Goal: Task Accomplishment & Management: Manage account settings

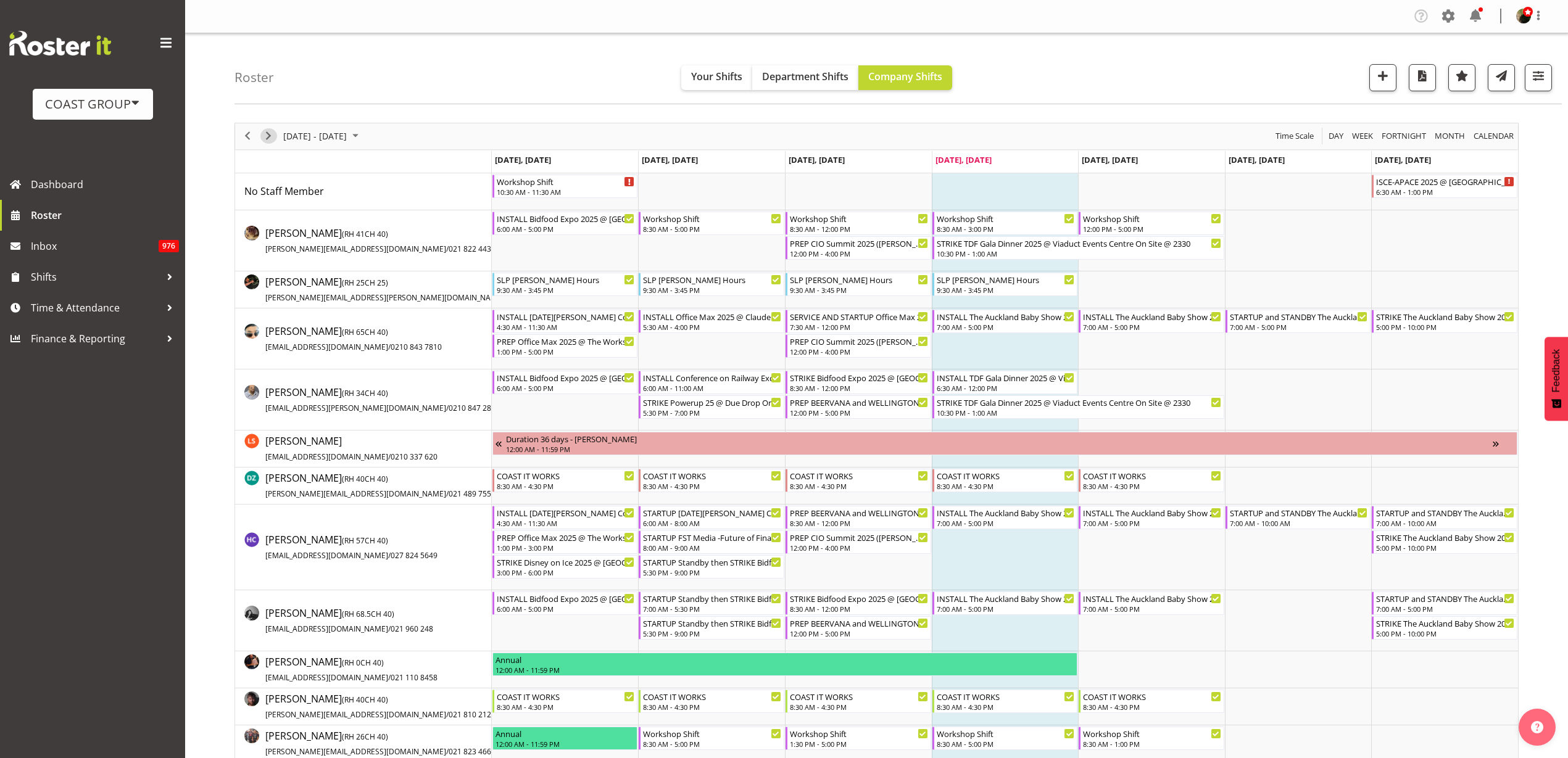
click at [267, 135] on span "Next" at bounding box center [268, 136] width 14 height 15
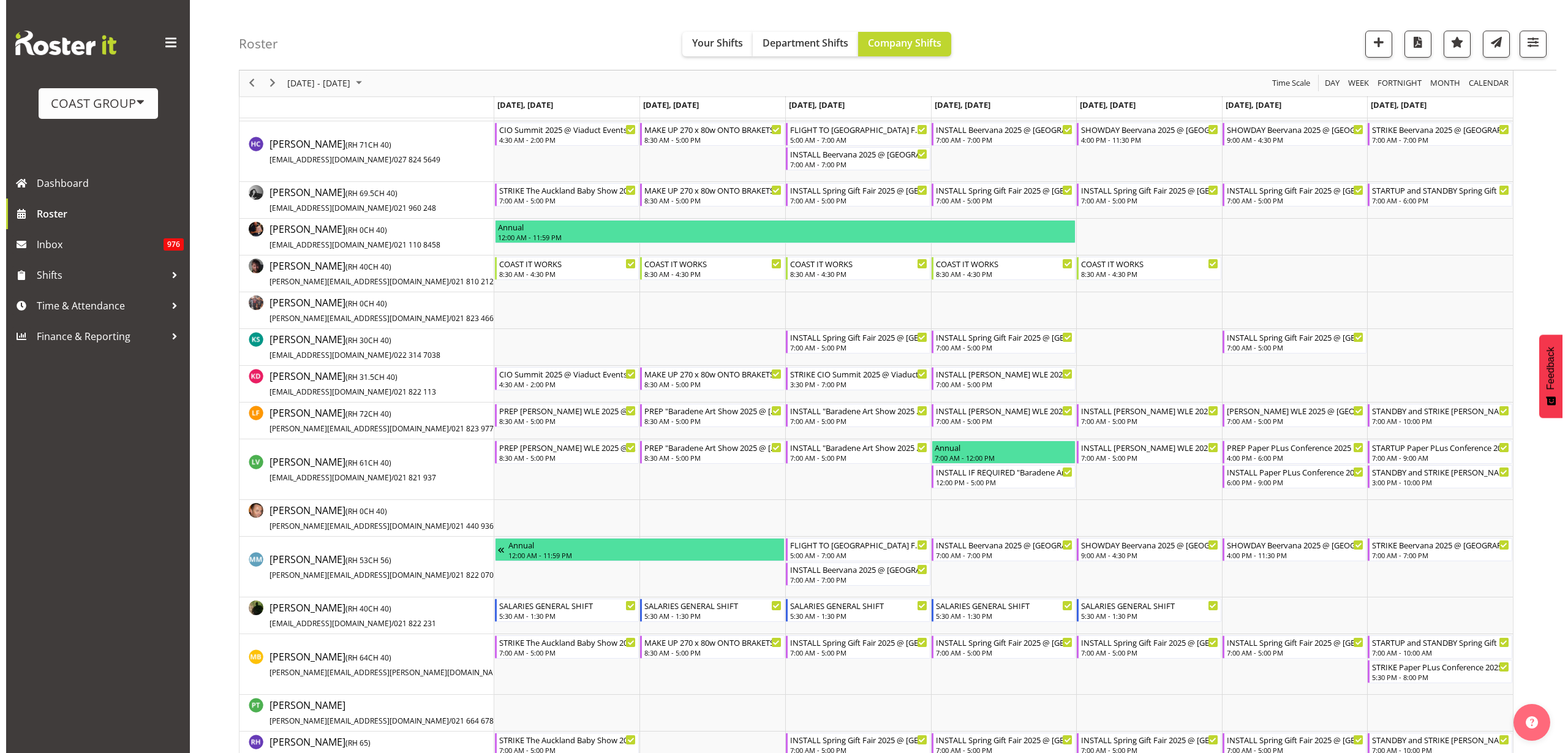
scroll to position [383, 0]
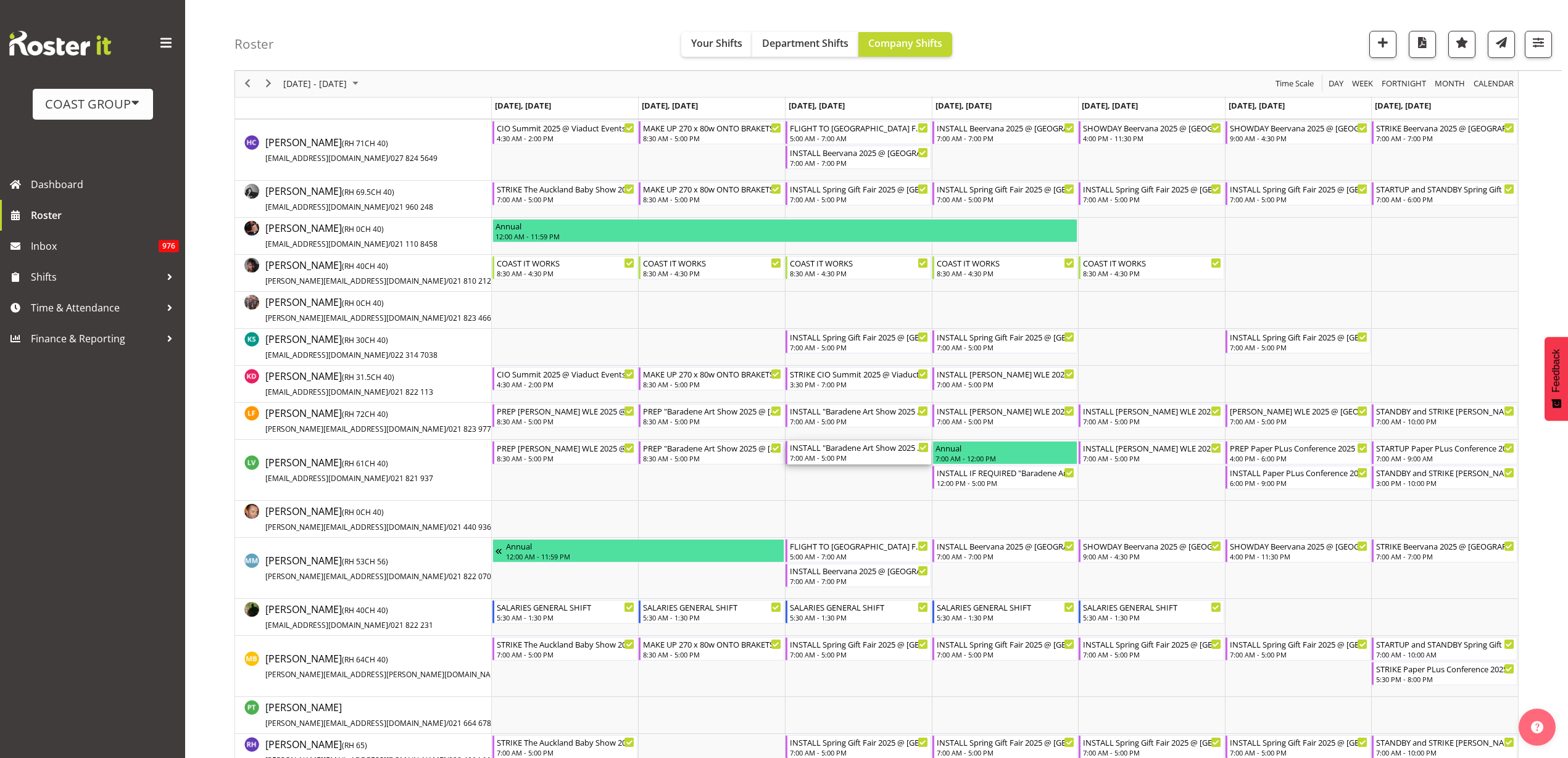
click at [882, 449] on div "INSTALL "Baradene Art Show 2025 @ [GEOGRAPHIC_DATA] on site @ TBC" at bounding box center [859, 447] width 139 height 12
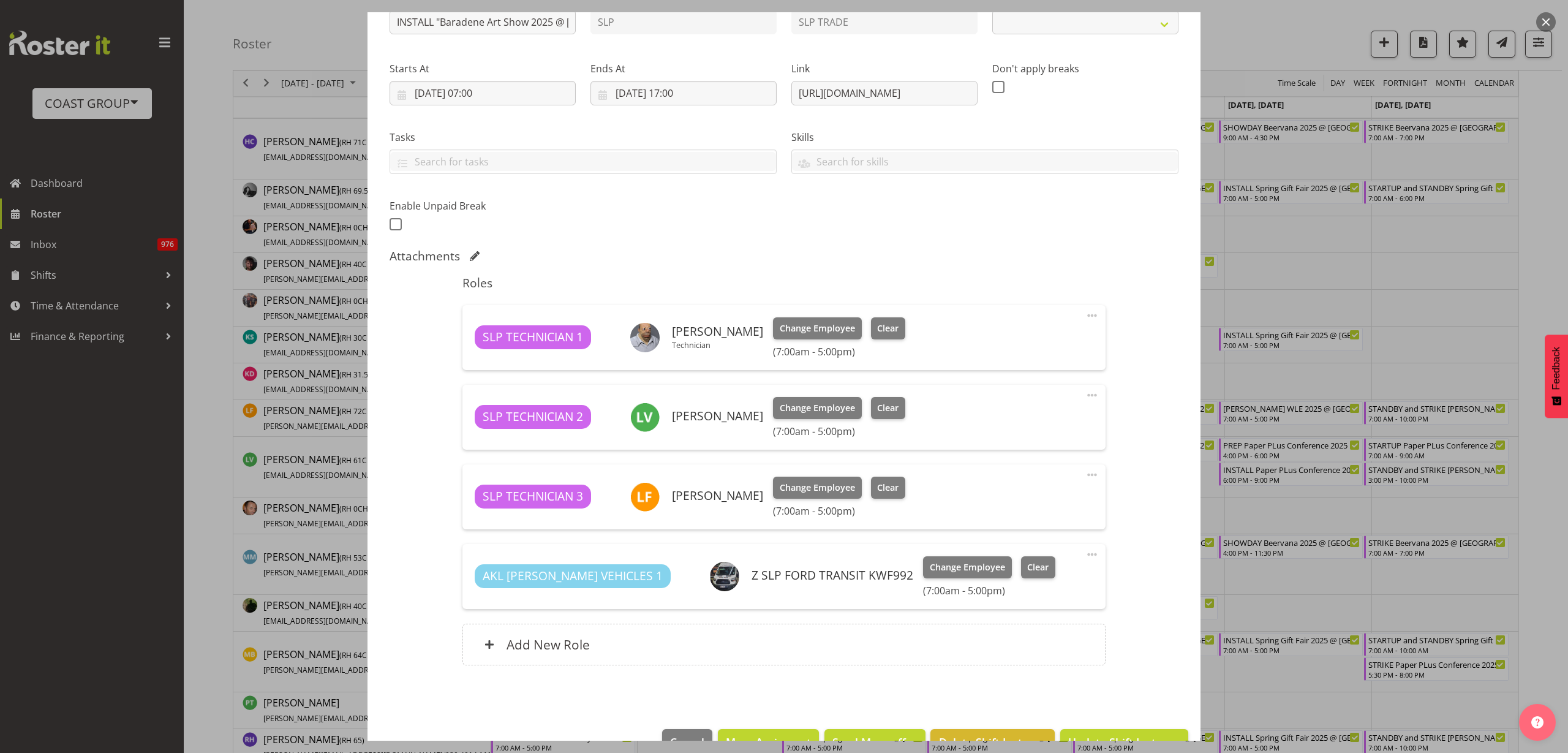
select select "9874"
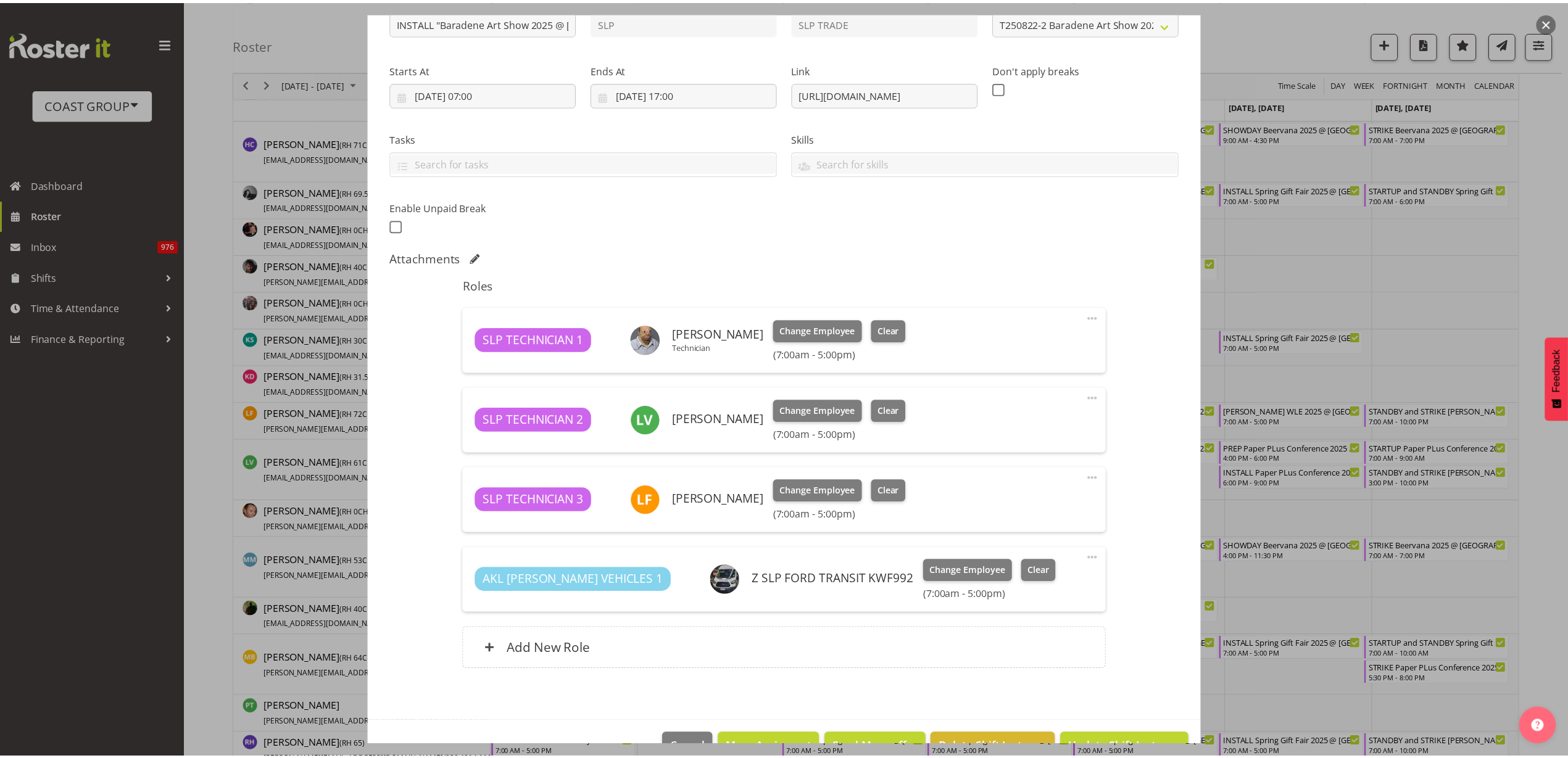
scroll to position [188, 0]
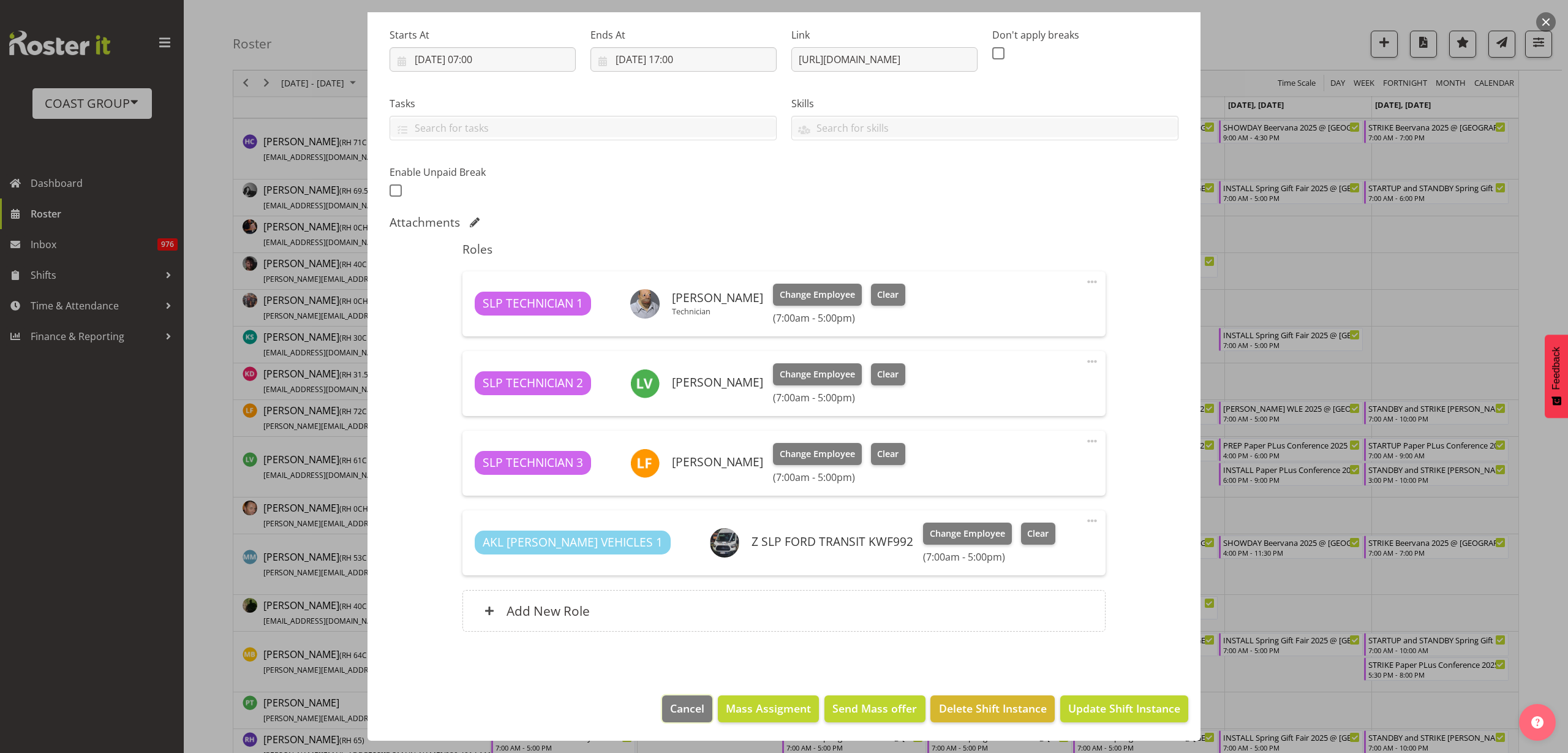
click at [679, 705] on span "Cancel" at bounding box center [687, 708] width 35 height 16
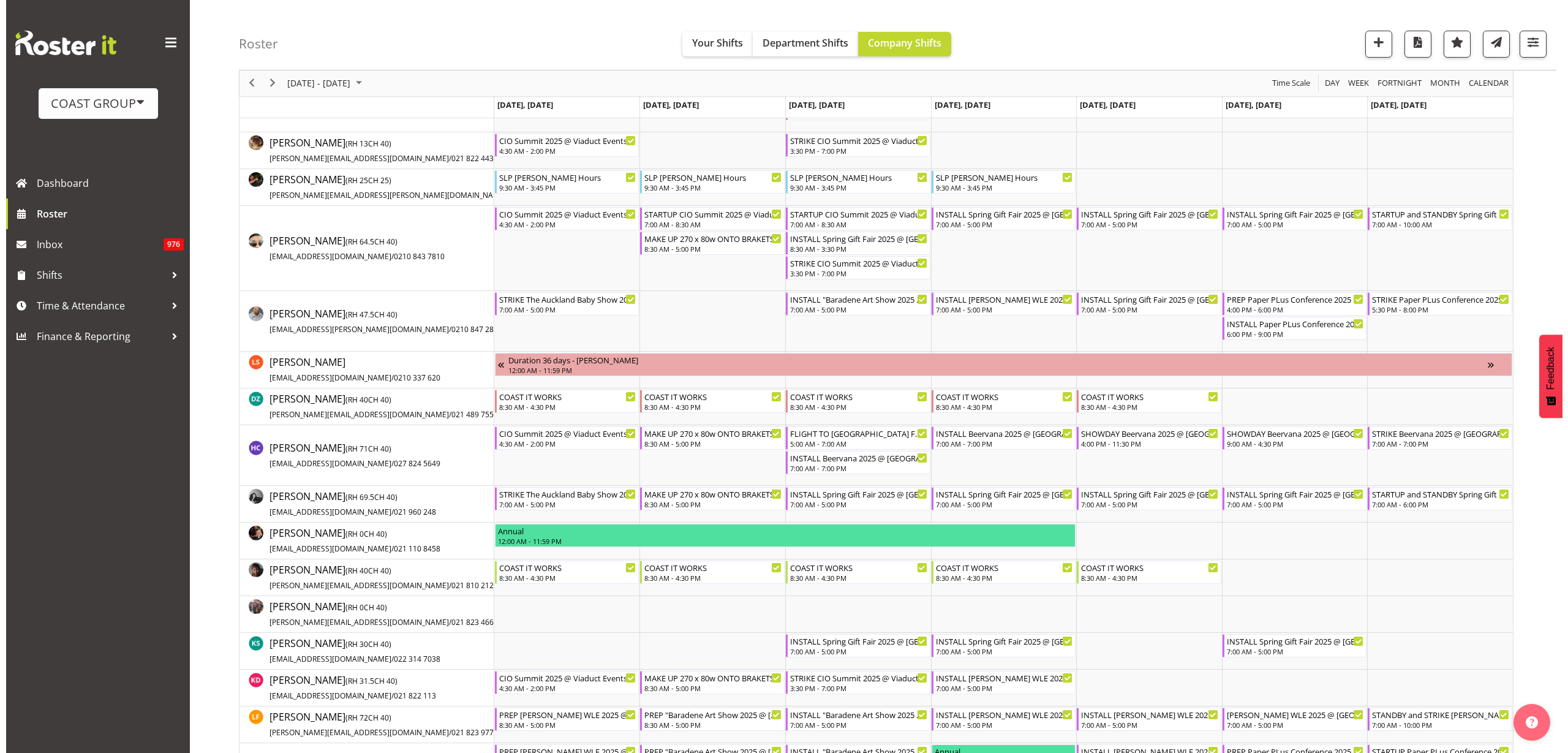
scroll to position [0, 0]
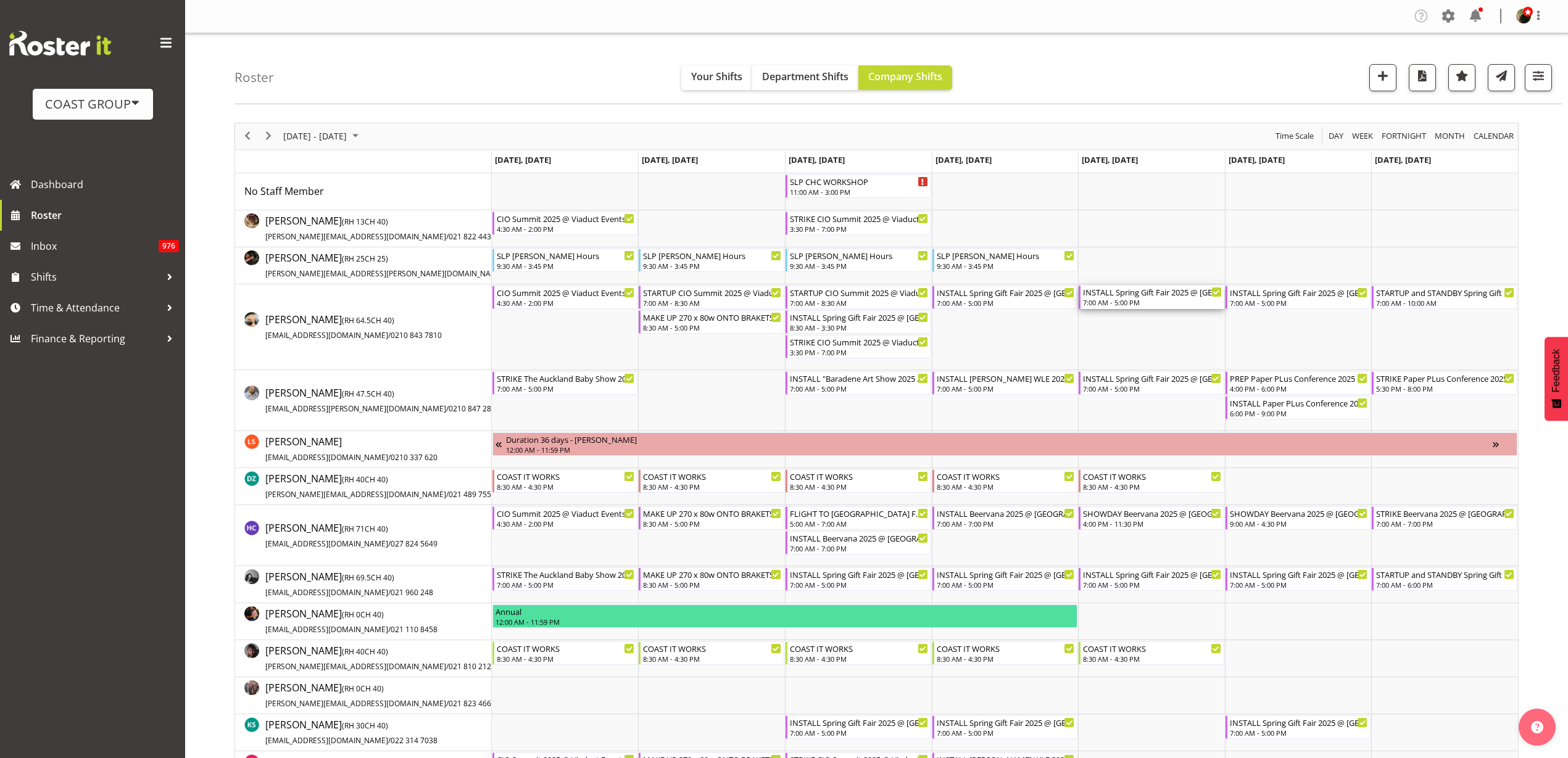
click at [1141, 300] on div "7:00 AM - 5:00 PM" at bounding box center [1152, 303] width 139 height 10
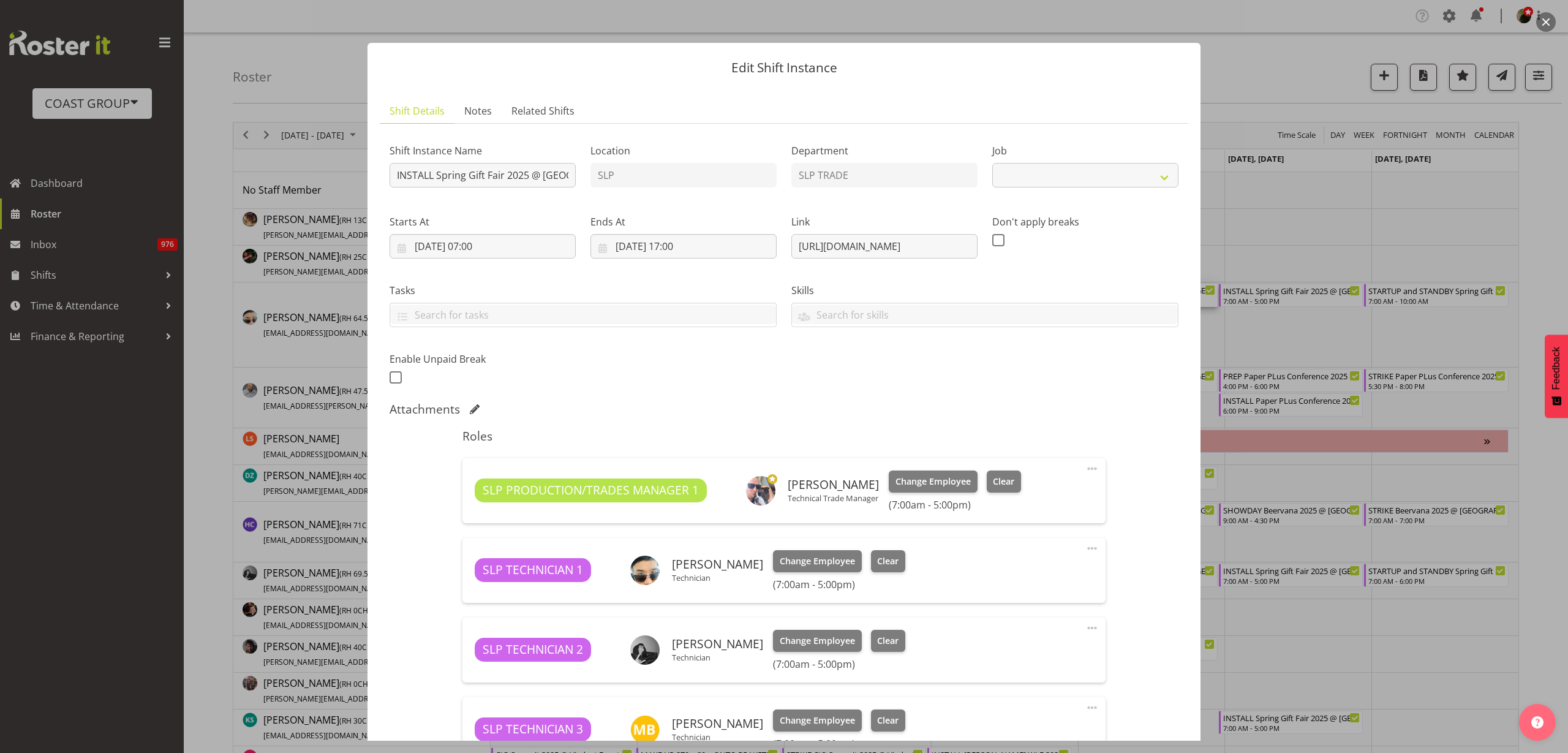
select select "9150"
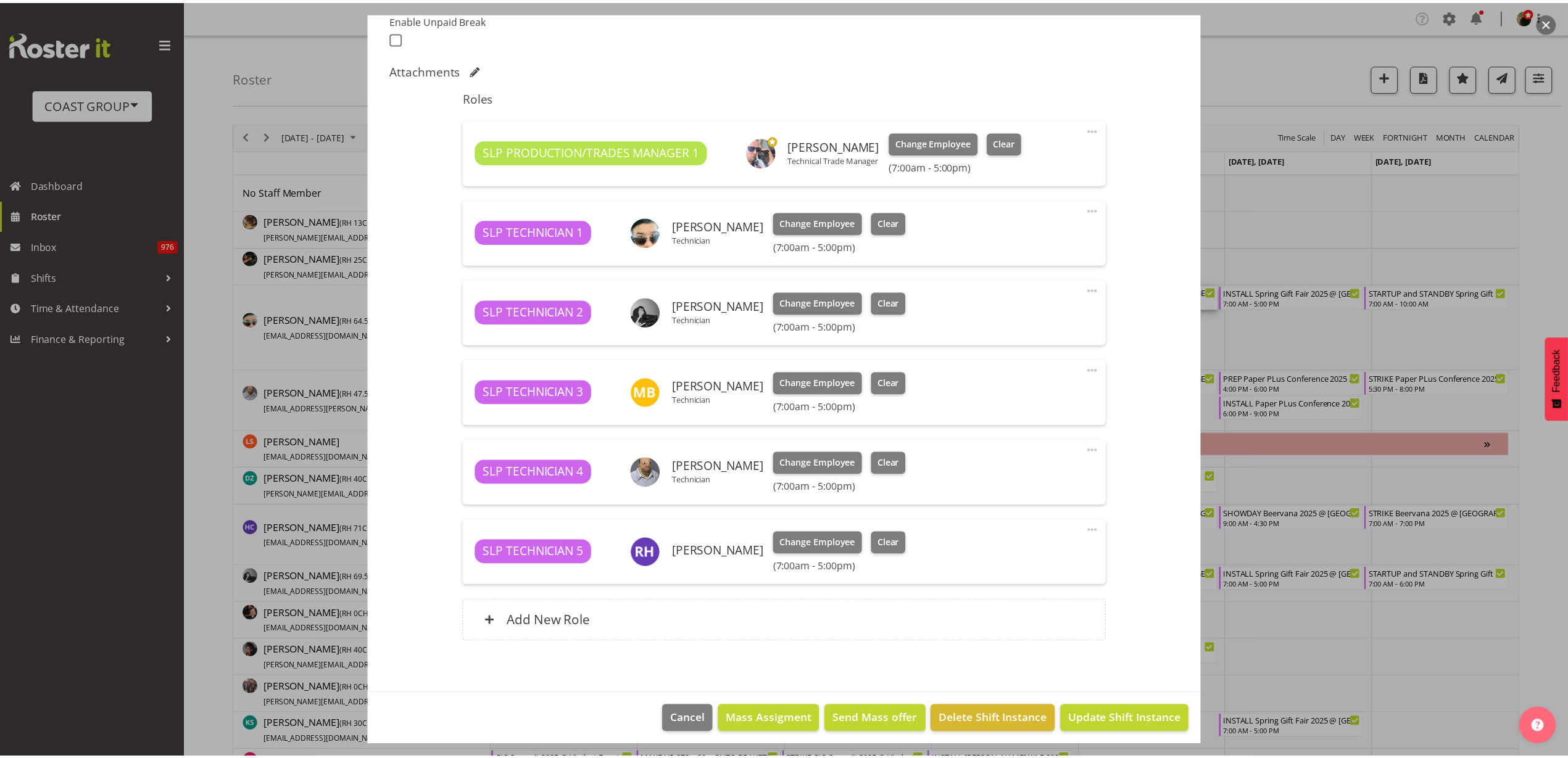
scroll to position [349, 0]
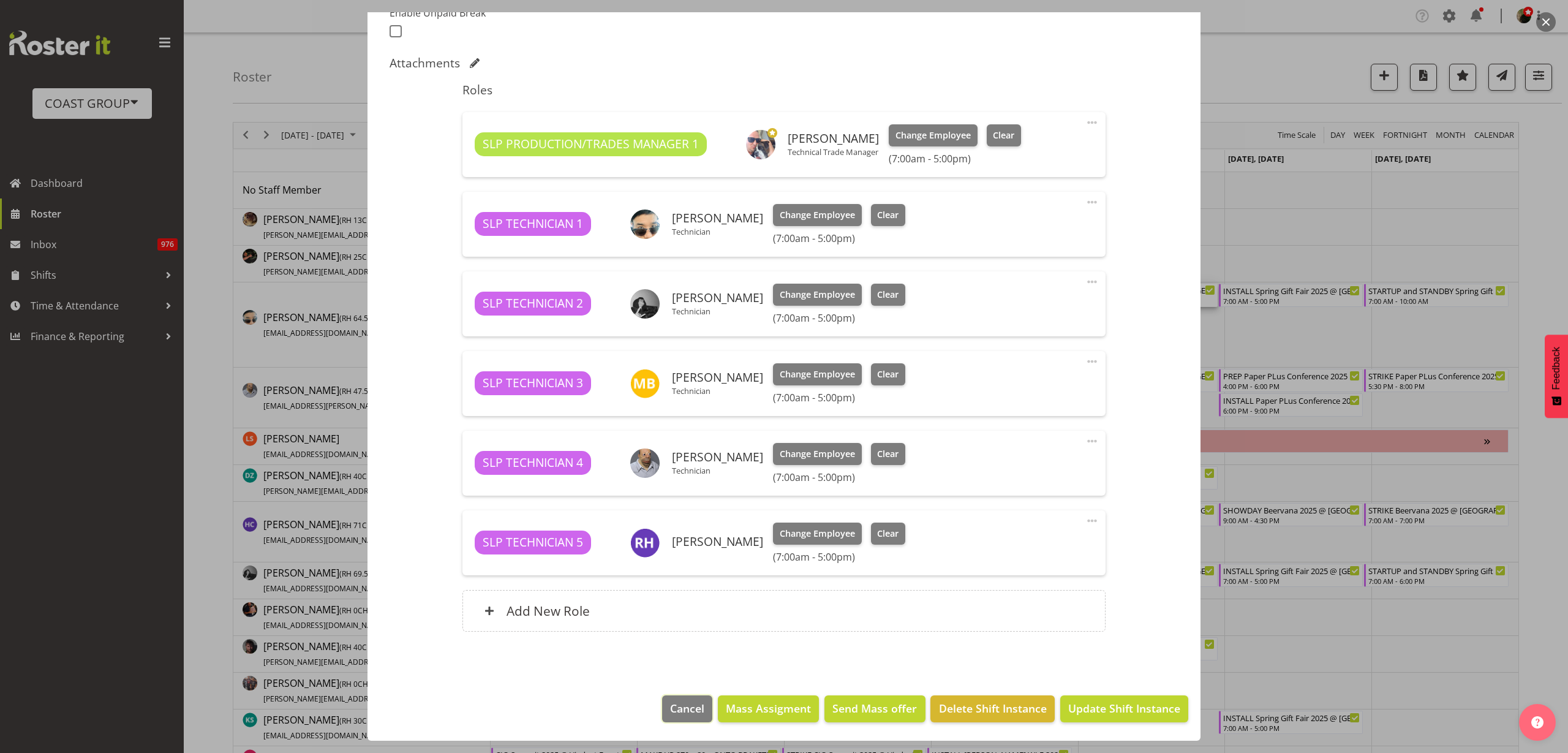
click at [681, 713] on span "Cancel" at bounding box center [687, 708] width 35 height 16
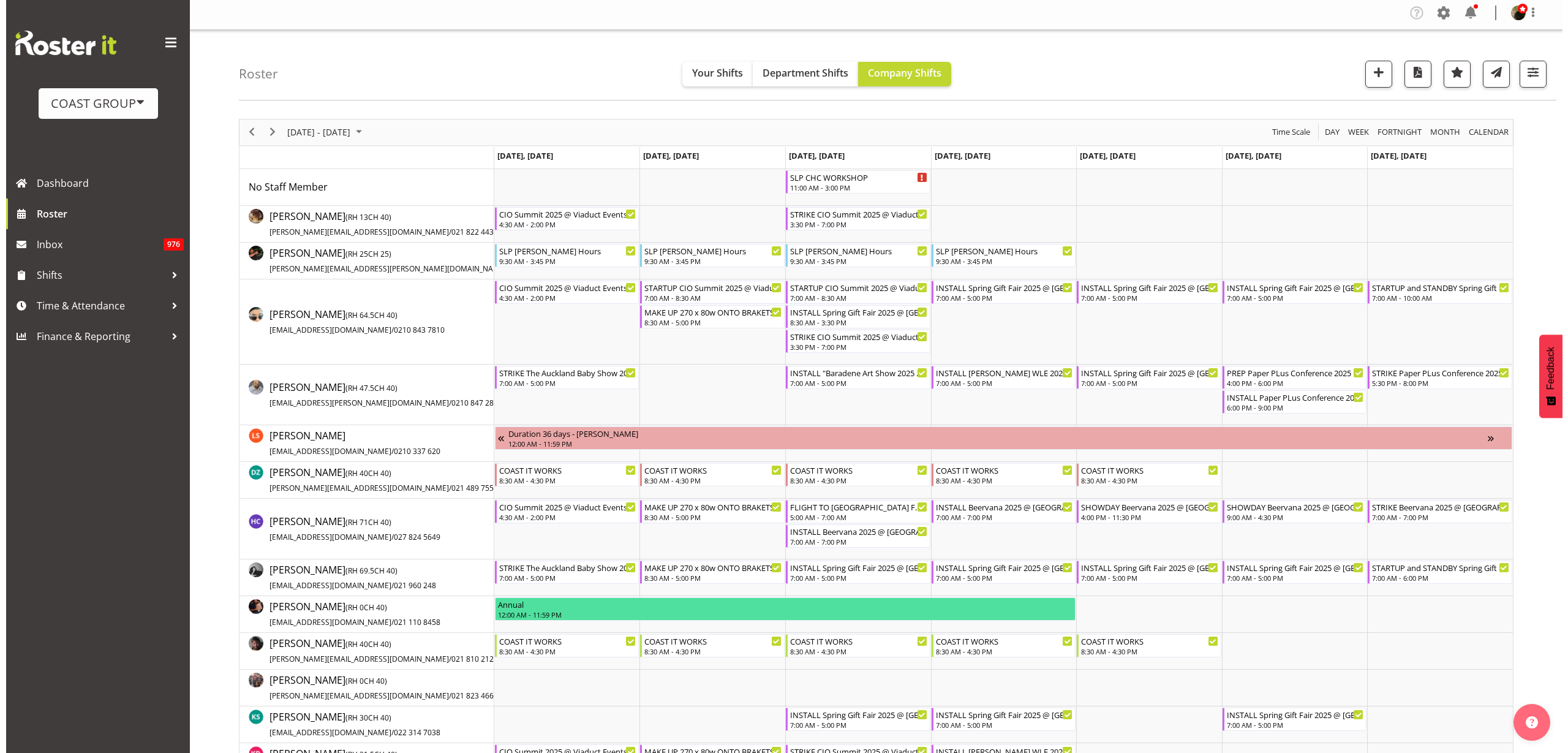
scroll to position [0, 0]
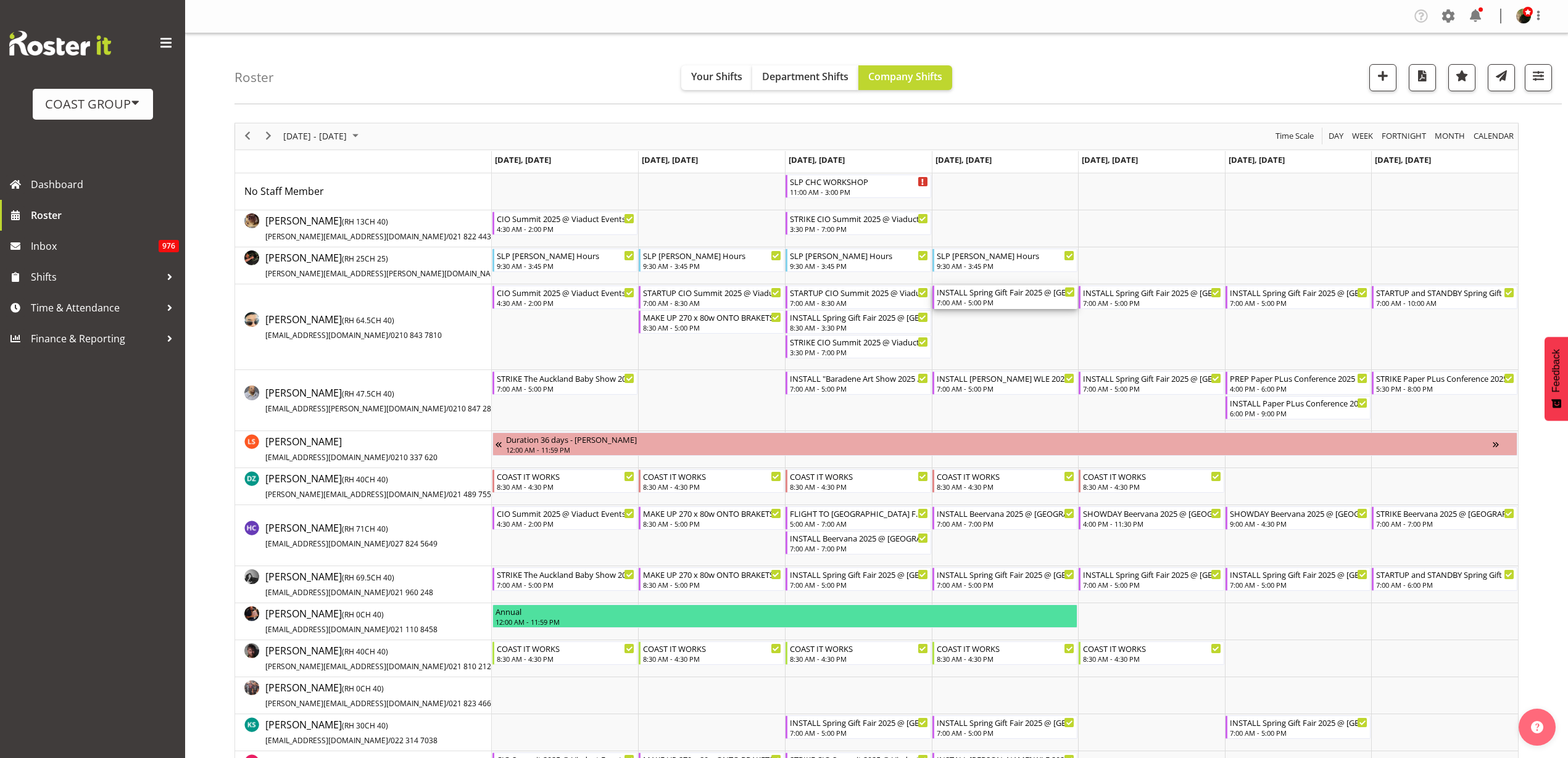
click at [994, 292] on div "INSTALL Spring Gift Fair 2025 @ [GEOGRAPHIC_DATA]" at bounding box center [1005, 292] width 139 height 12
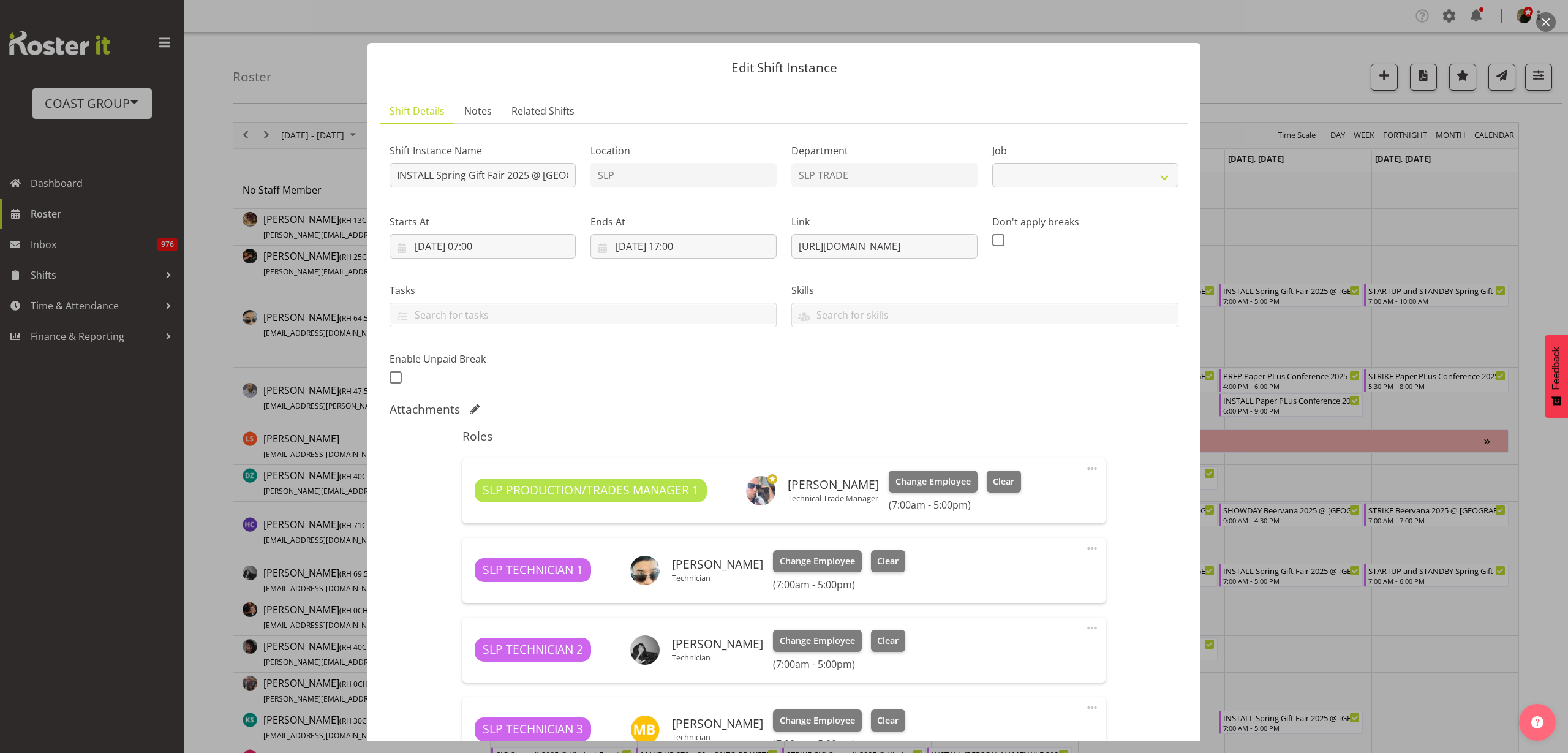
select select "9150"
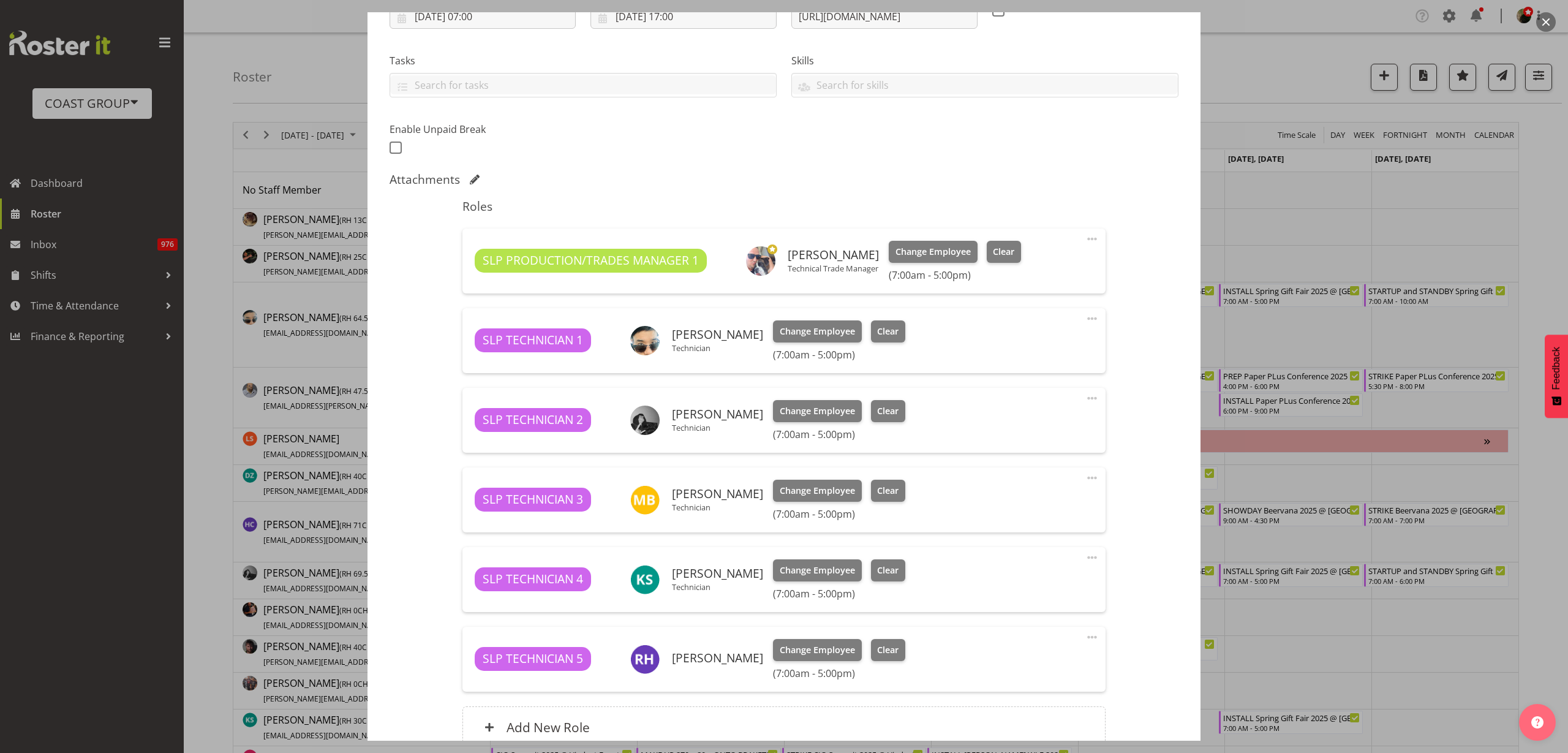
scroll to position [346, 0]
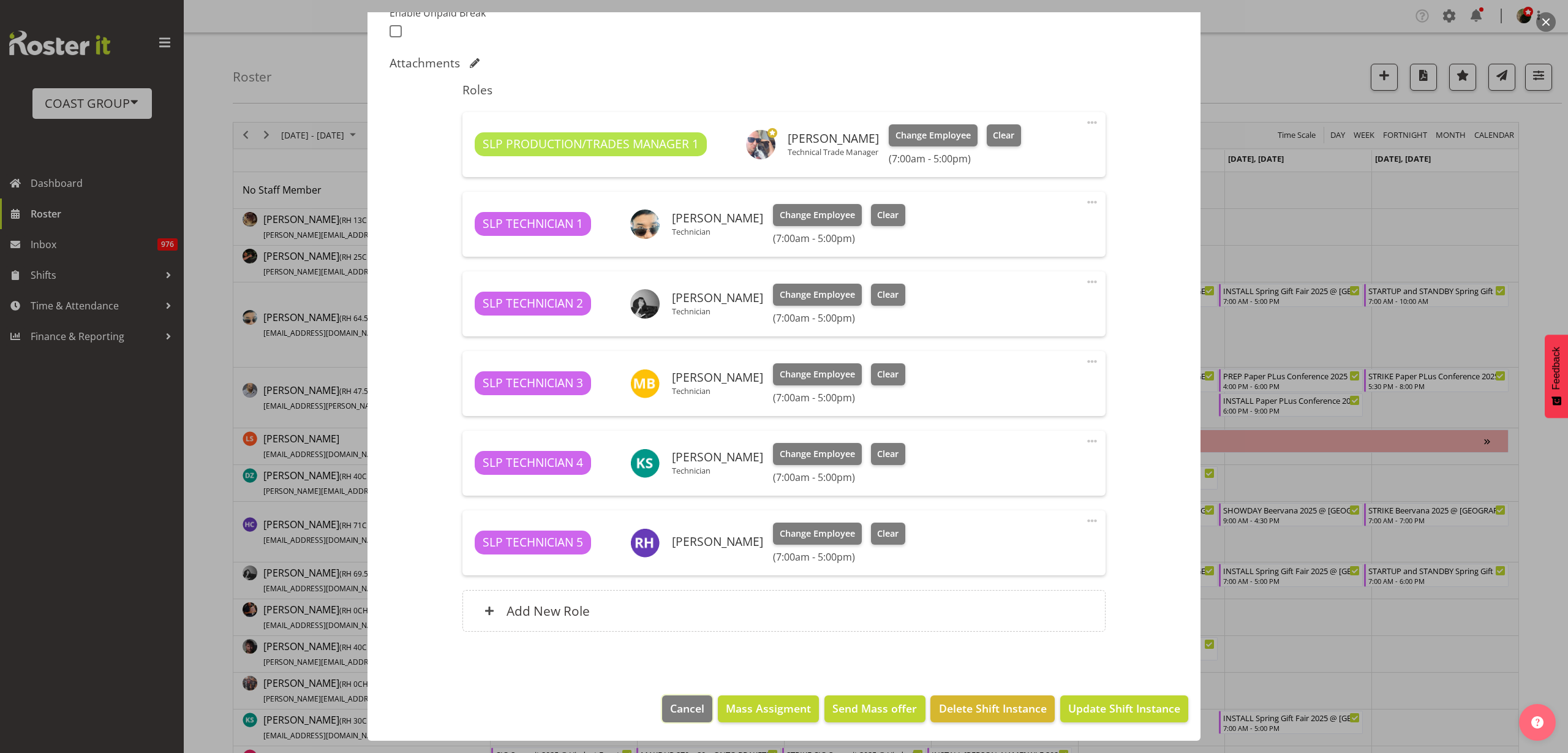
click at [681, 716] on span "Cancel" at bounding box center [687, 708] width 35 height 16
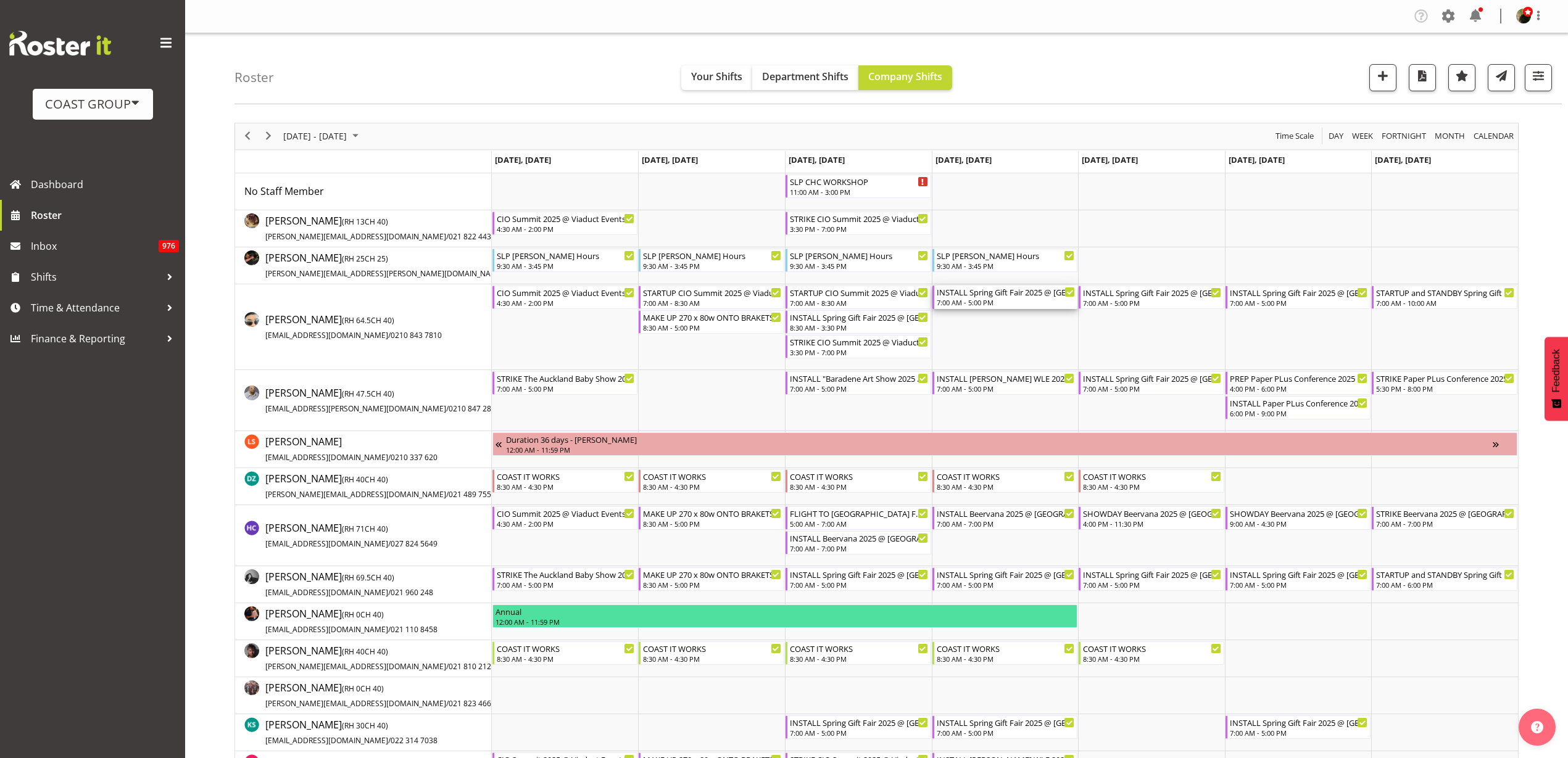
click at [998, 299] on div "7:00 AM - 5:00 PM" at bounding box center [1005, 303] width 139 height 10
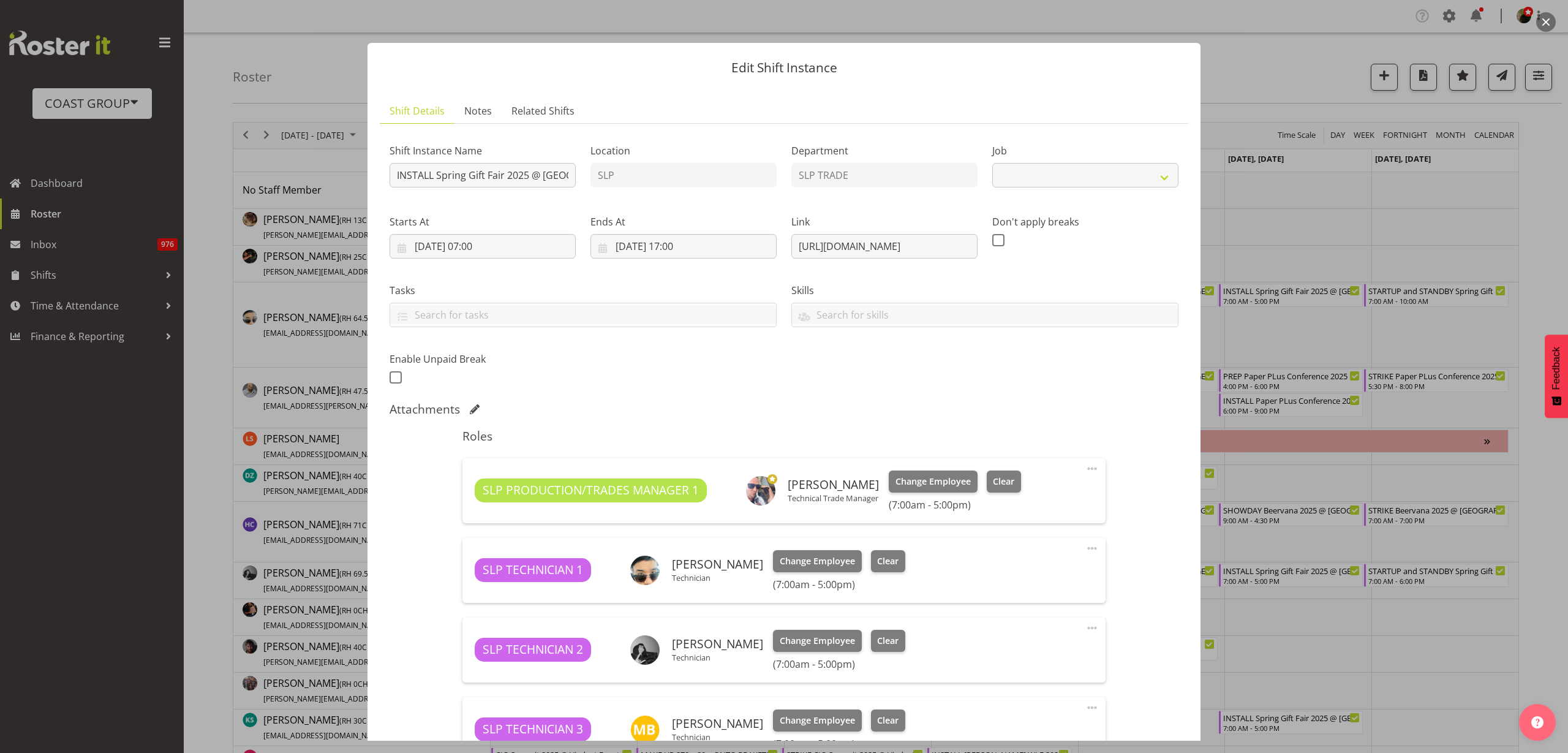
select select "9150"
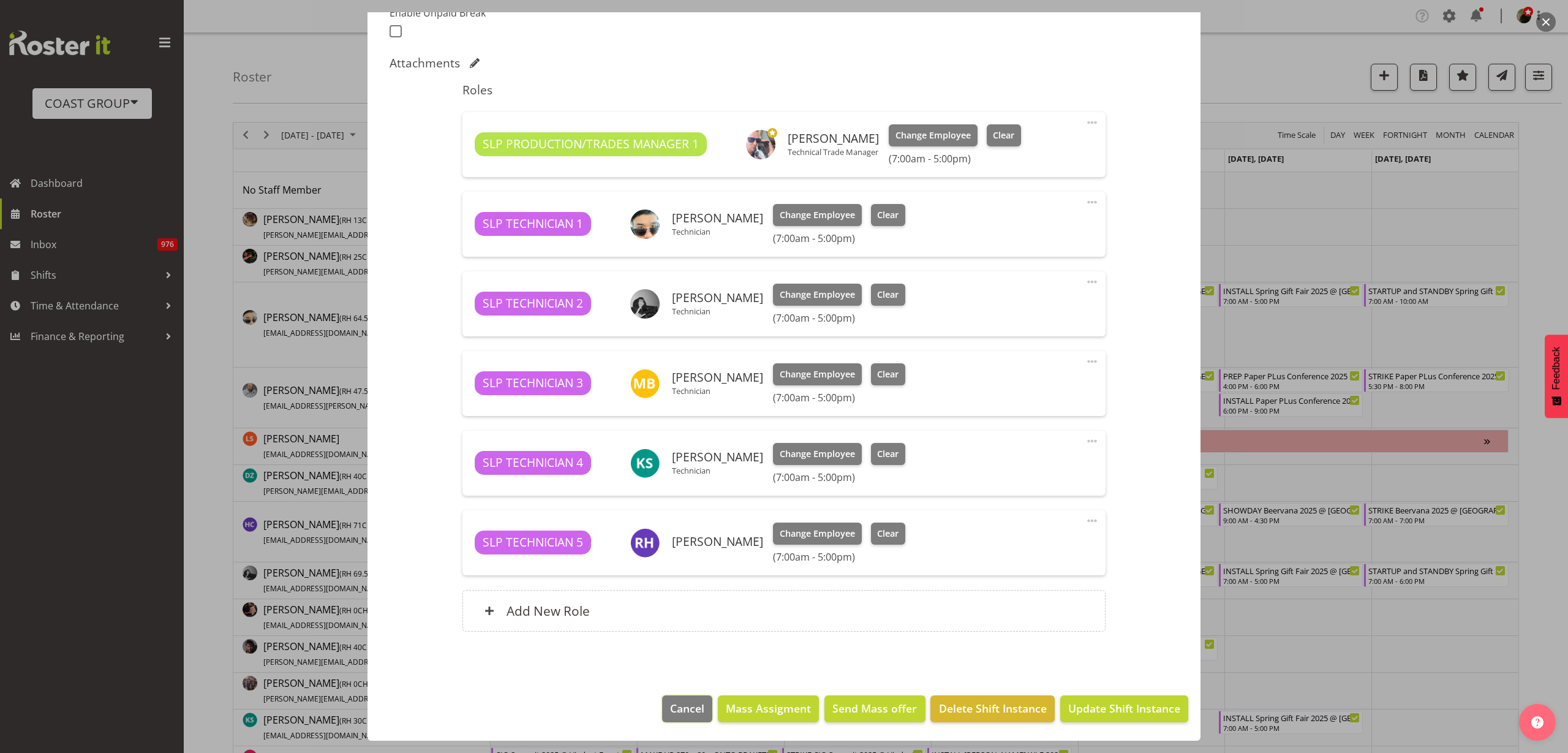
click at [674, 699] on button "Cancel" at bounding box center [687, 709] width 50 height 27
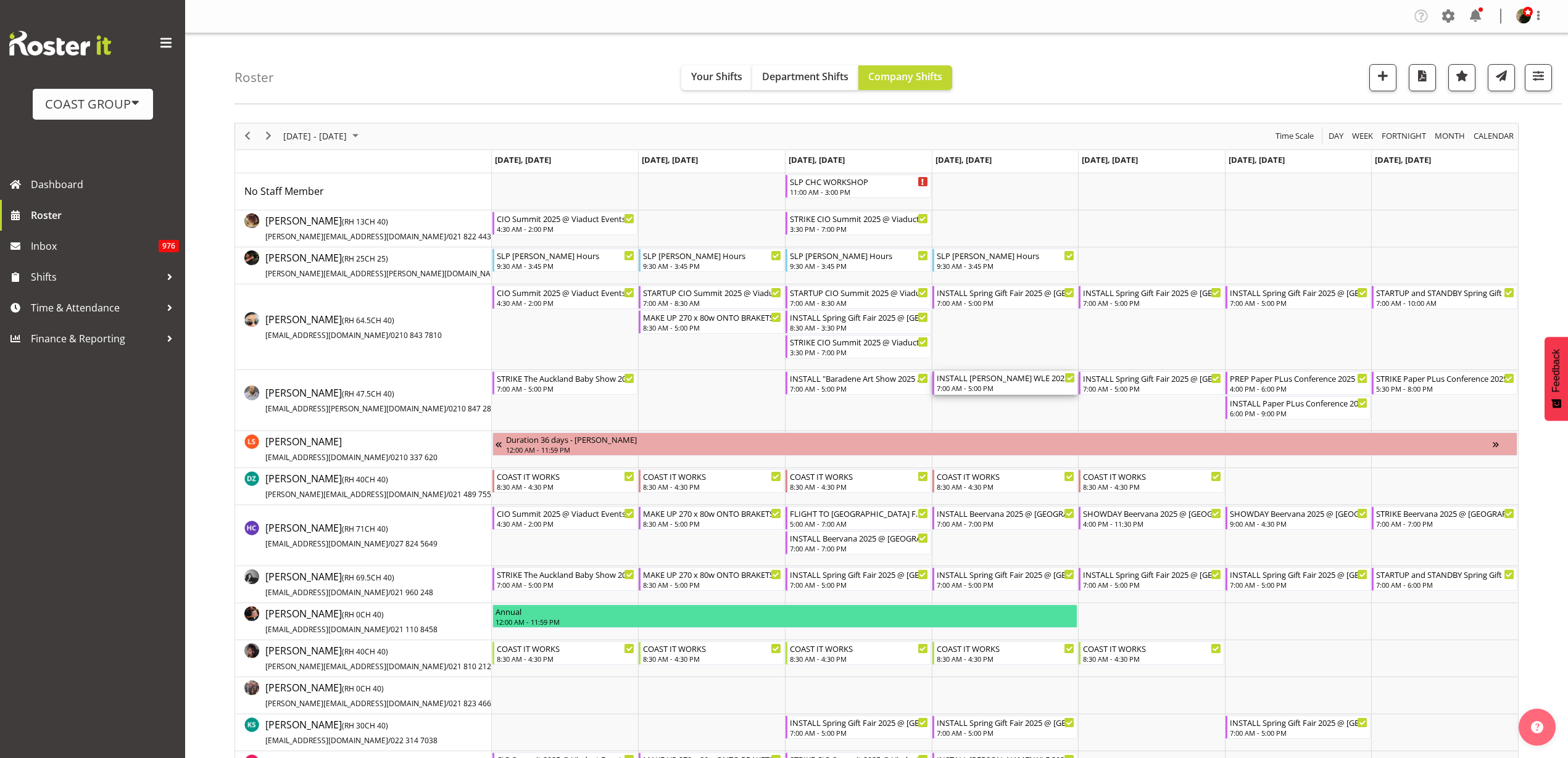
click at [1002, 385] on div "7:00 AM - 5:00 PM" at bounding box center [1005, 388] width 139 height 10
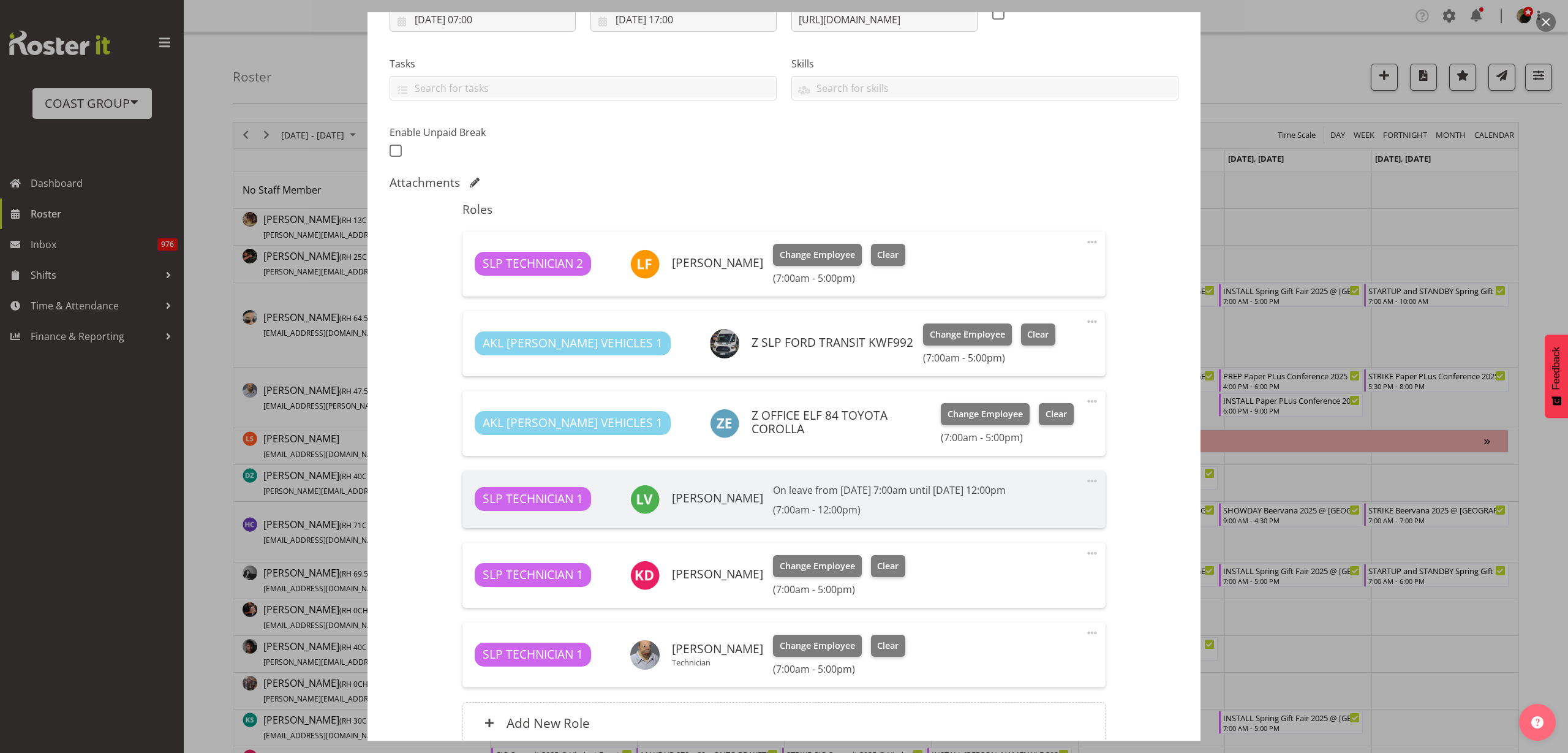
scroll to position [230, 0]
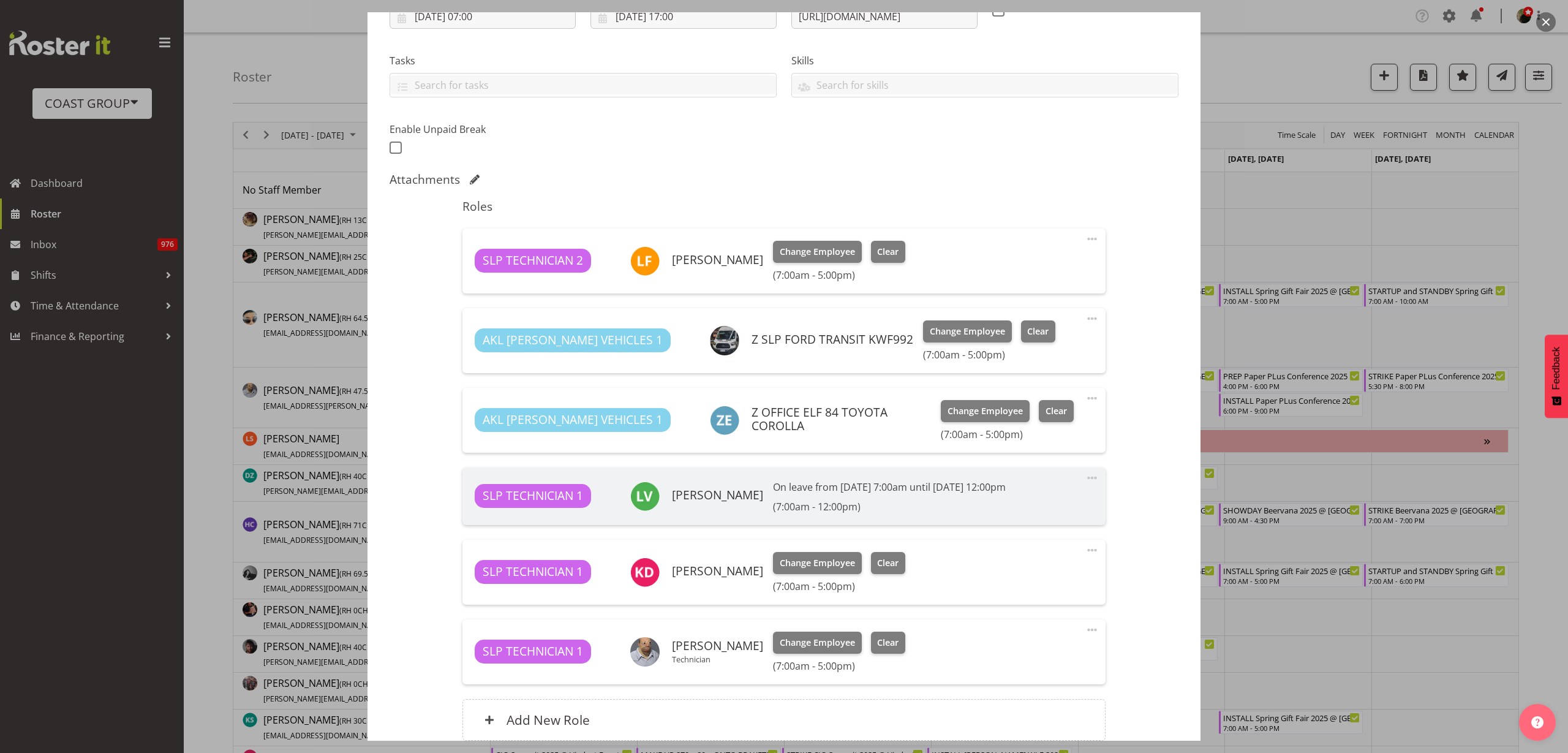
select select "9225"
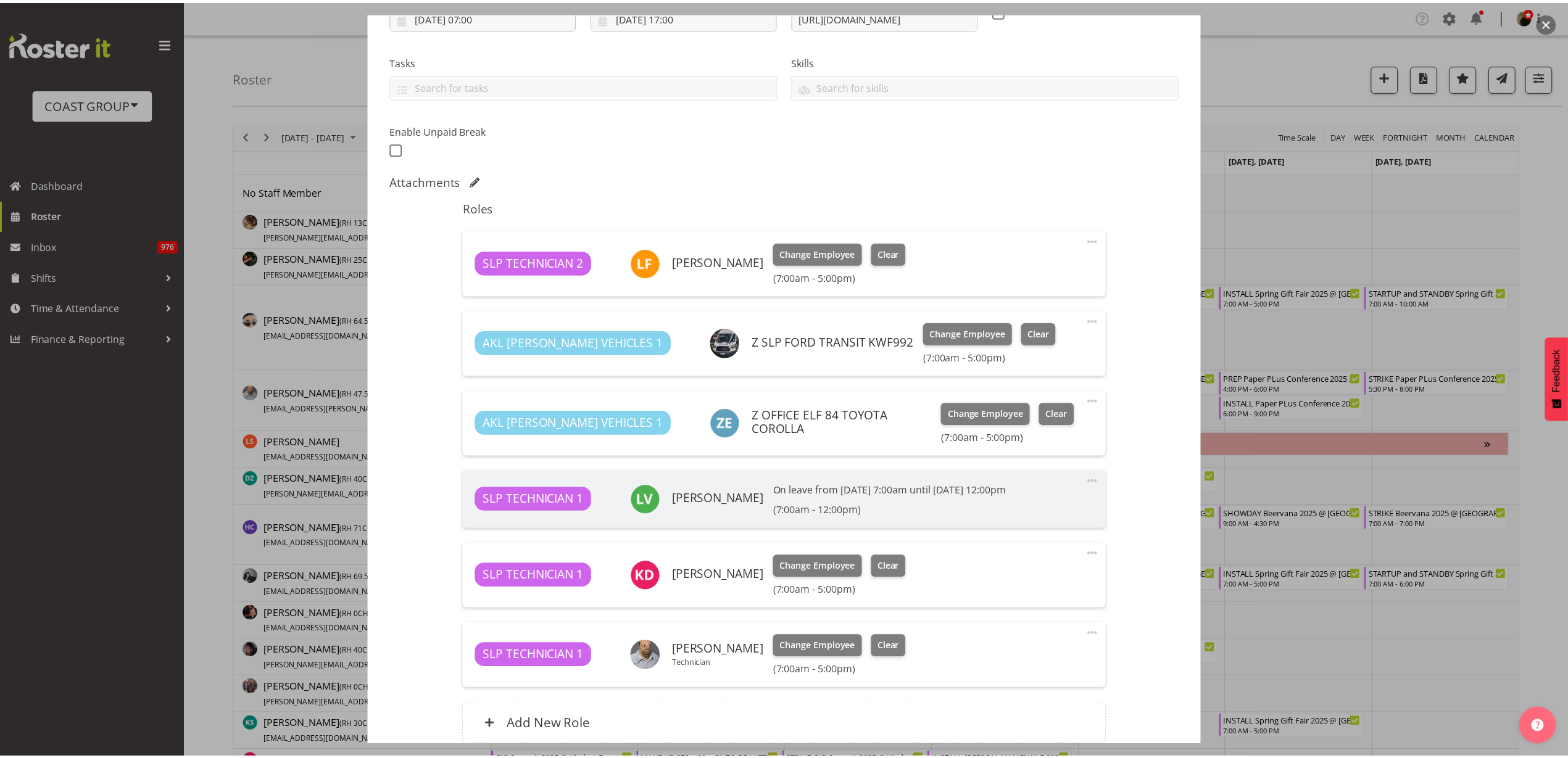
scroll to position [341, 0]
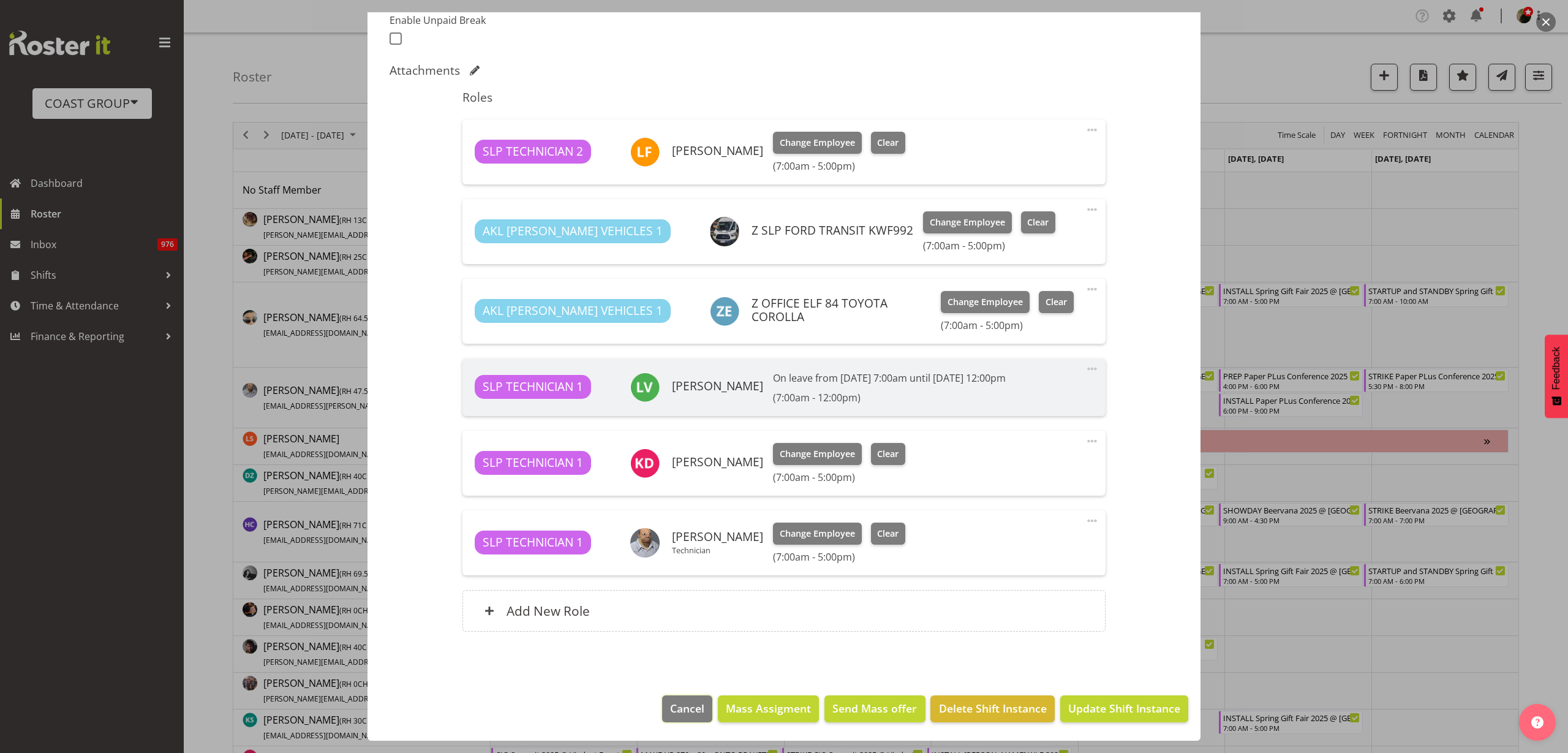
click at [673, 704] on span "Cancel" at bounding box center [687, 708] width 35 height 16
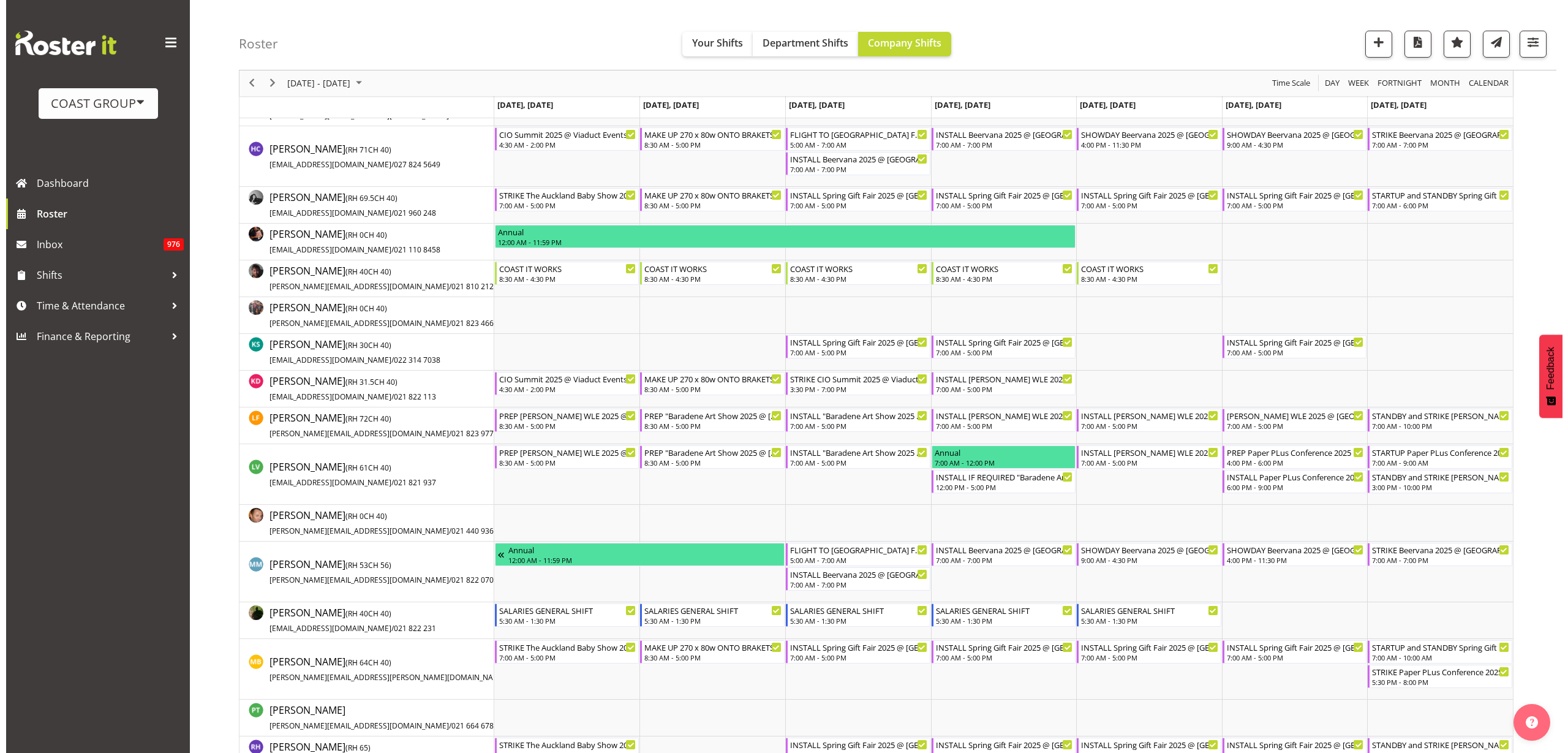
scroll to position [383, 0]
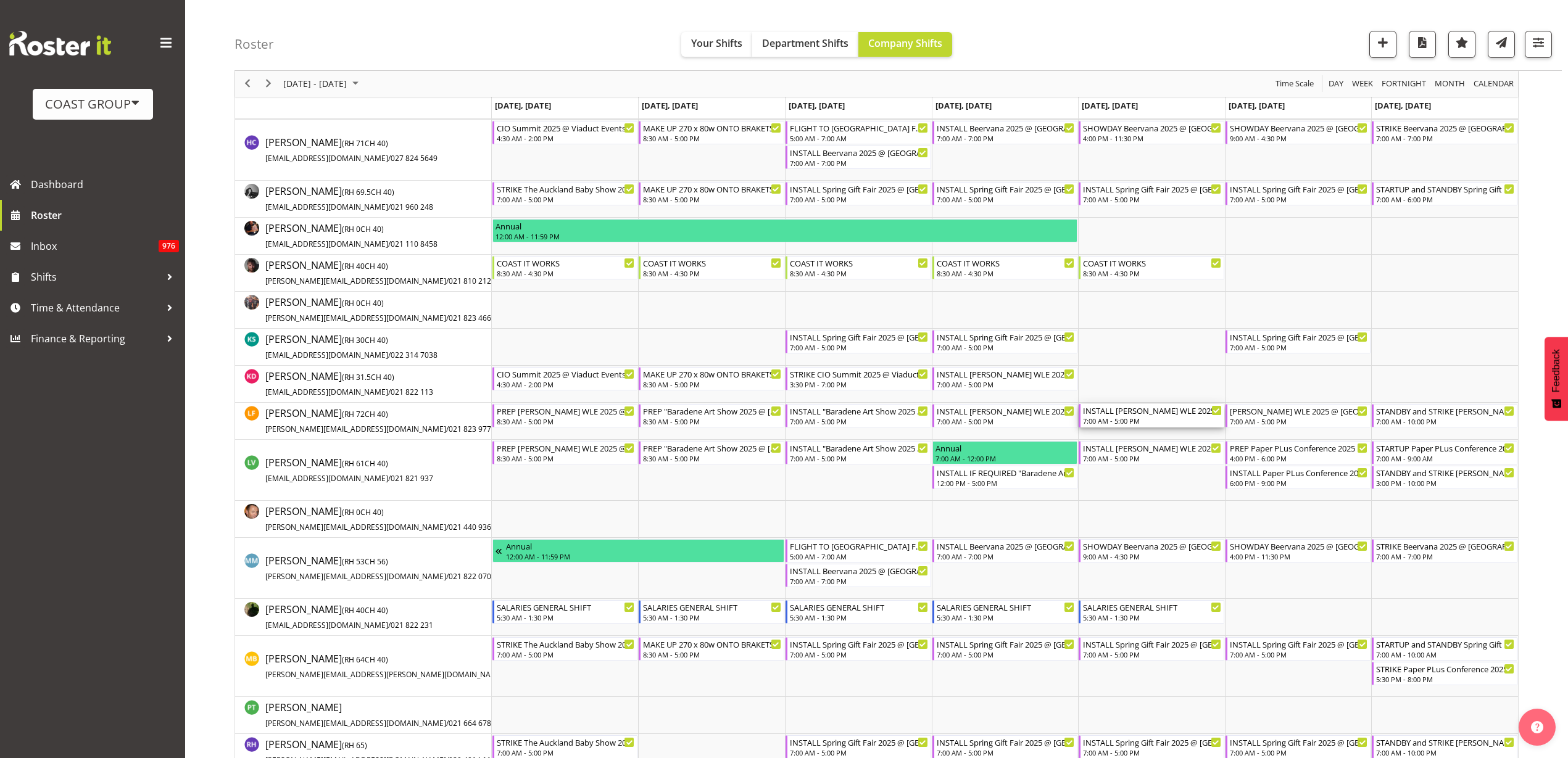
click at [1171, 417] on div "7:00 AM - 5:00 PM" at bounding box center [1152, 421] width 139 height 10
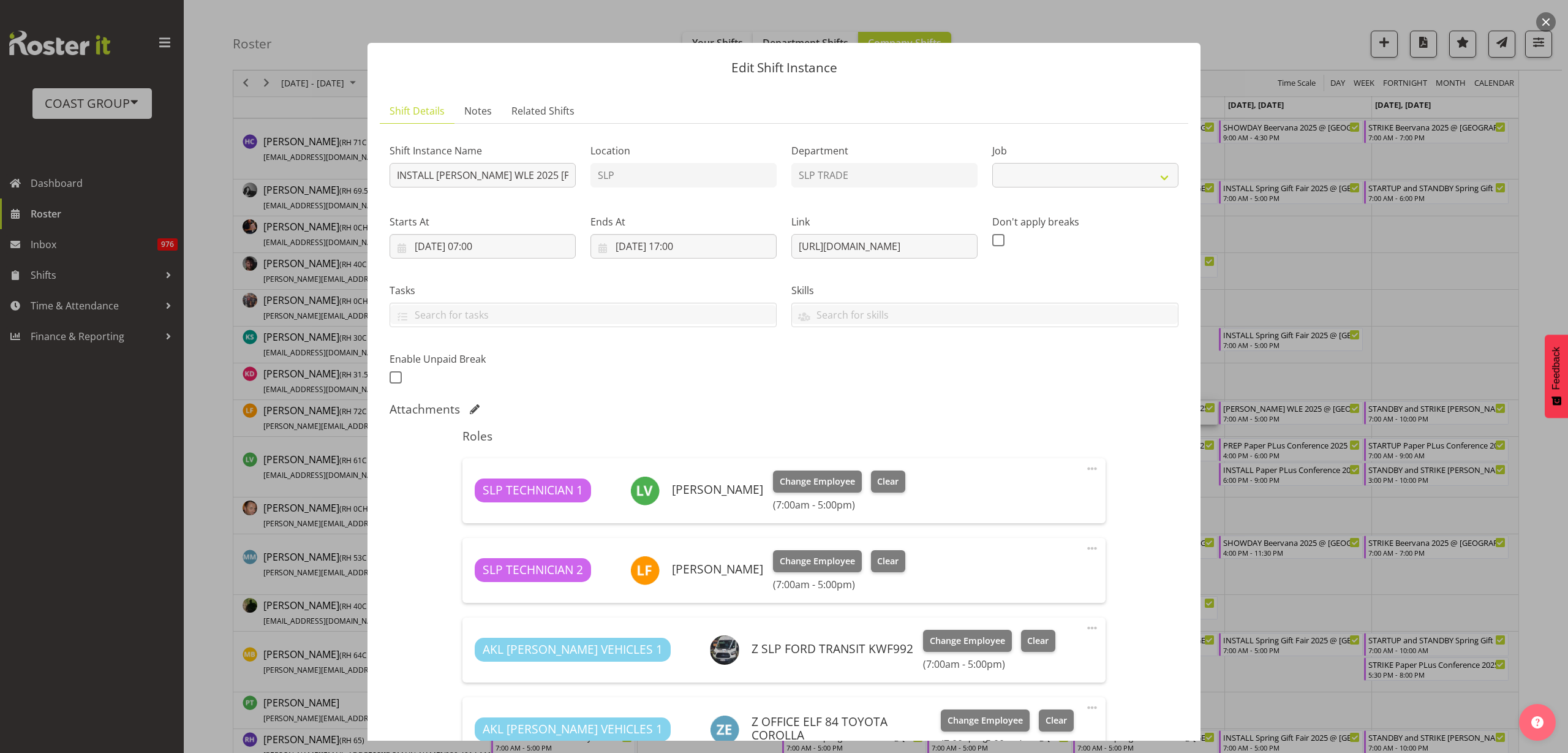
select select "9225"
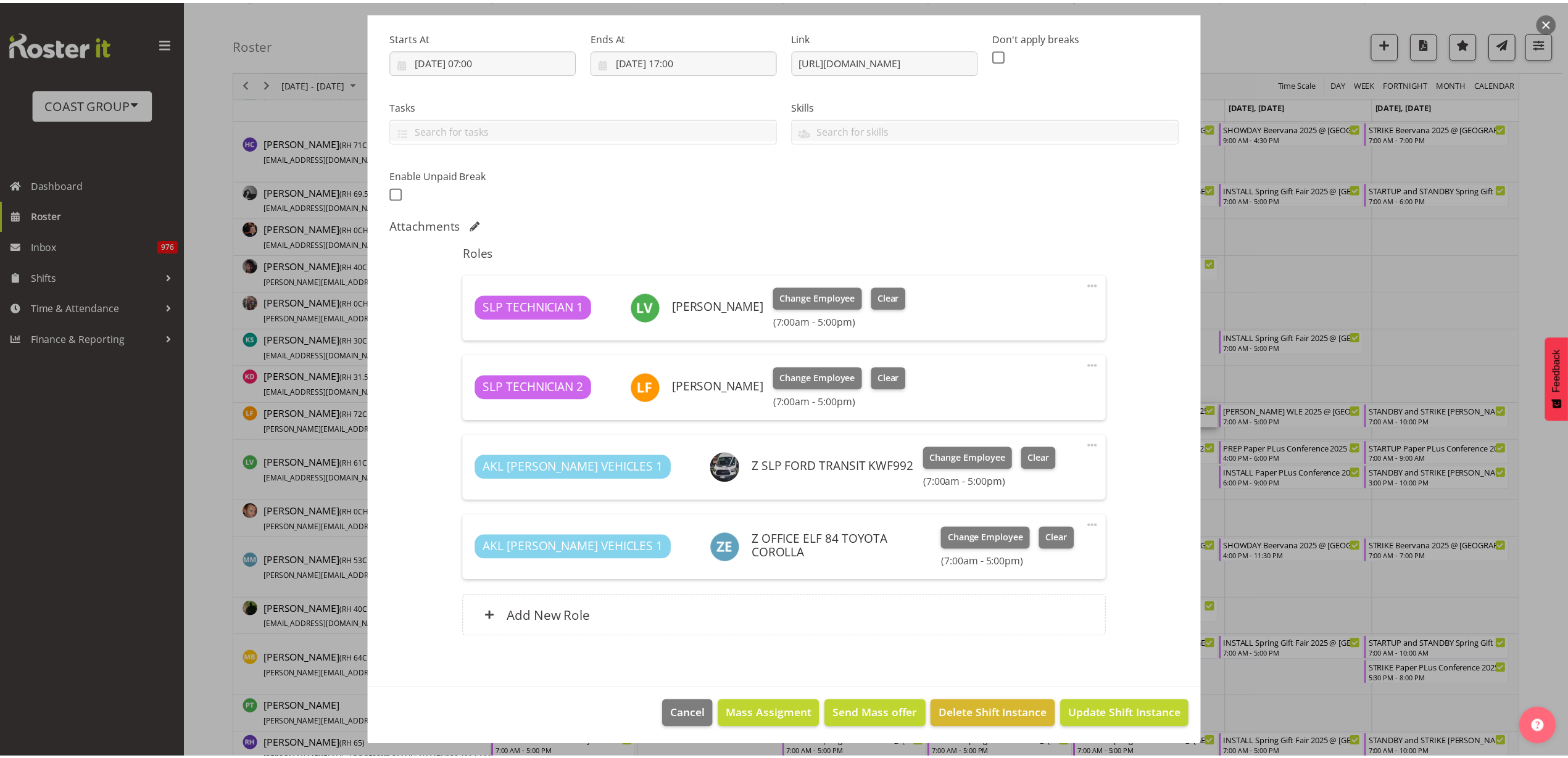
scroll to position [188, 0]
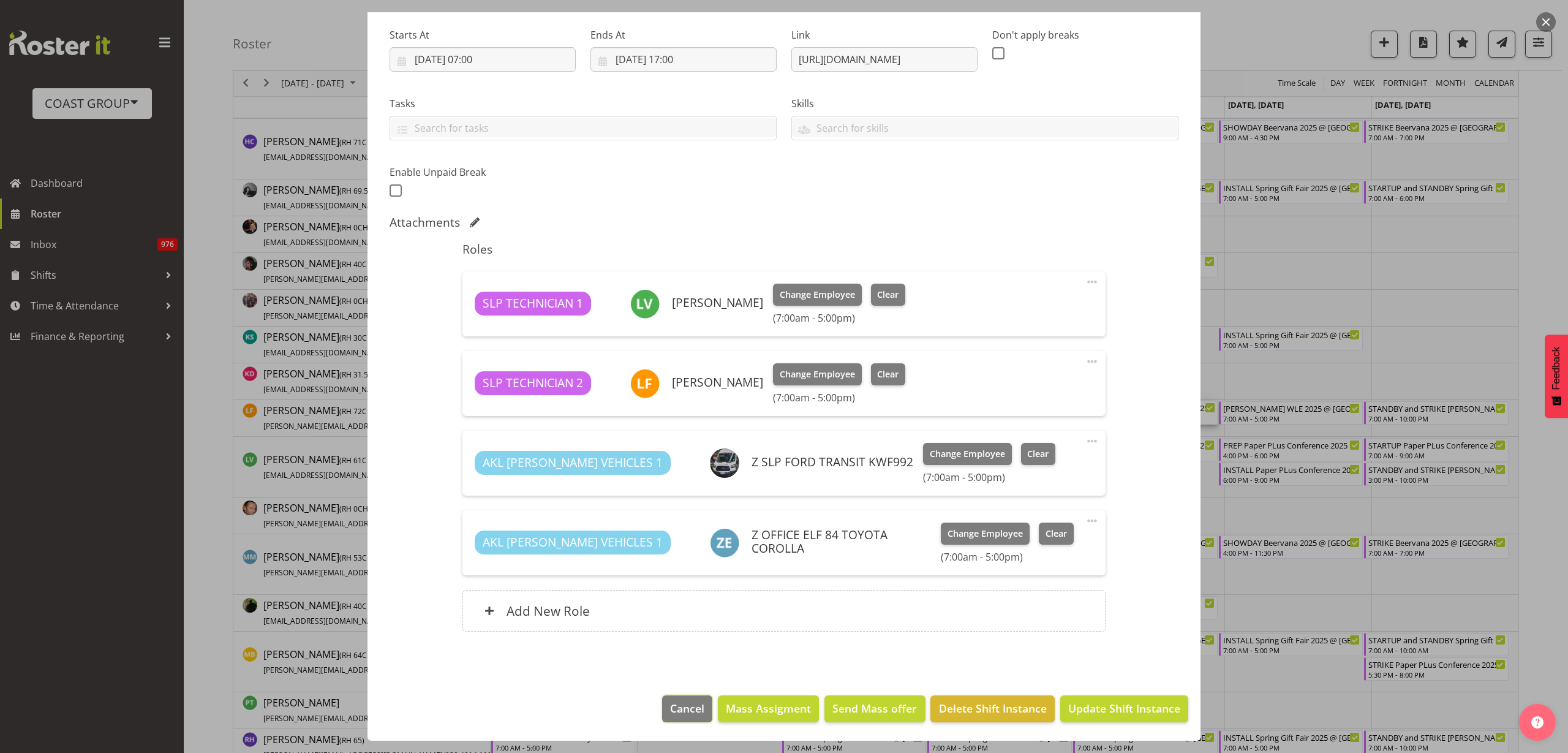
click at [679, 706] on span "Cancel" at bounding box center [687, 708] width 35 height 16
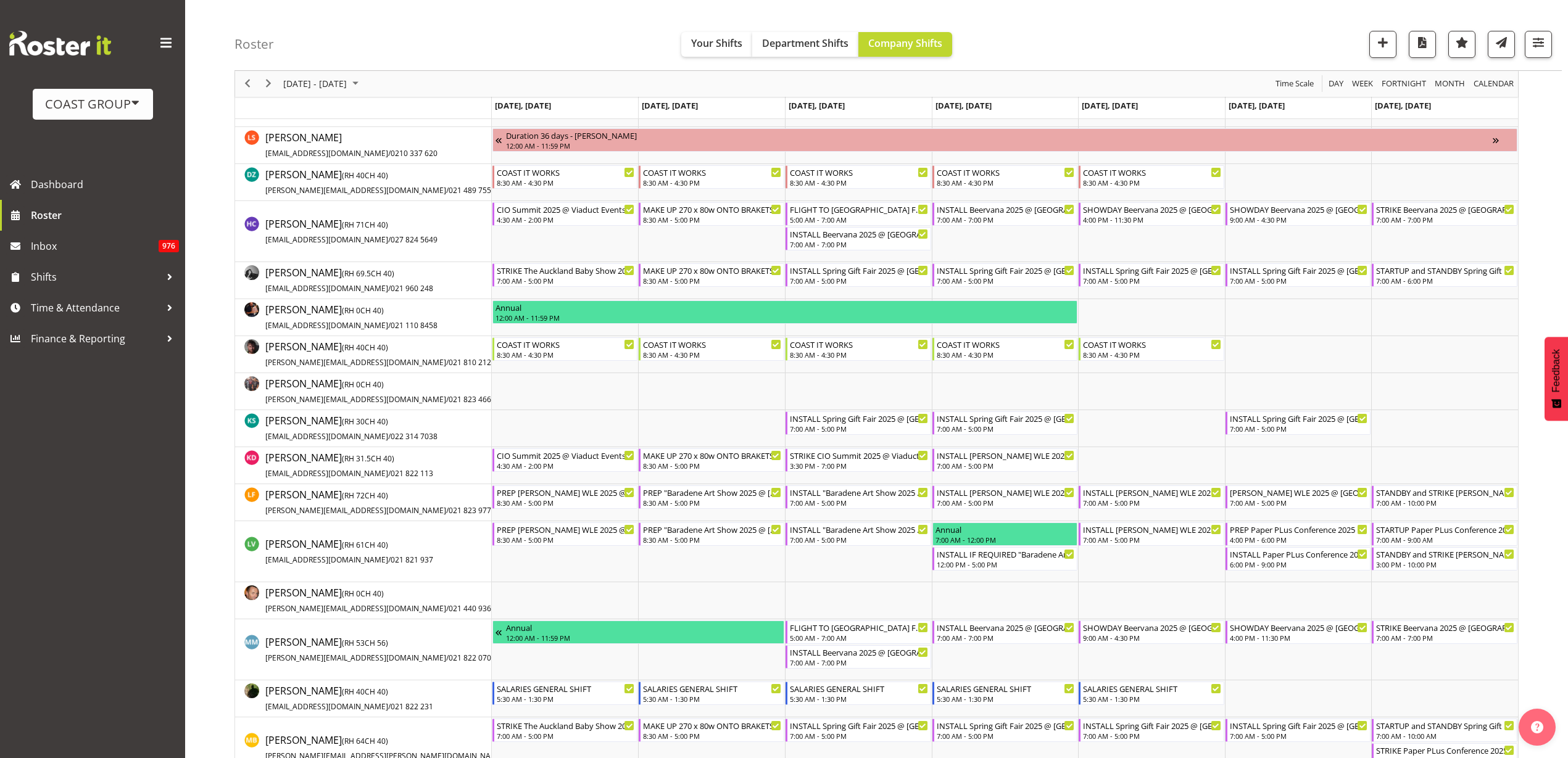
scroll to position [309, 0]
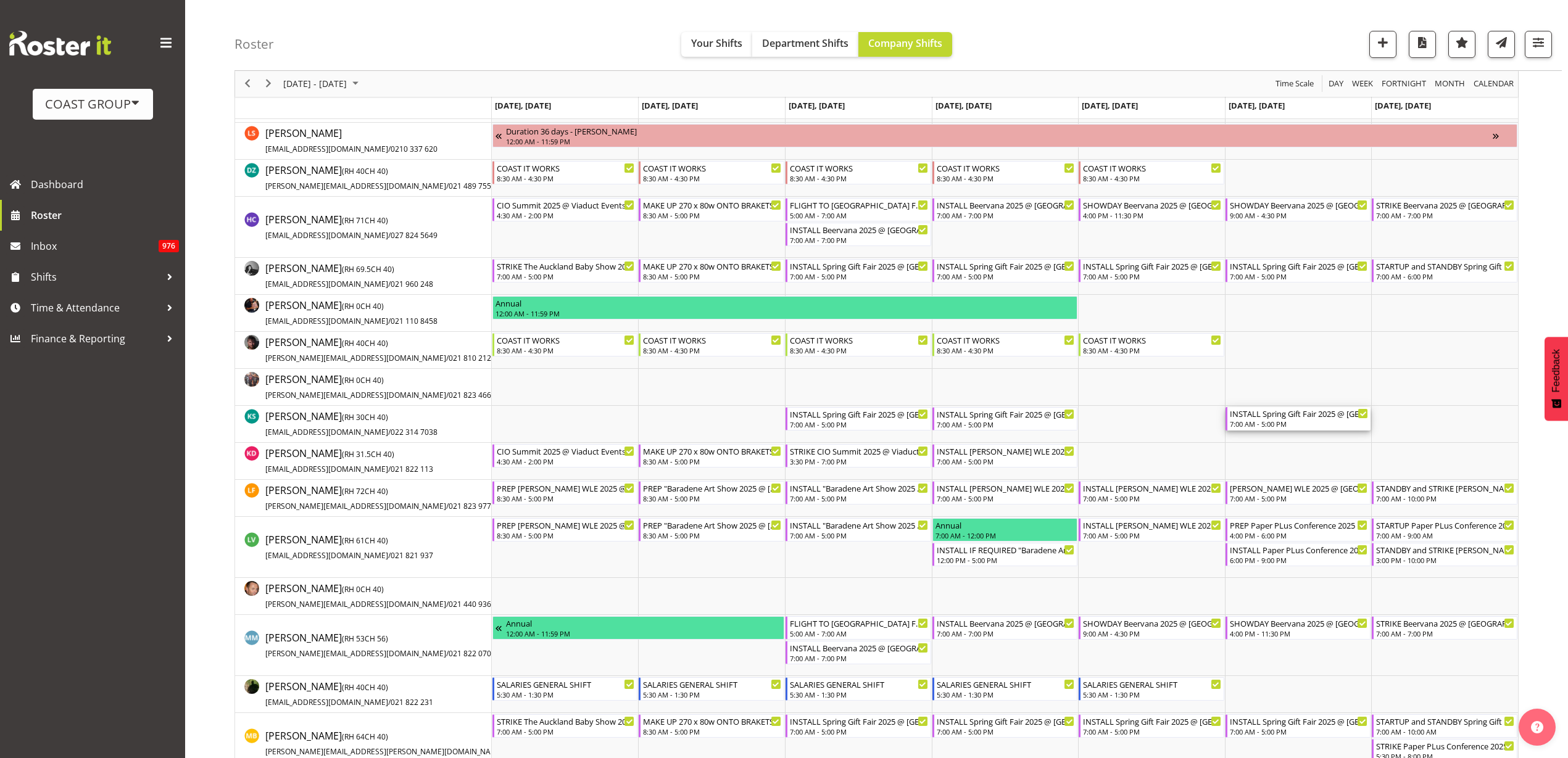
click at [1281, 417] on div "INSTALL Spring Gift Fair 2025 @ [GEOGRAPHIC_DATA]" at bounding box center [1299, 414] width 139 height 12
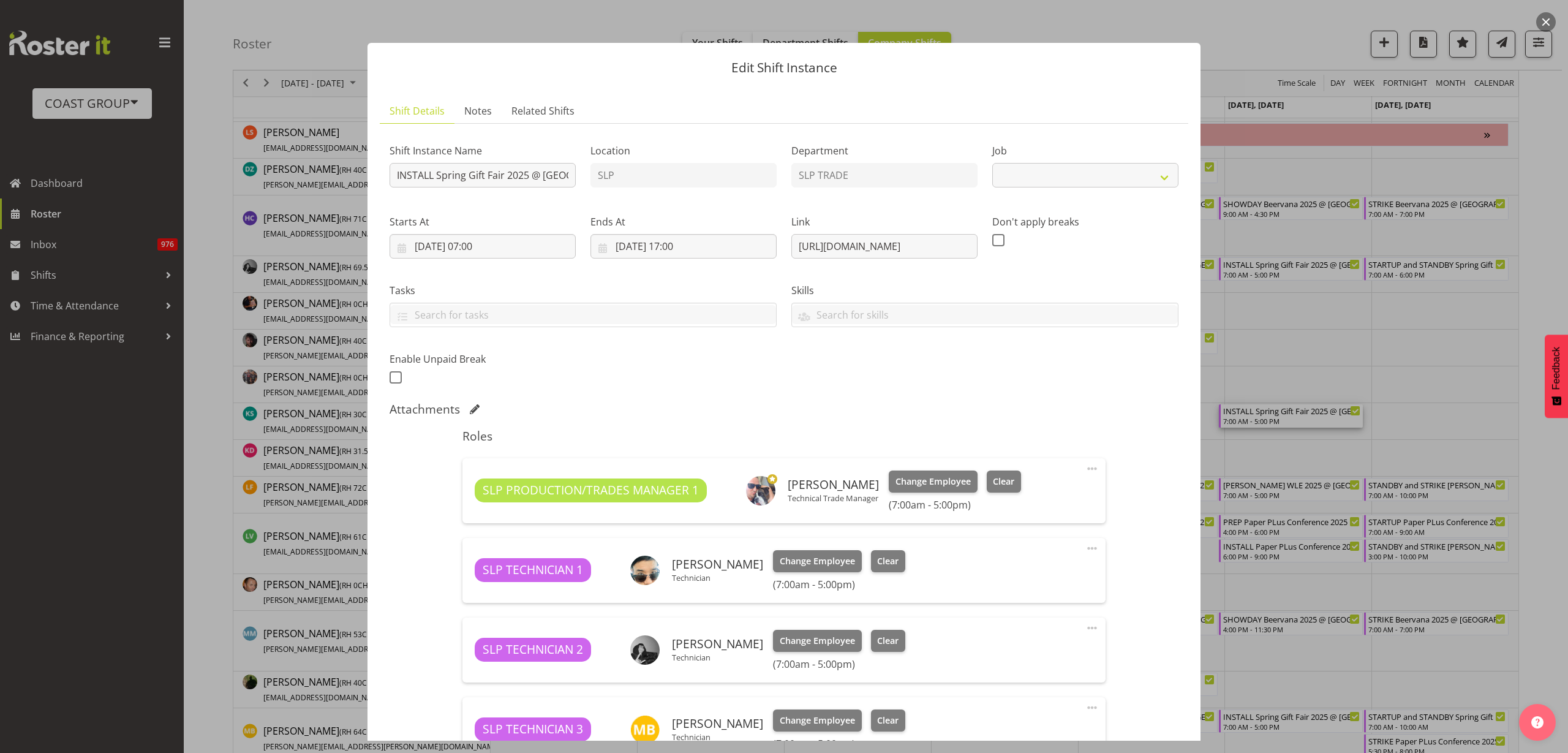
select select "9150"
click at [1546, 20] on button "button" at bounding box center [1546, 21] width 19 height 19
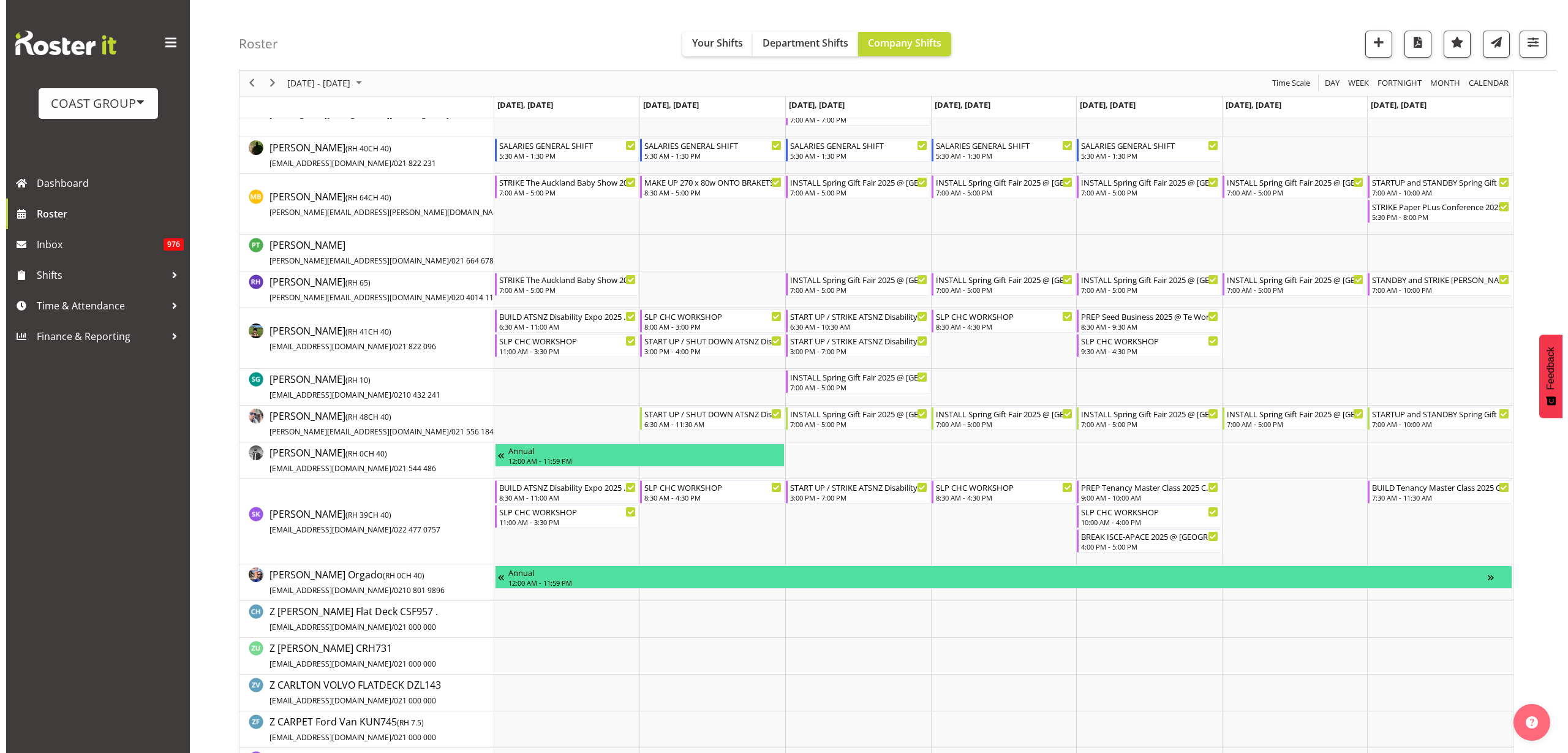
scroll to position [919, 0]
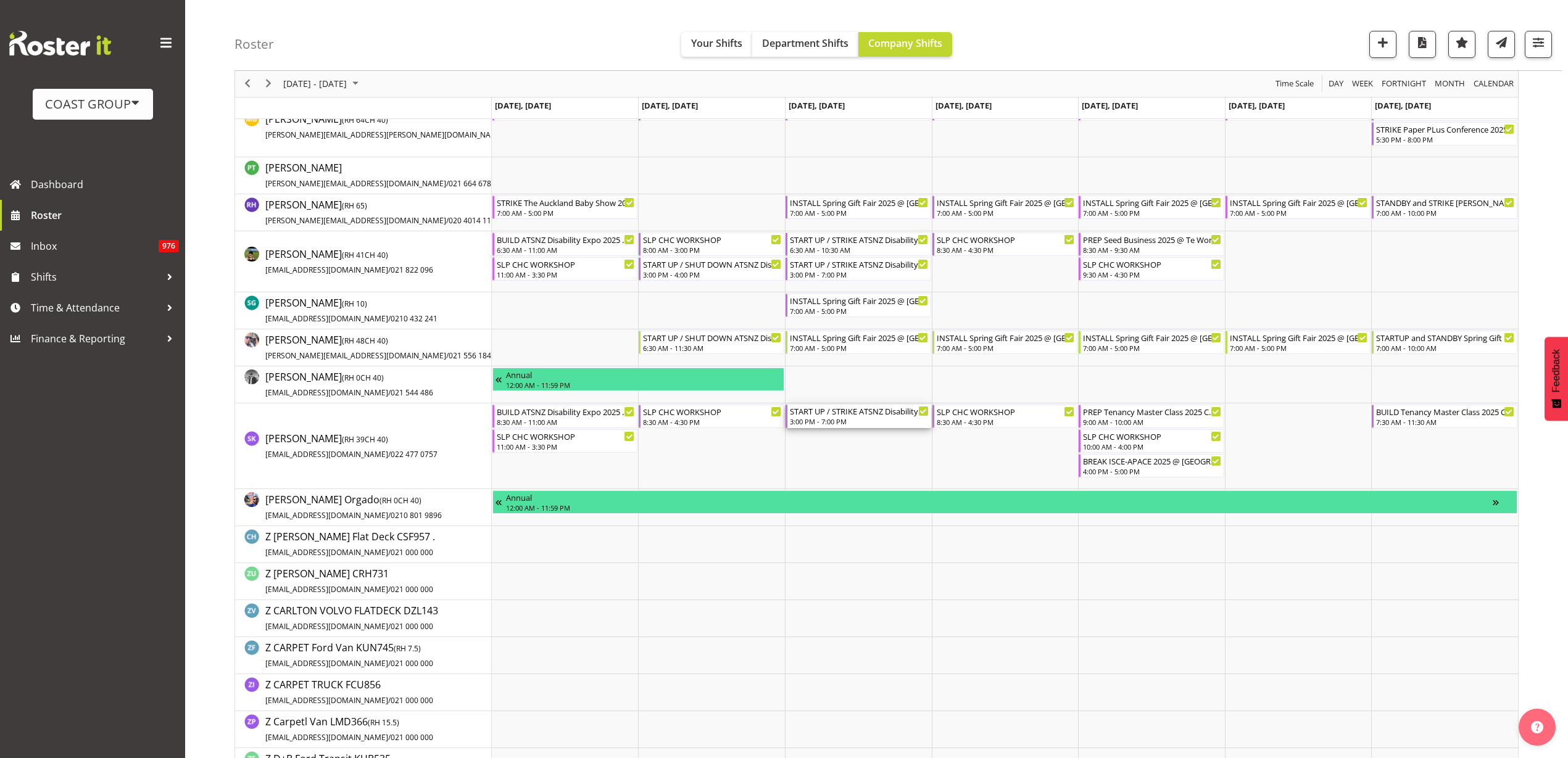
click at [857, 415] on div "START UP / STRIKE ATSNZ Disability Expo 2025 @ [GEOGRAPHIC_DATA] On Site @ 0700" at bounding box center [859, 411] width 139 height 12
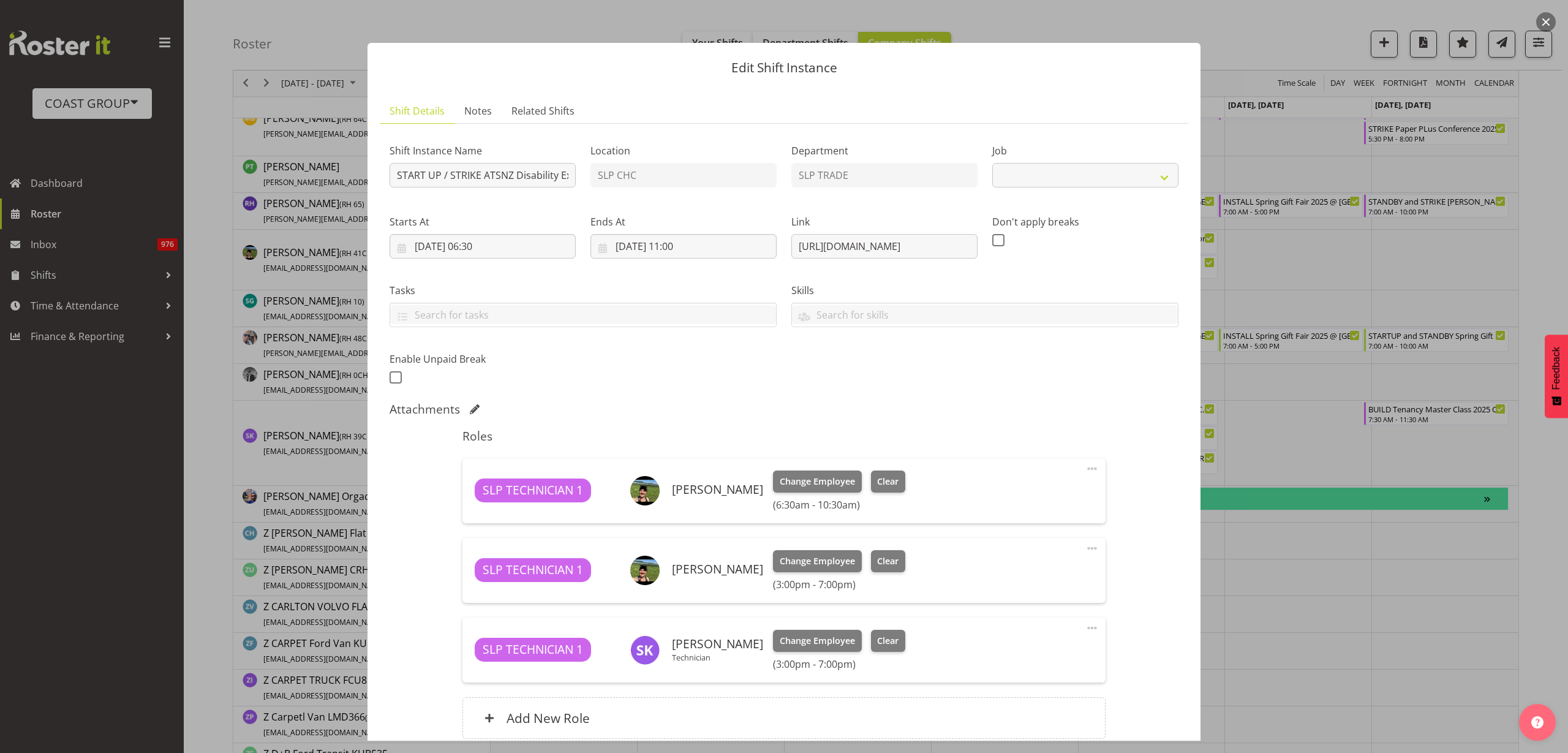
select select "9714"
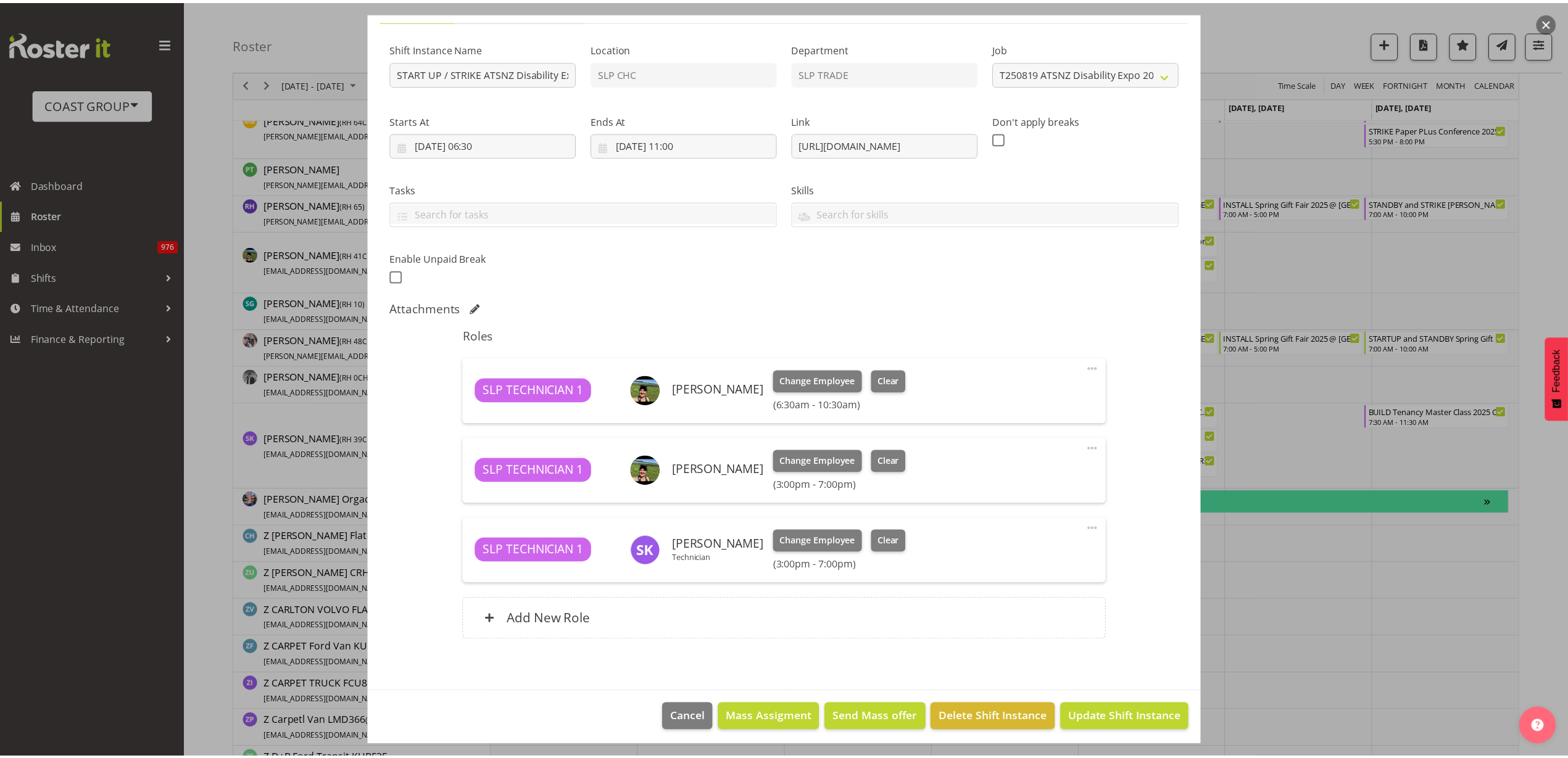
scroll to position [108, 0]
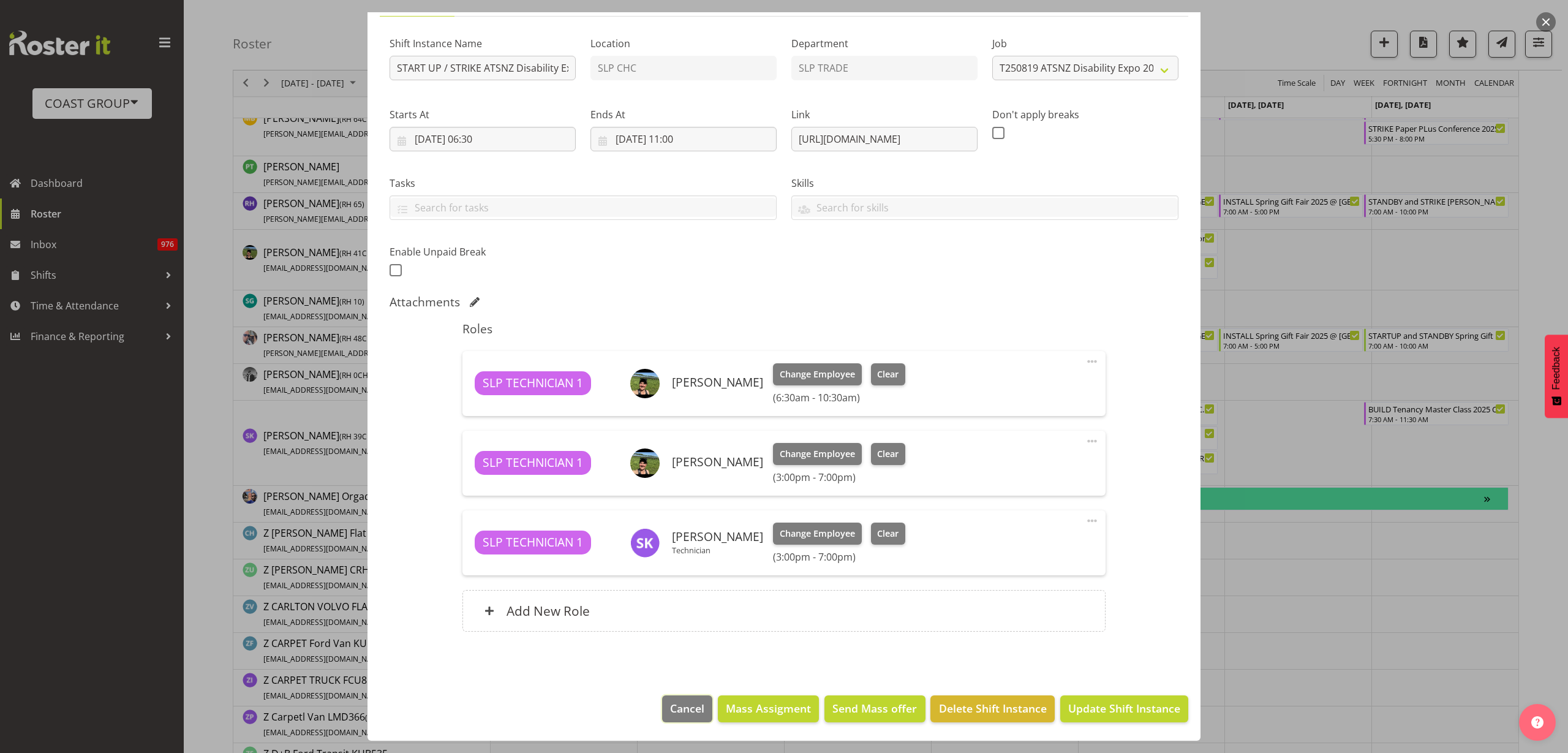
click at [675, 715] on span "Cancel" at bounding box center [687, 708] width 35 height 16
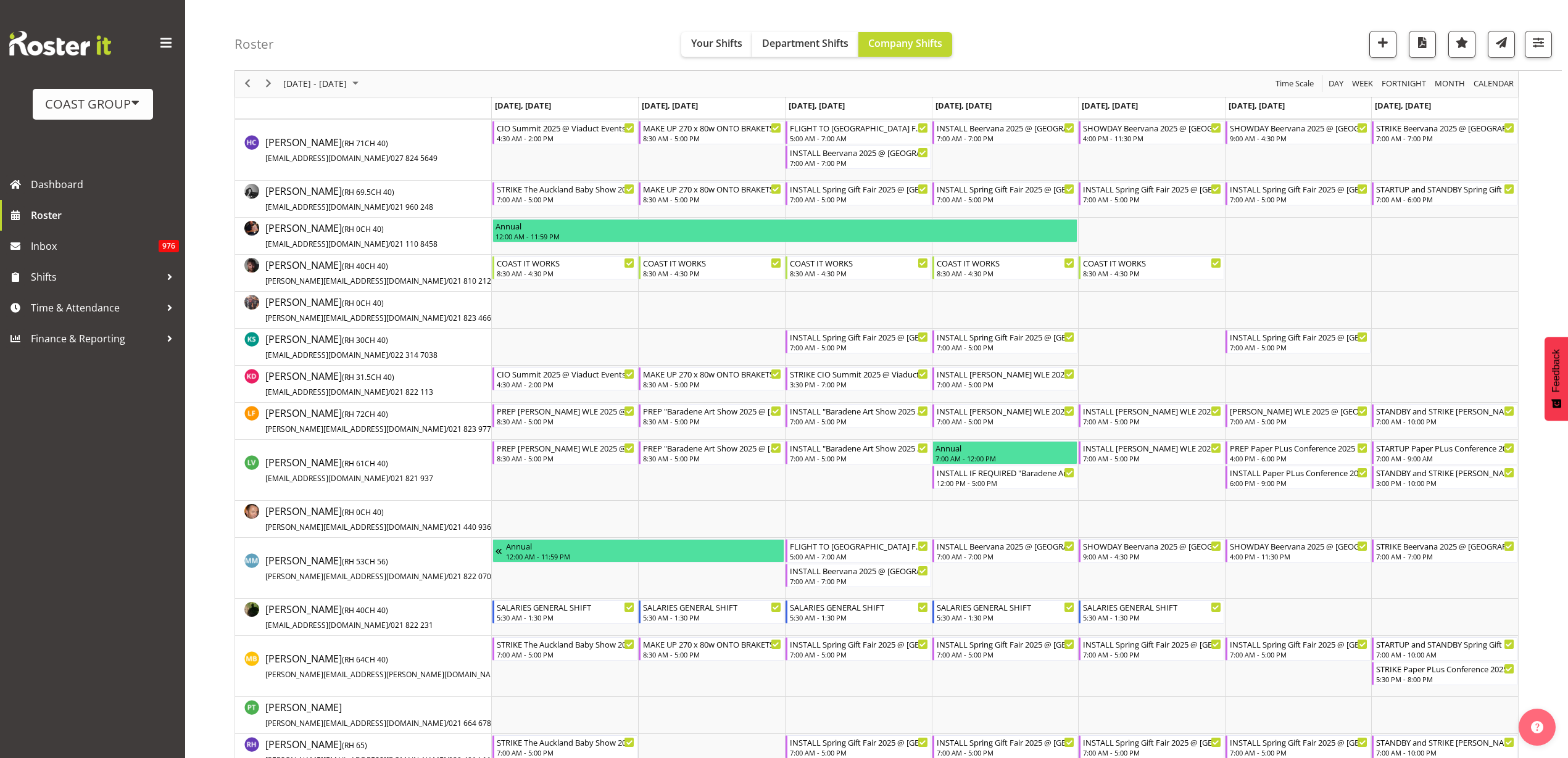
scroll to position [309, 0]
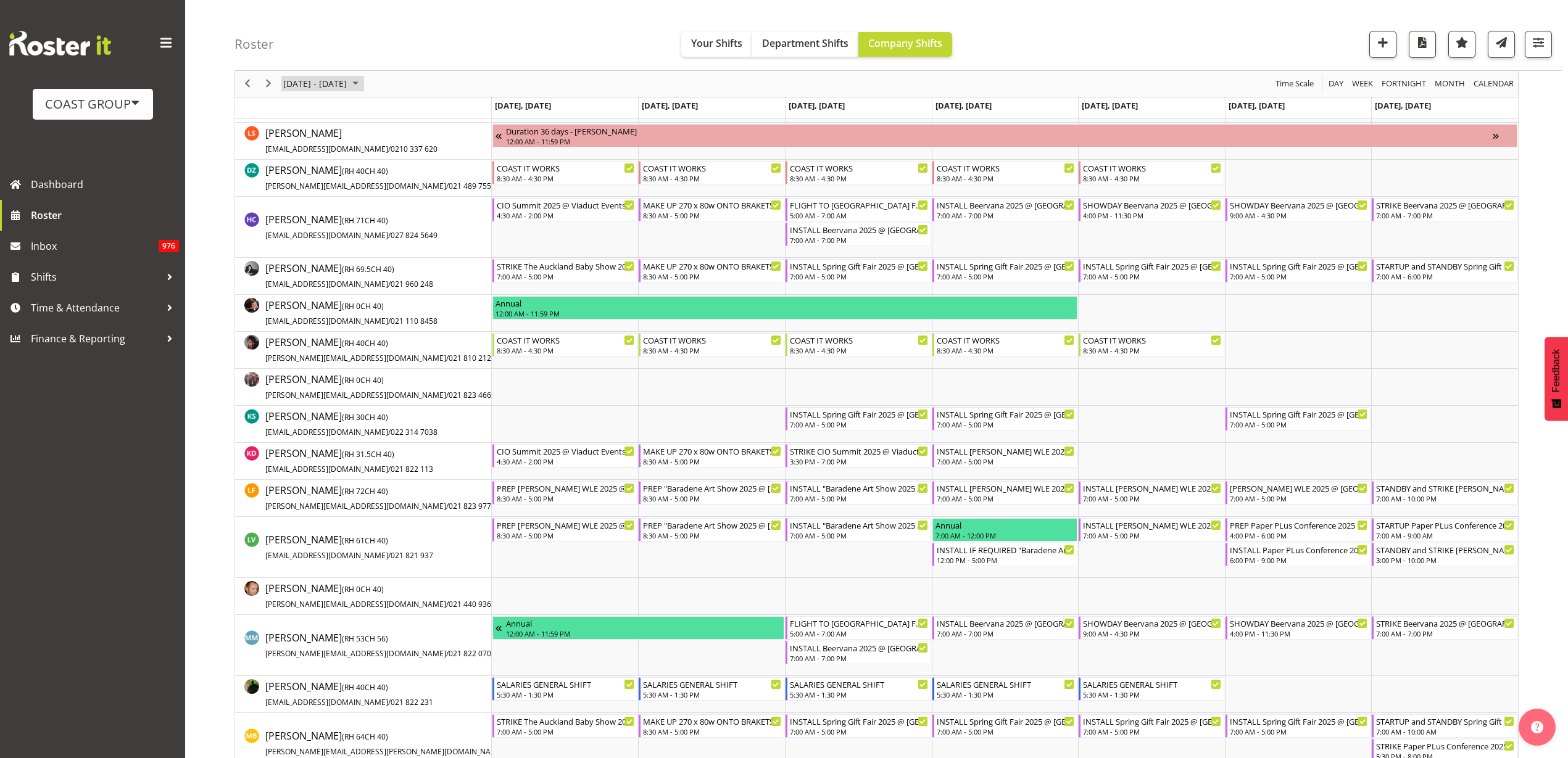
click at [305, 84] on span "[DATE] - [DATE]" at bounding box center [315, 84] width 66 height 15
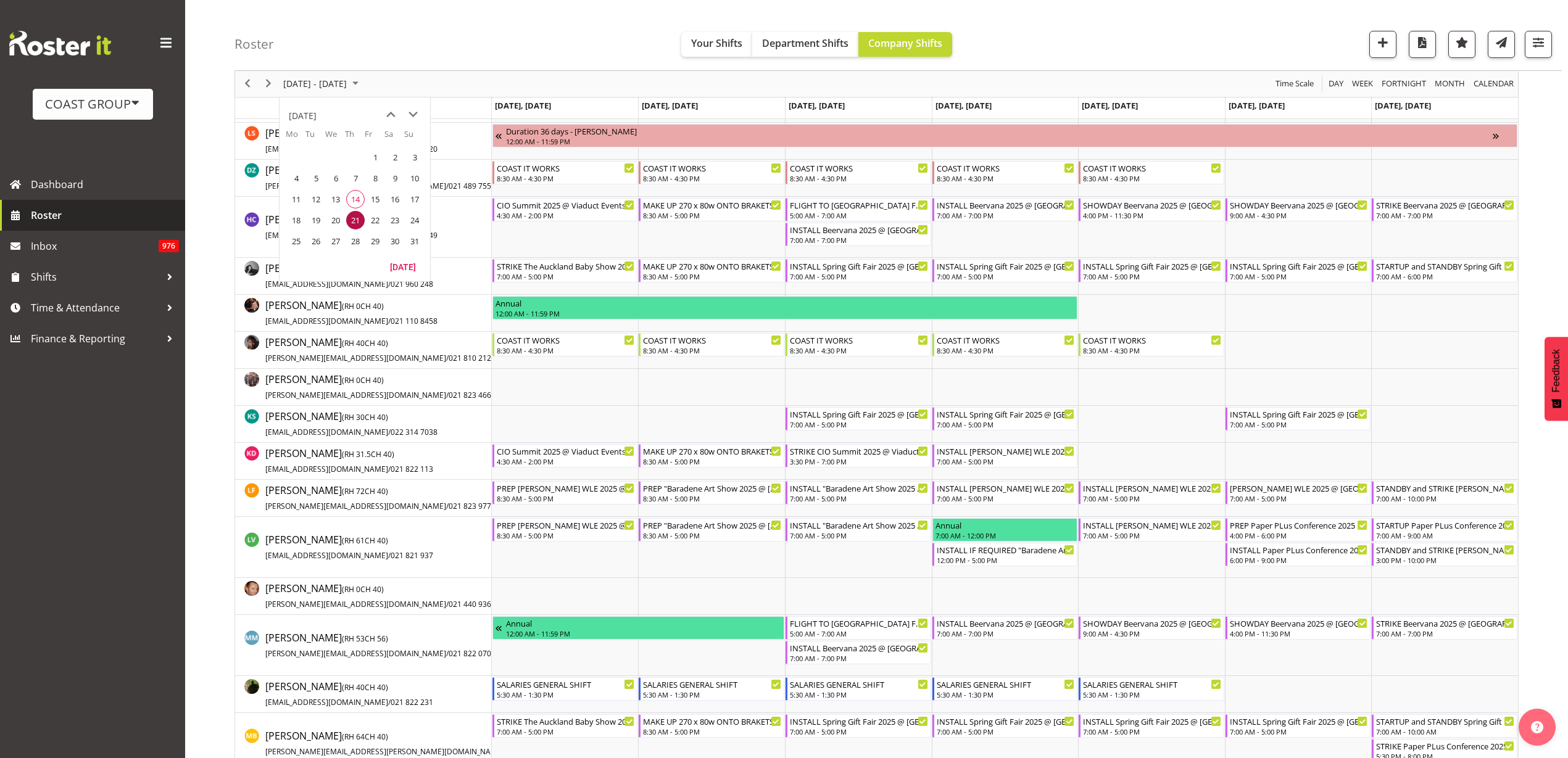
click at [48, 215] on span "Roster" at bounding box center [105, 216] width 148 height 19
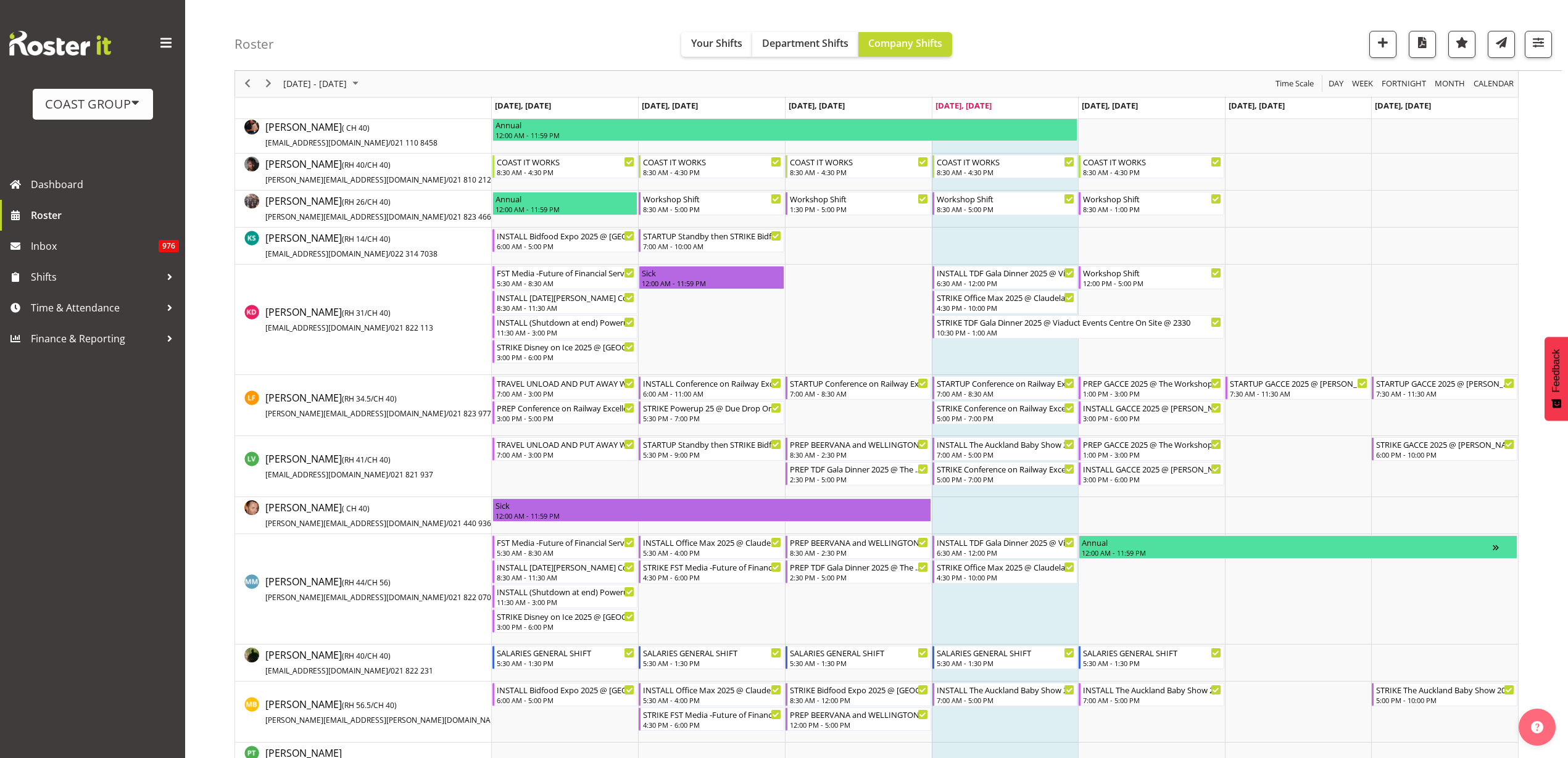
scroll to position [540, 0]
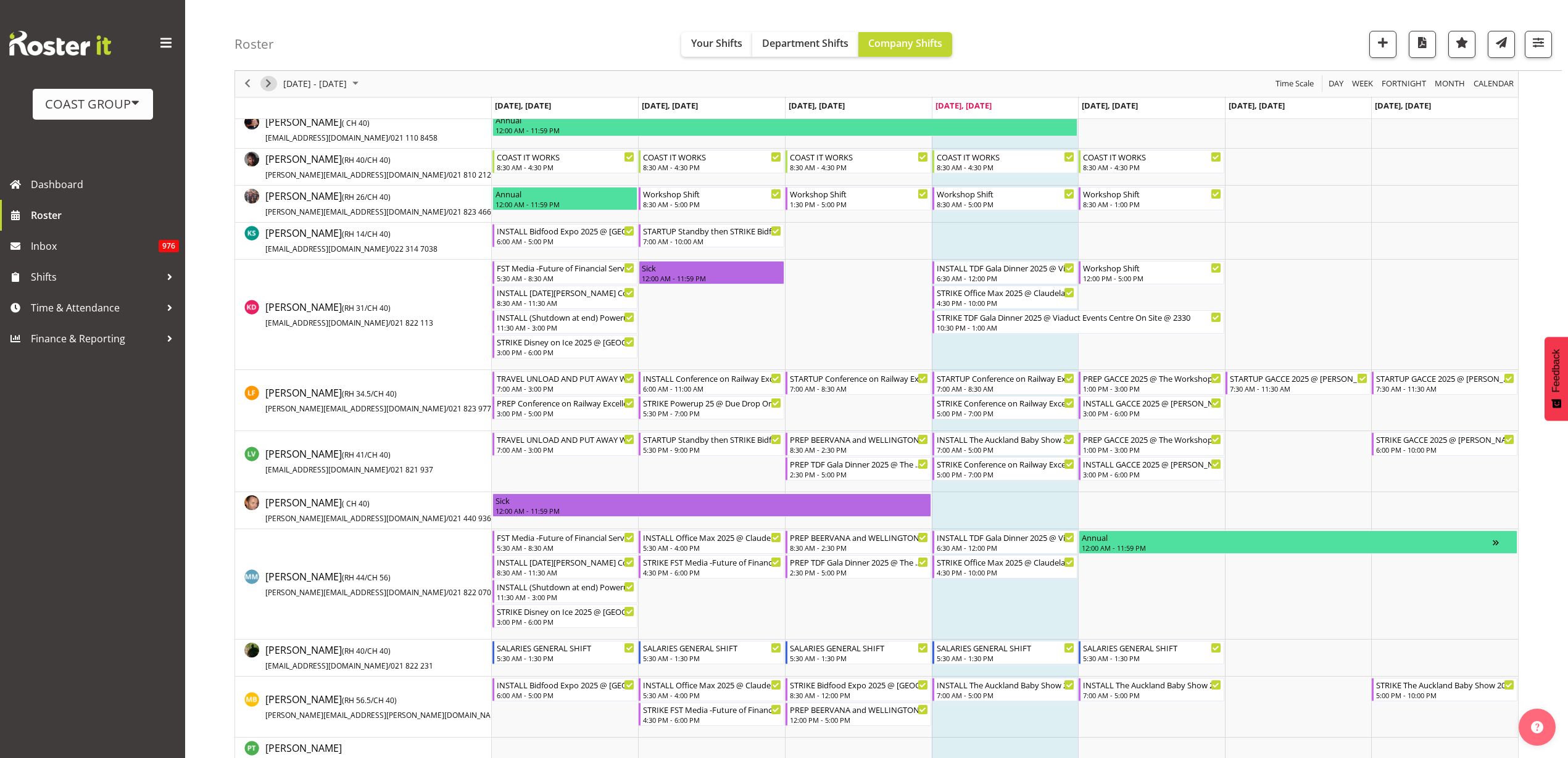
click at [267, 84] on span "Next" at bounding box center [268, 84] width 14 height 15
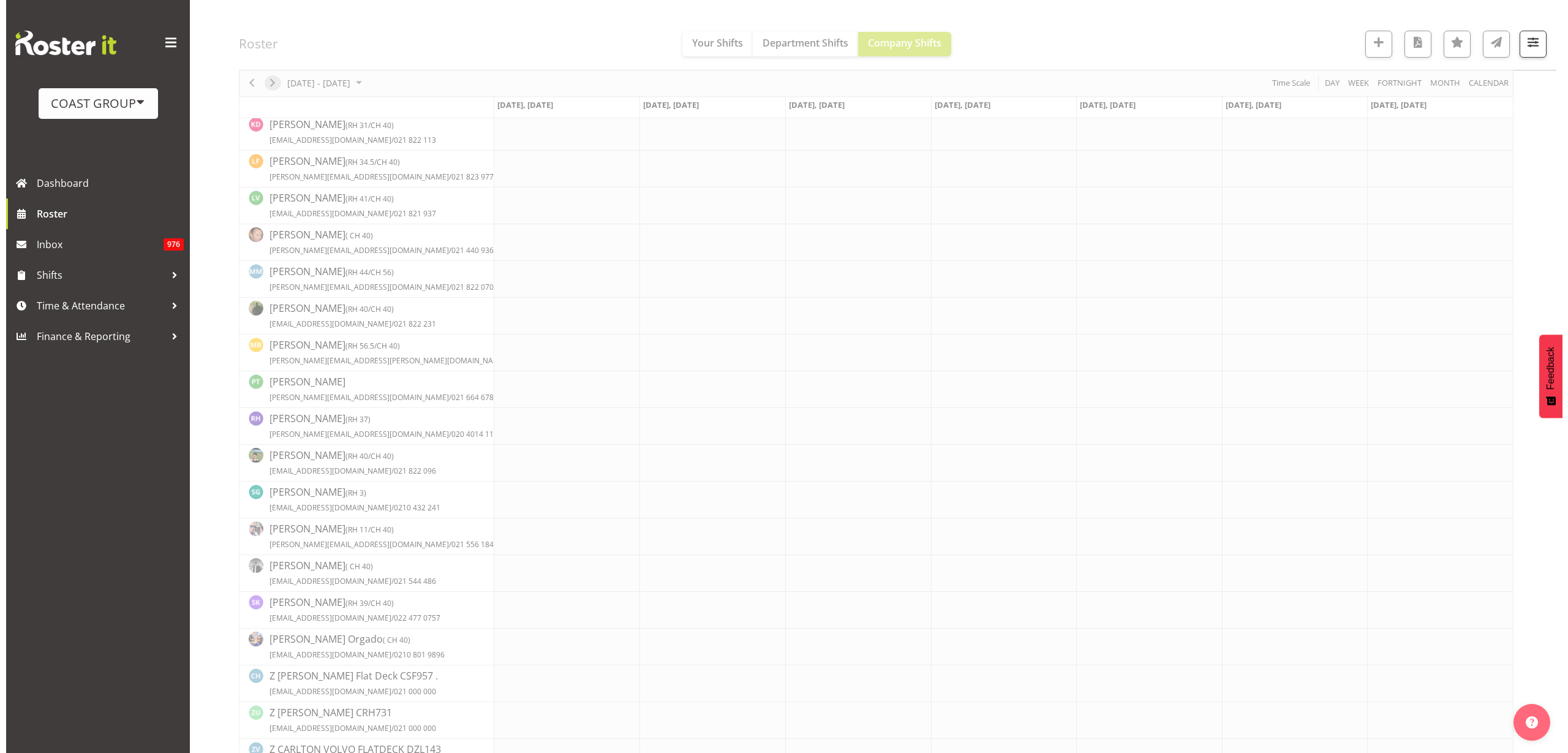
scroll to position [0, 0]
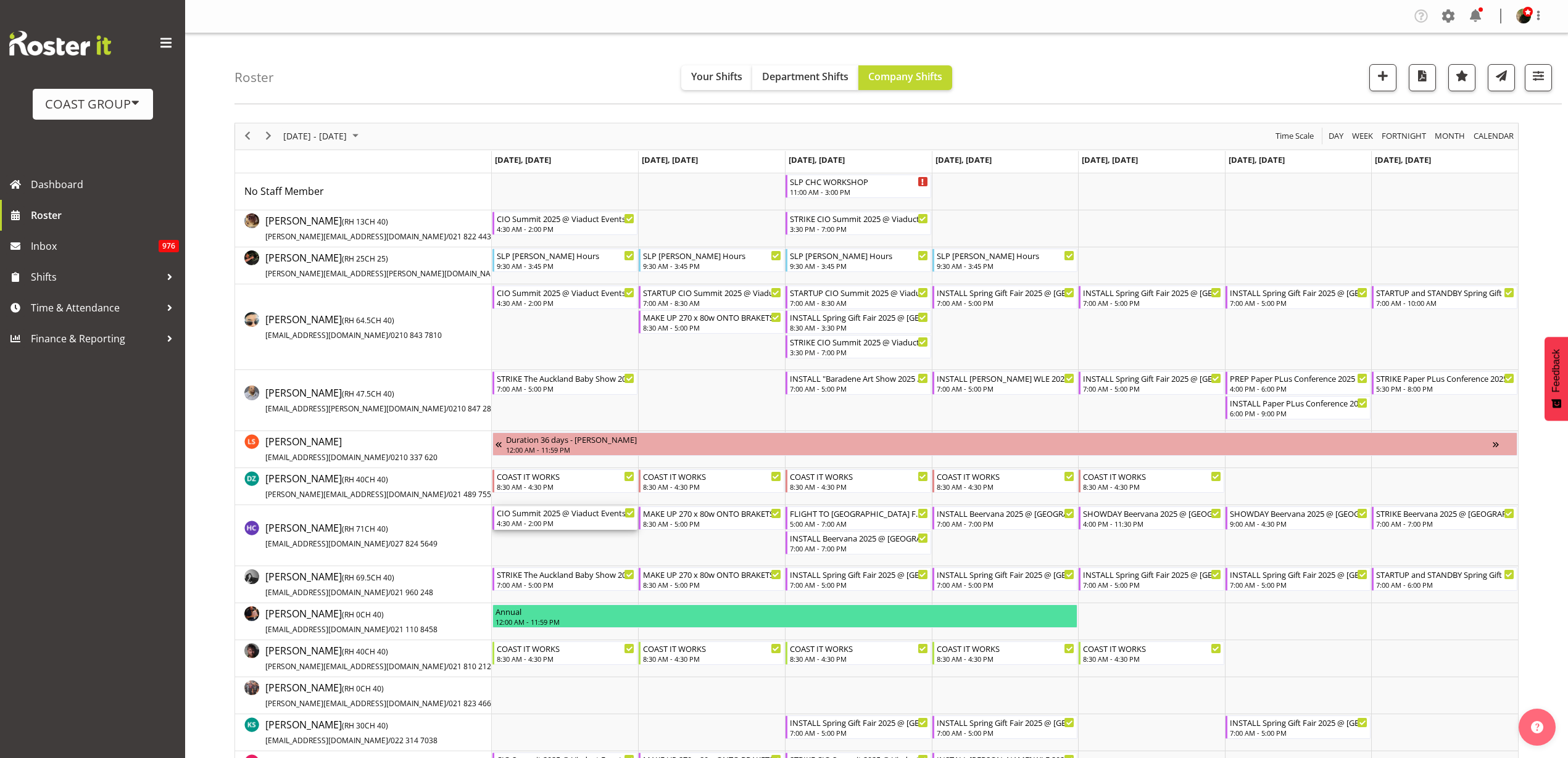
click at [555, 514] on div "CIO Summit 2025 @ Viaduct Events Center On SIte @ 0500" at bounding box center [565, 512] width 139 height 12
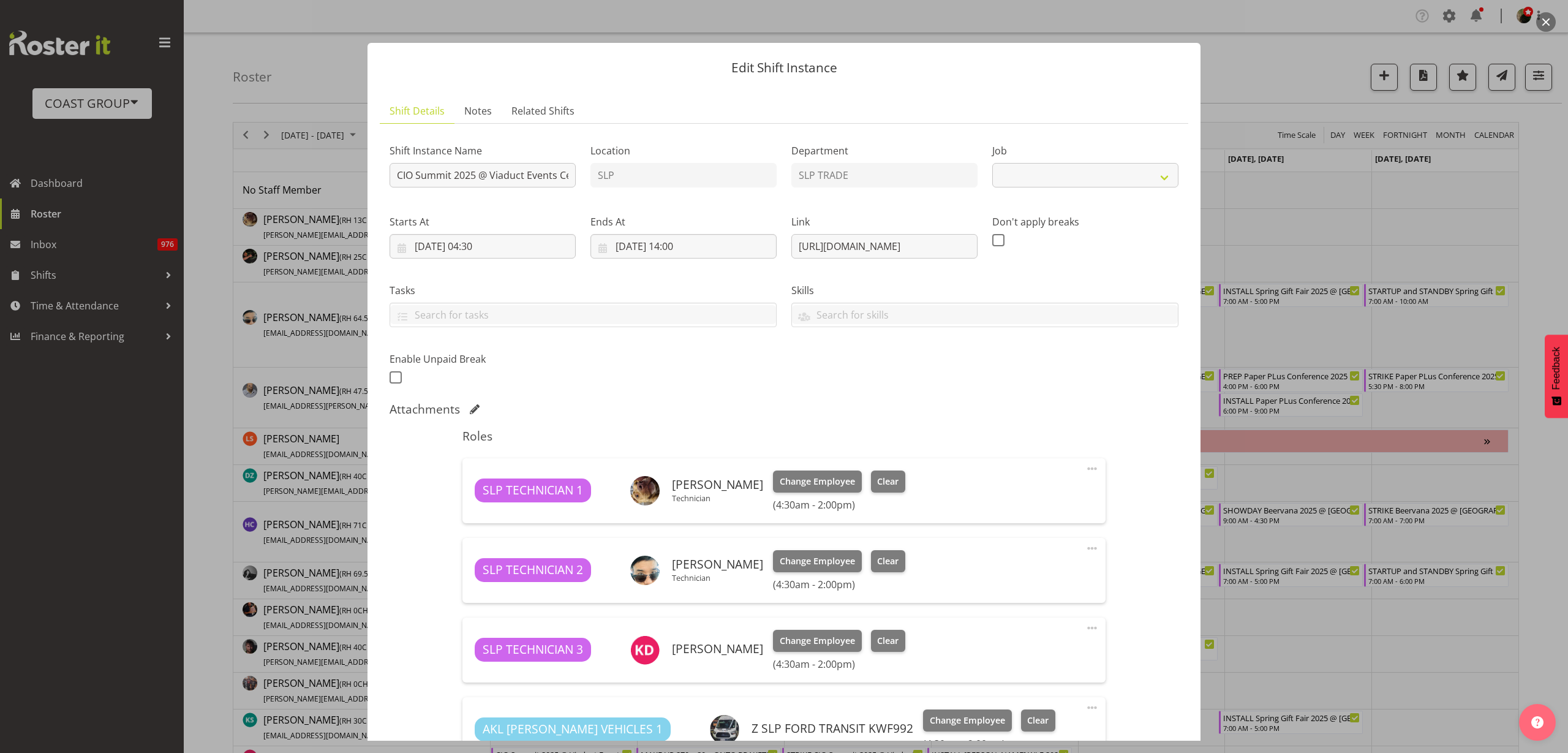
select select "10210"
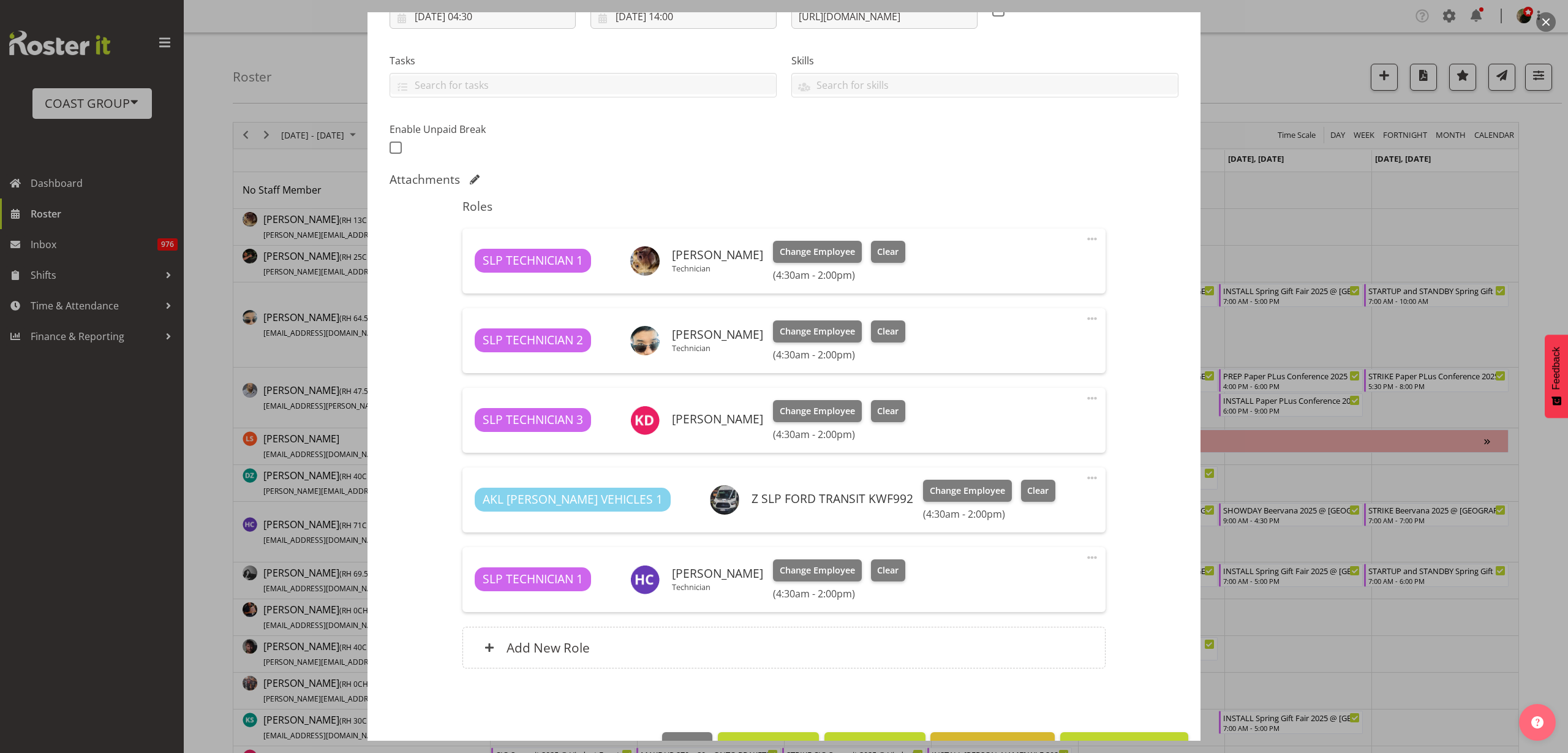
scroll to position [267, 0]
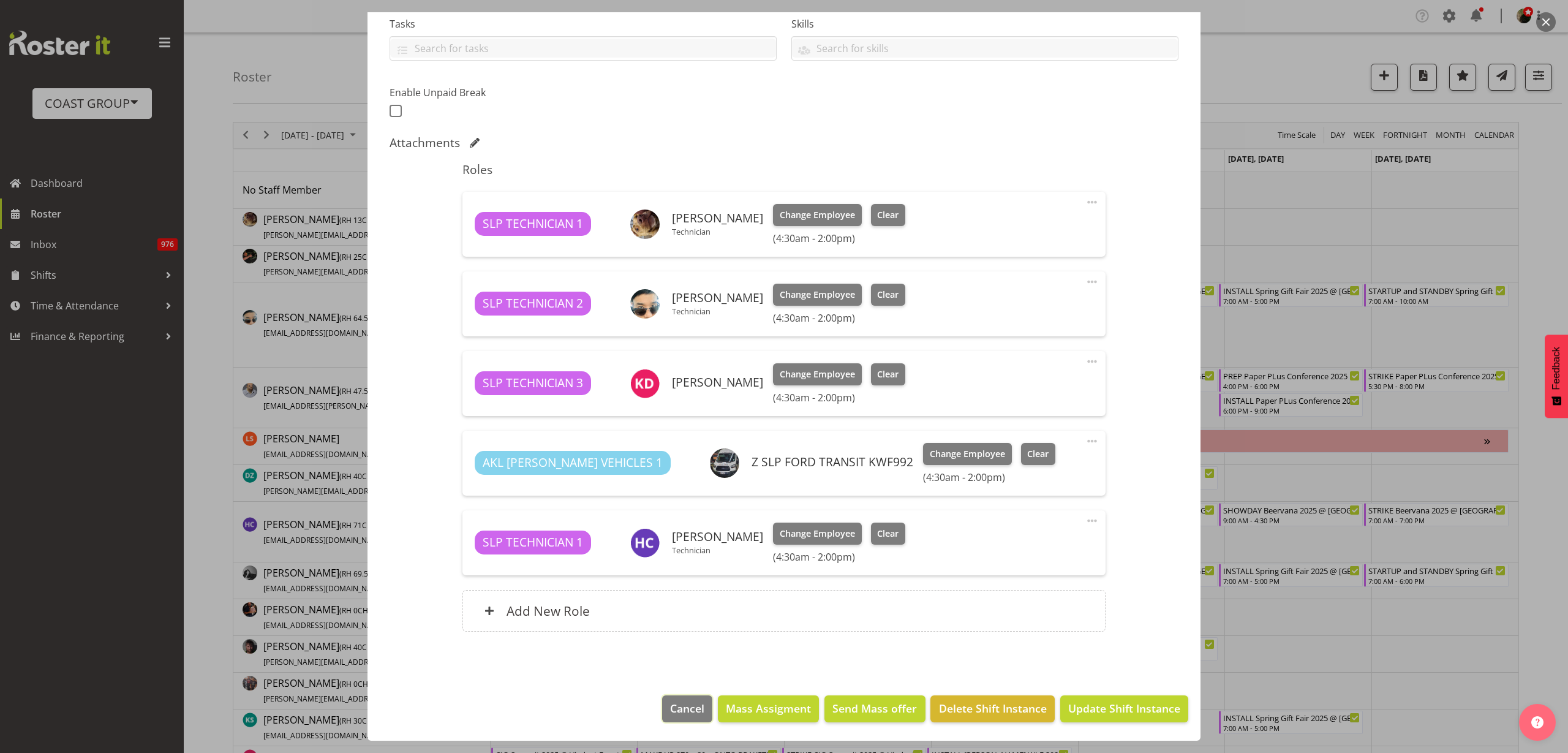
click at [671, 711] on span "Cancel" at bounding box center [687, 708] width 35 height 16
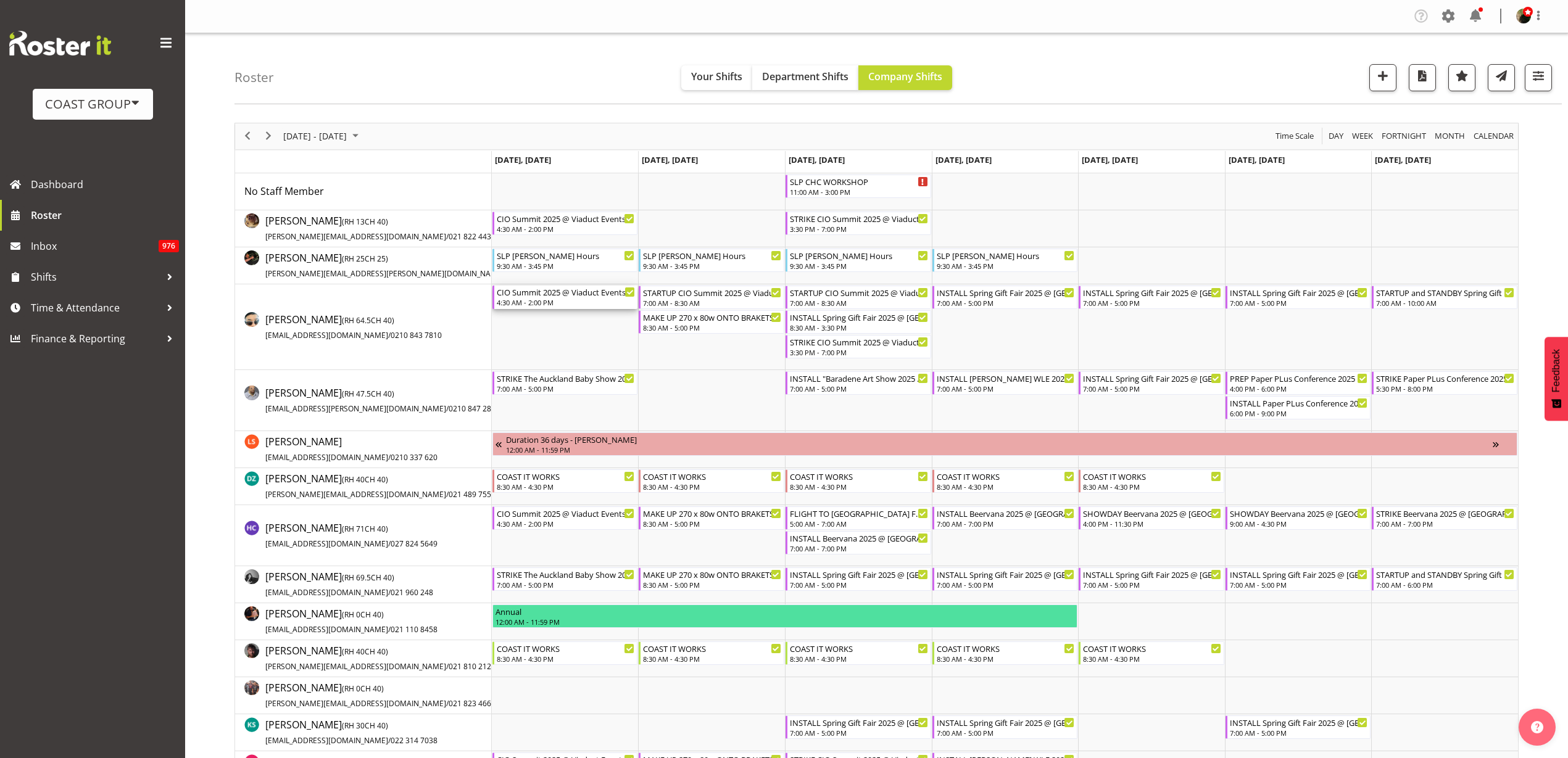
click at [548, 300] on div "4:30 AM - 2:00 PM" at bounding box center [565, 303] width 139 height 10
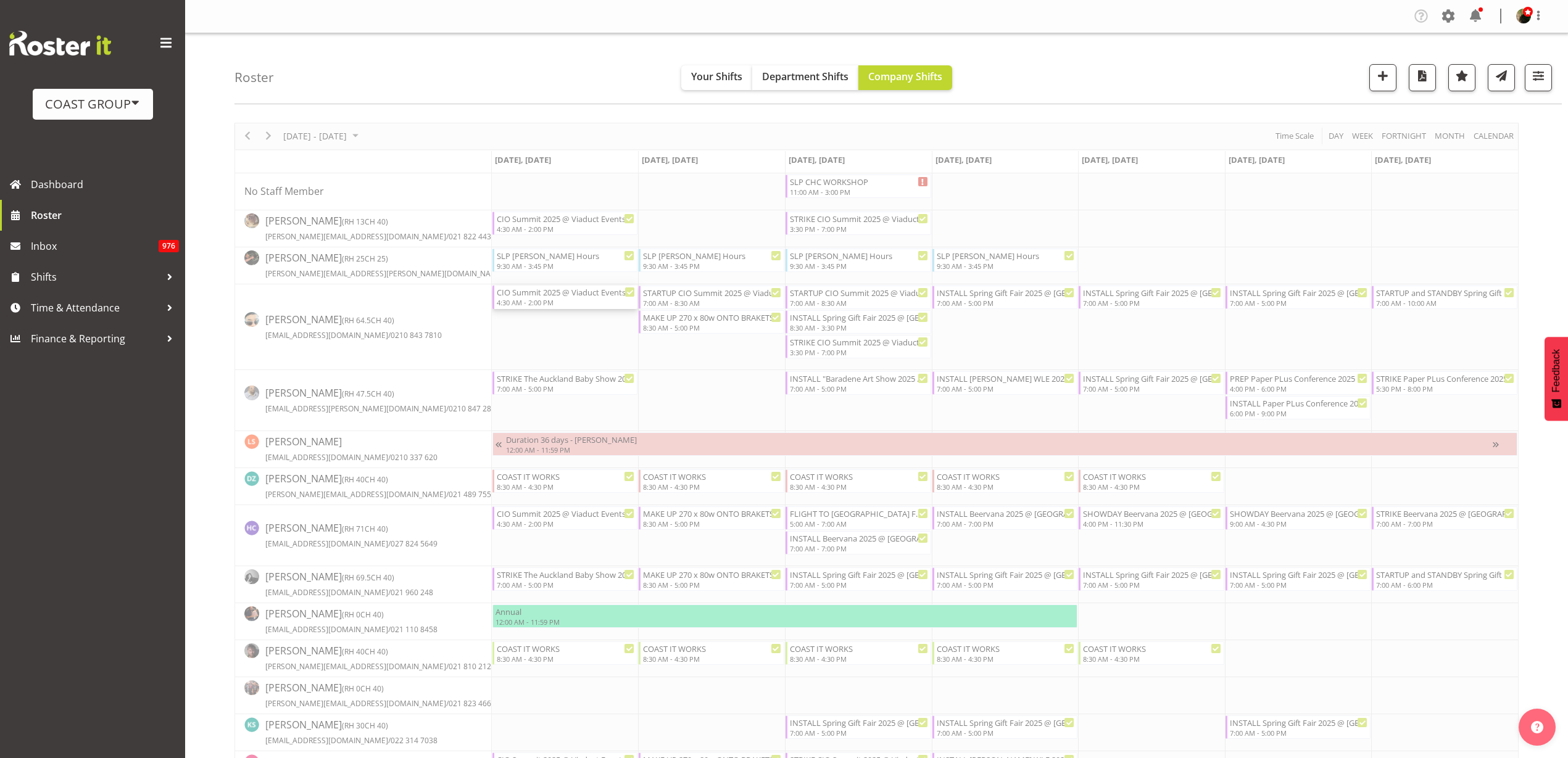
select select
select select "7"
select select "2025"
select select "14"
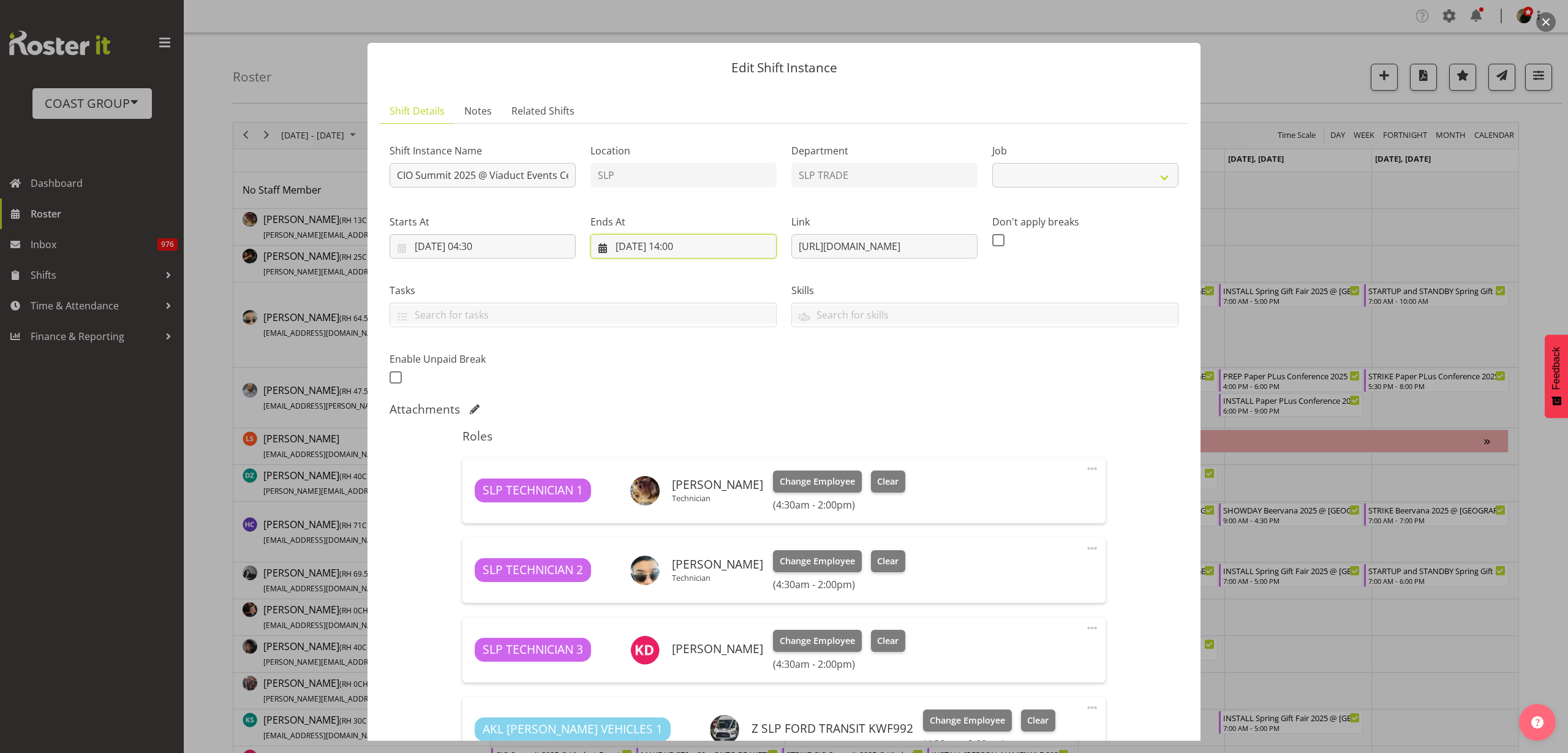
click at [676, 245] on input "18/08/2025, 14:00" at bounding box center [684, 246] width 186 height 25
select select "10210"
click at [680, 507] on select "00 01 02 03 04 05 06 07 08 09 10 11 12 13 14 15 16 17 18 19 20 21 22 23" at bounding box center [684, 507] width 28 height 25
select select "17"
click at [671, 495] on select "00 01 02 03 04 05 06 07 08 09 10 11 12 13 14 15 16 17 18 19 20 21 22 23" at bounding box center [684, 507] width 28 height 25
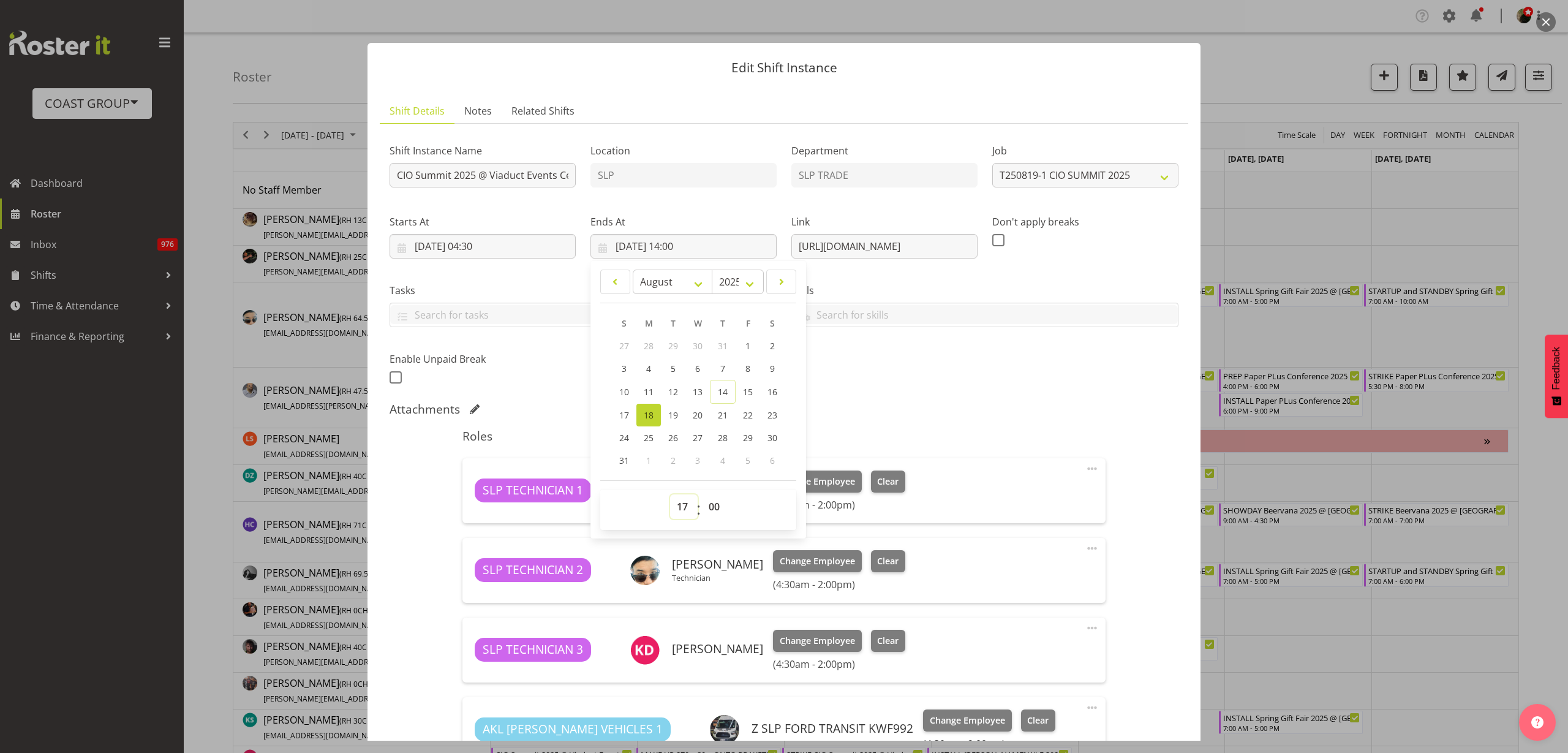
type input "18/08/2025, 17:00"
click at [478, 179] on input "CIO Summit 2025 @ Viaduct Events Center On SIte @ 0500" at bounding box center [483, 174] width 186 height 25
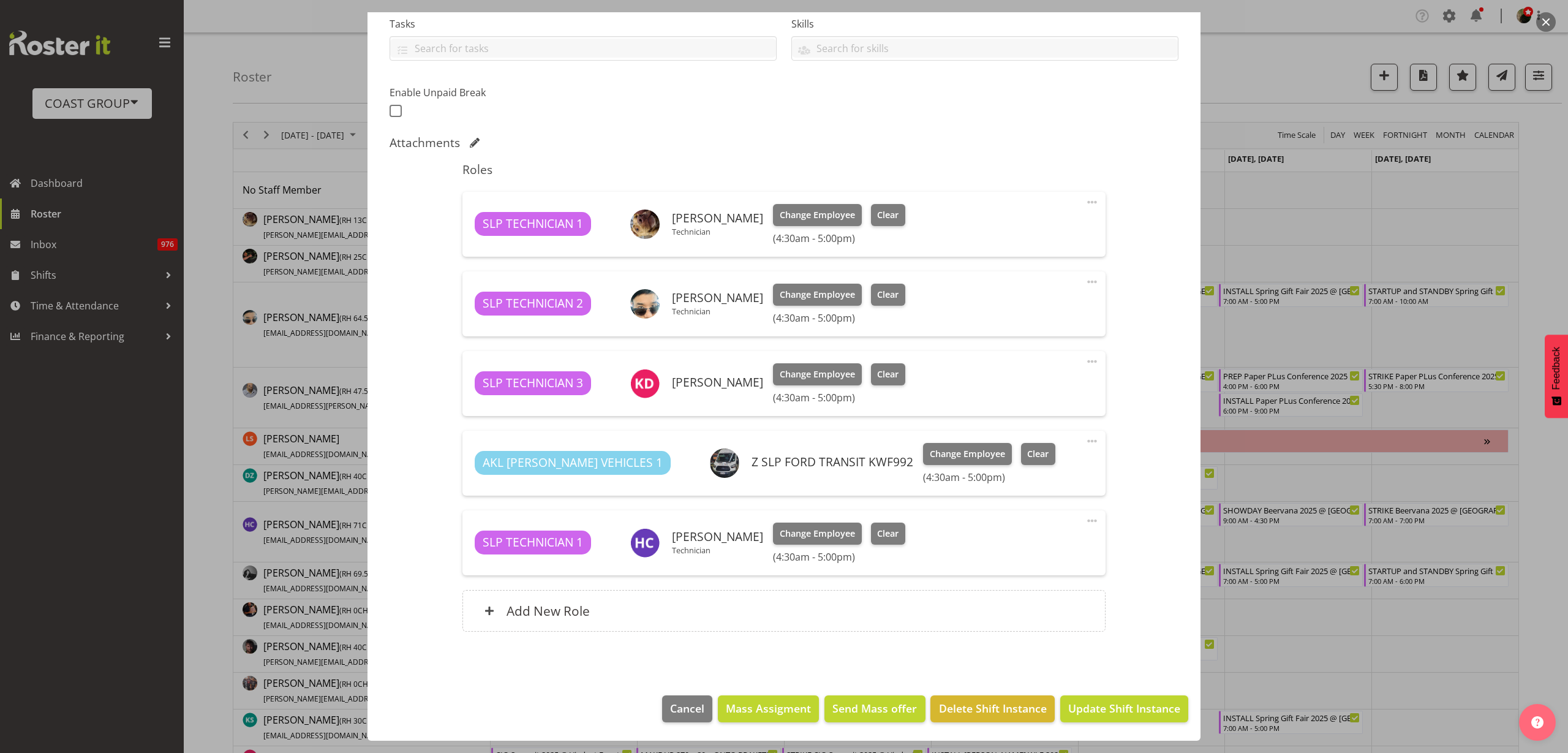
type input "CIO Summit 2025 SERVICING TILL 5pm@ Viaduct Events Center On SIte @ 0500"
click at [1107, 706] on span "Update Shift Instance" at bounding box center [1124, 708] width 112 height 16
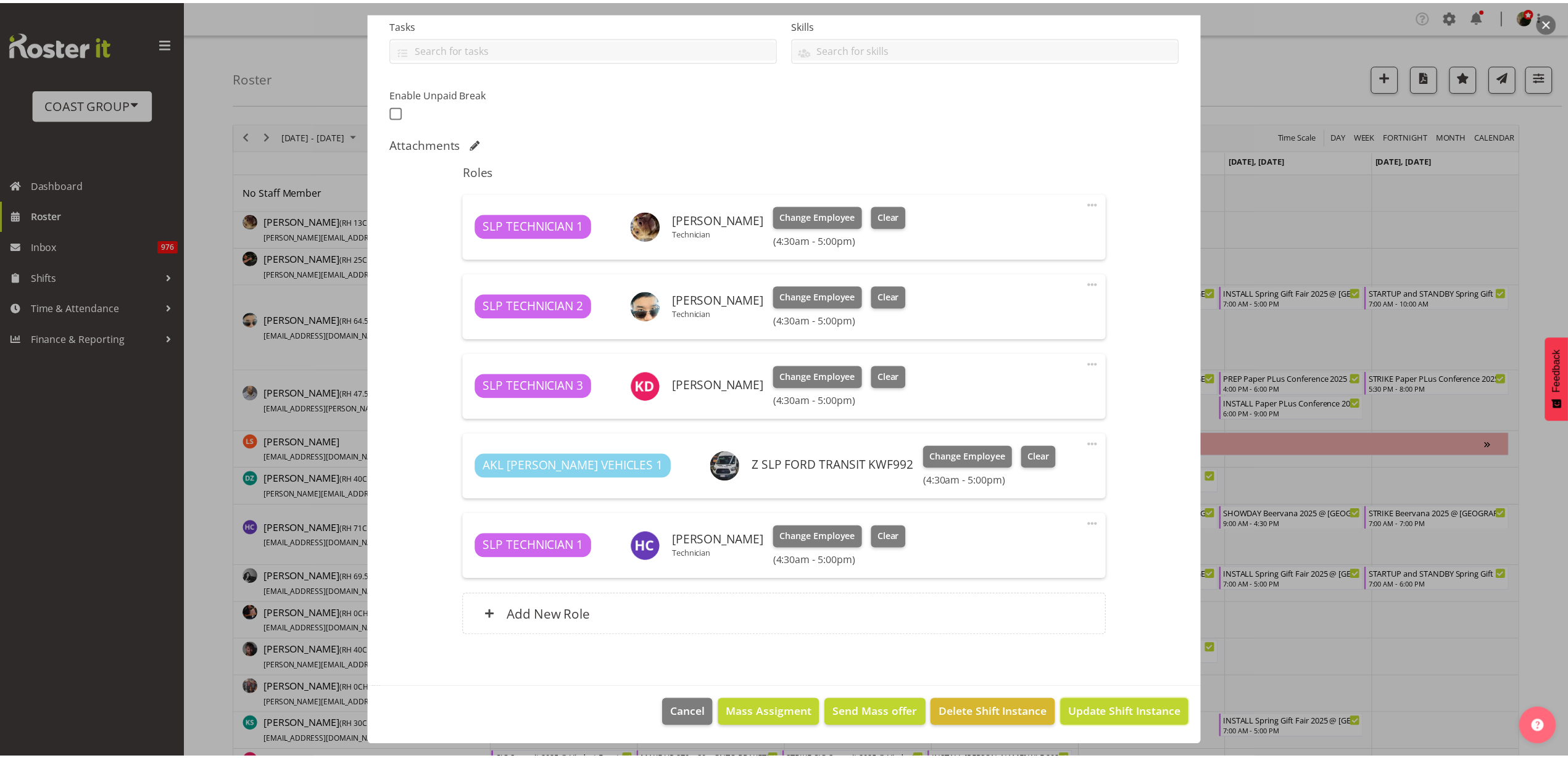
scroll to position [219, 0]
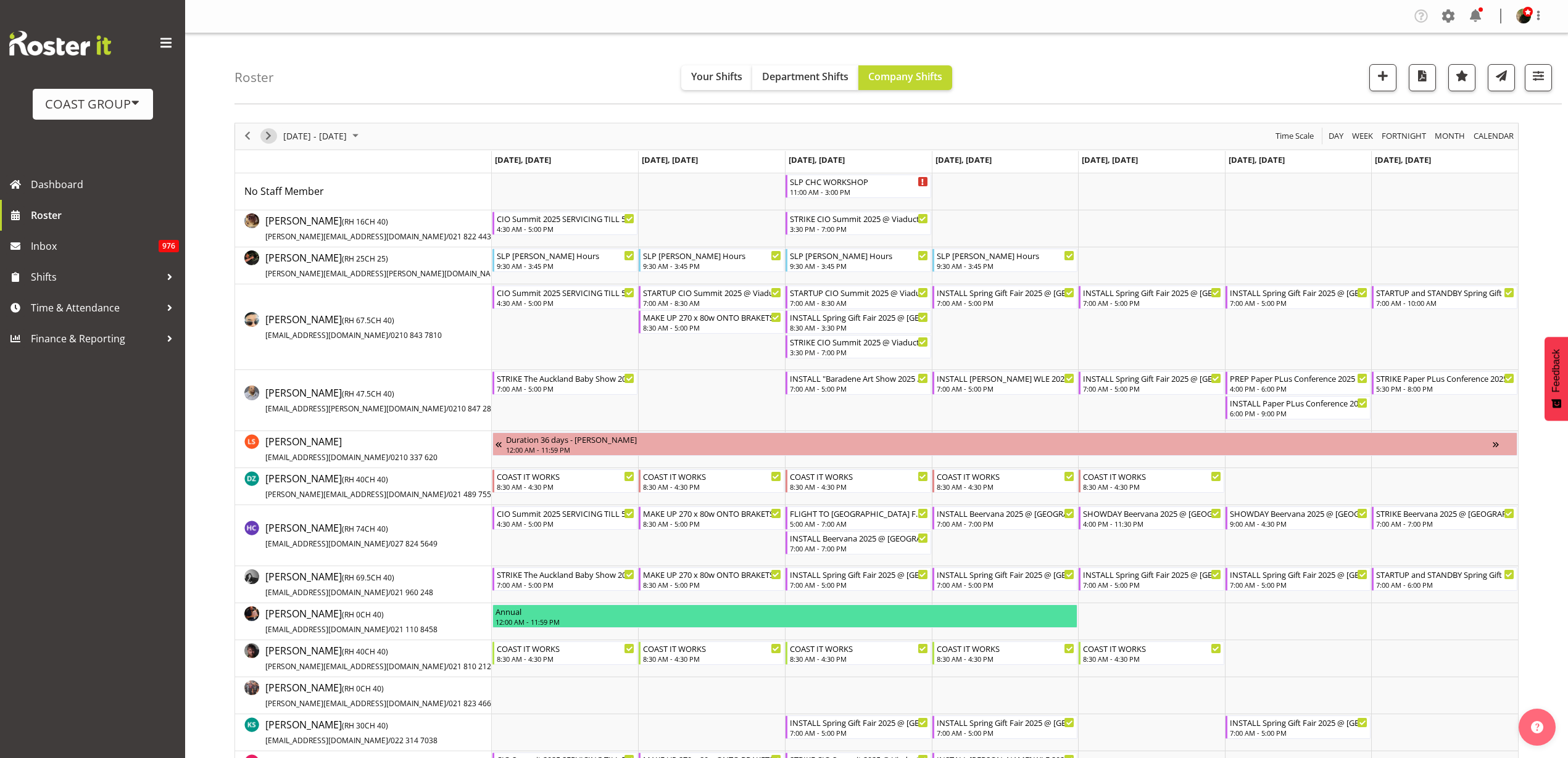
drag, startPoint x: 269, startPoint y: 131, endPoint x: 19, endPoint y: 200, distance: 259.3
click at [269, 131] on span "Next" at bounding box center [268, 136] width 14 height 15
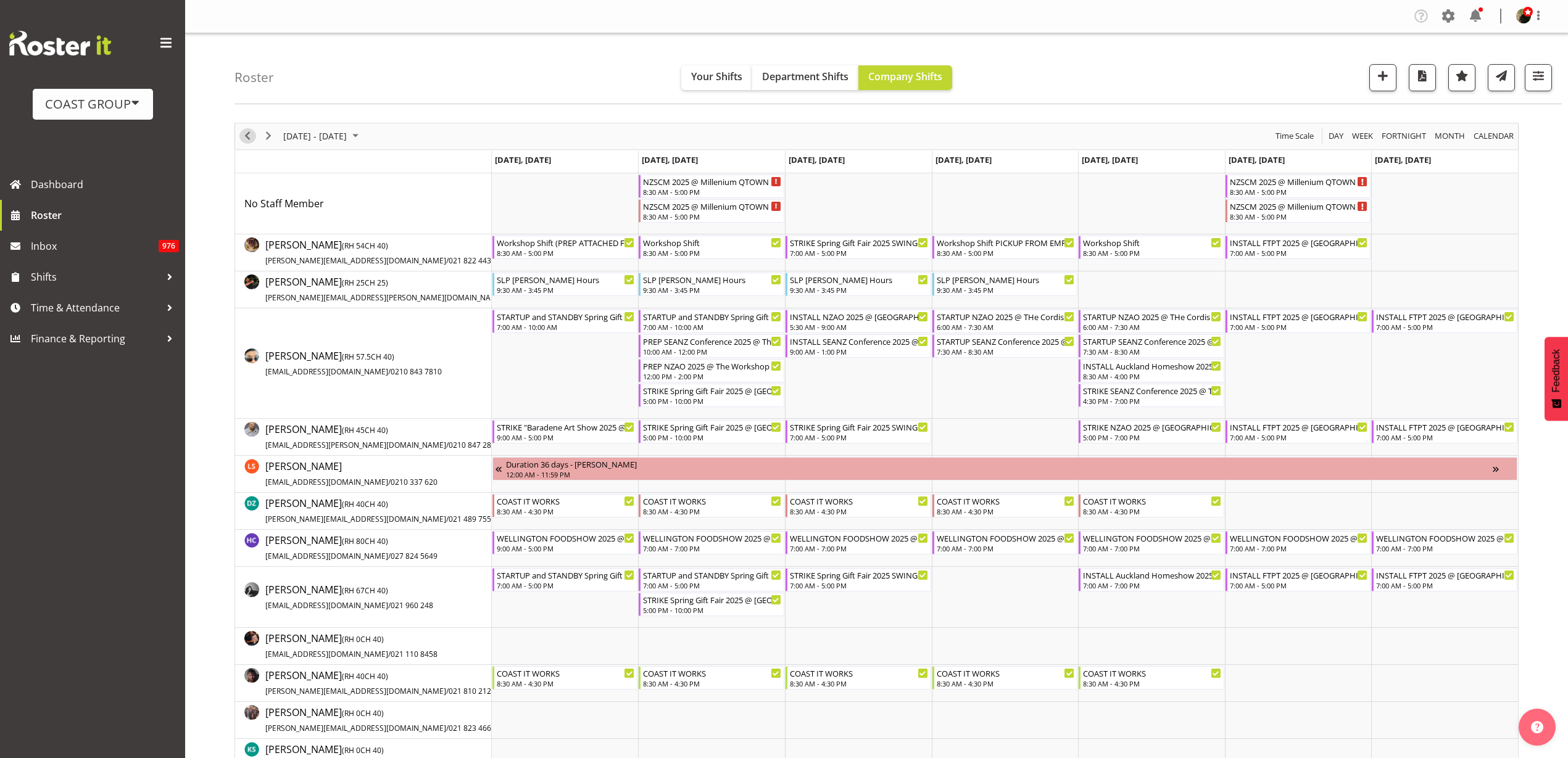
drag, startPoint x: 247, startPoint y: 137, endPoint x: 682, endPoint y: 151, distance: 435.2
click at [247, 137] on span "Previous" at bounding box center [246, 136] width 14 height 15
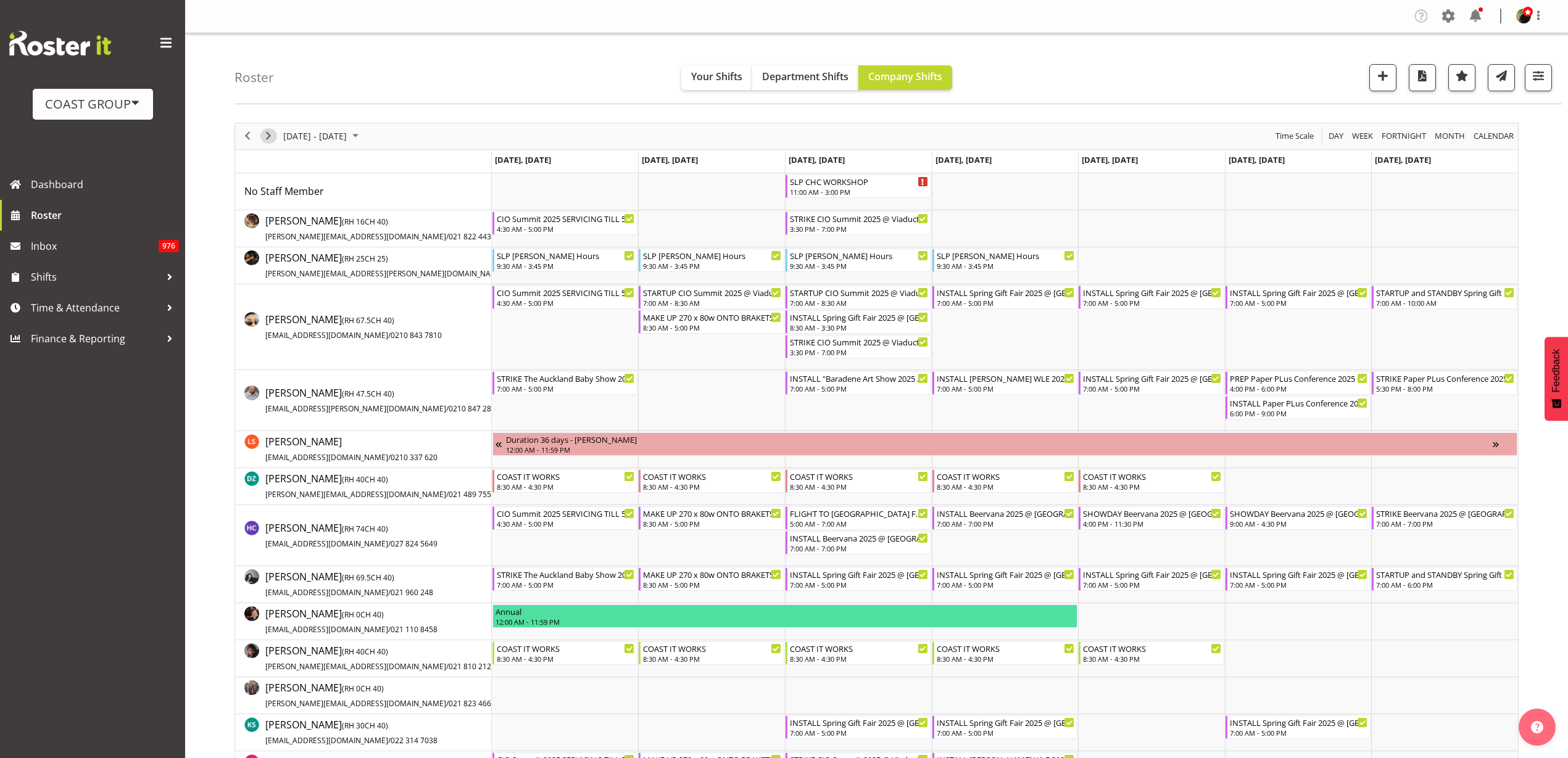
click at [265, 135] on span "Next" at bounding box center [268, 136] width 14 height 15
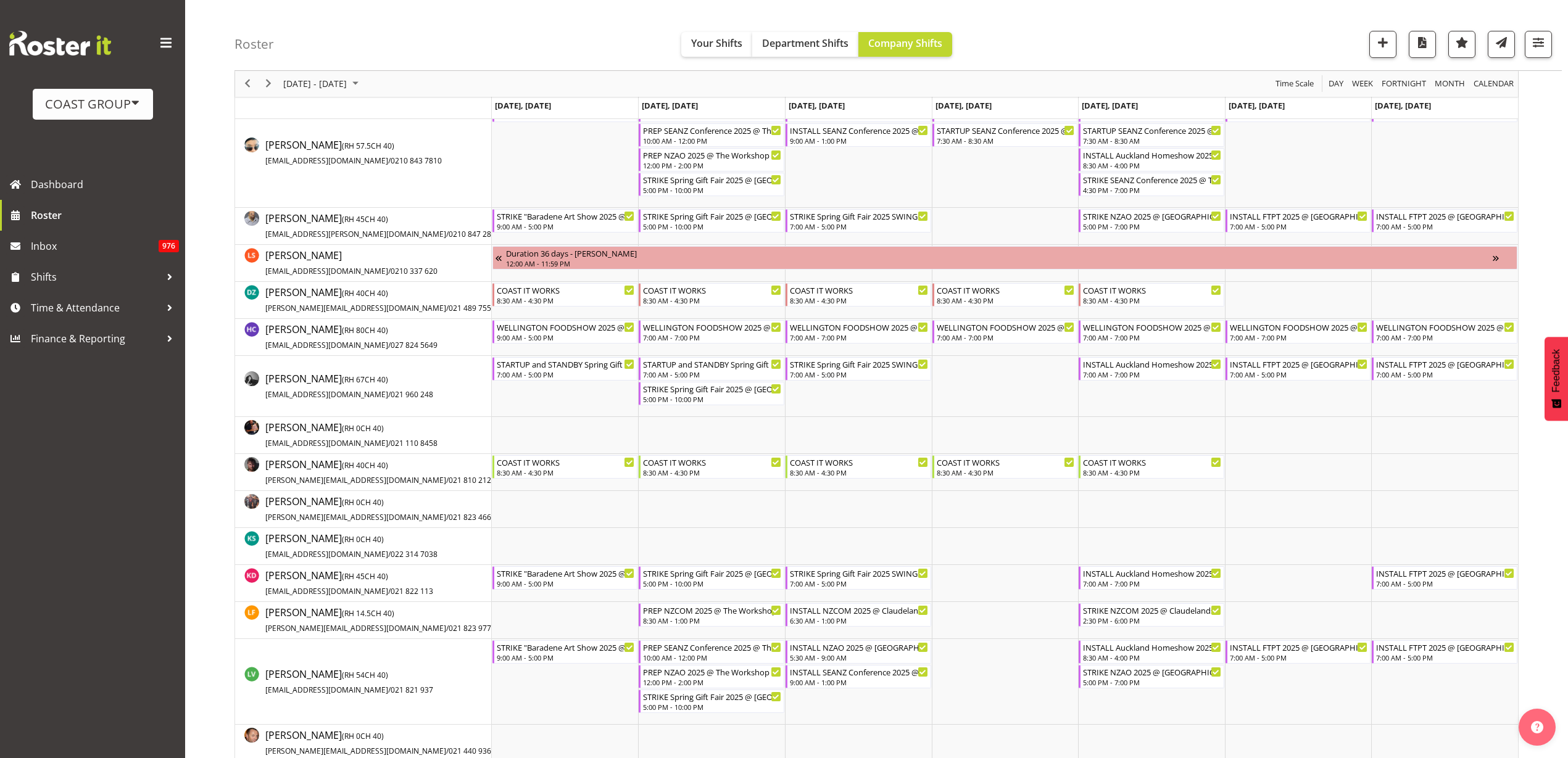
scroll to position [231, 0]
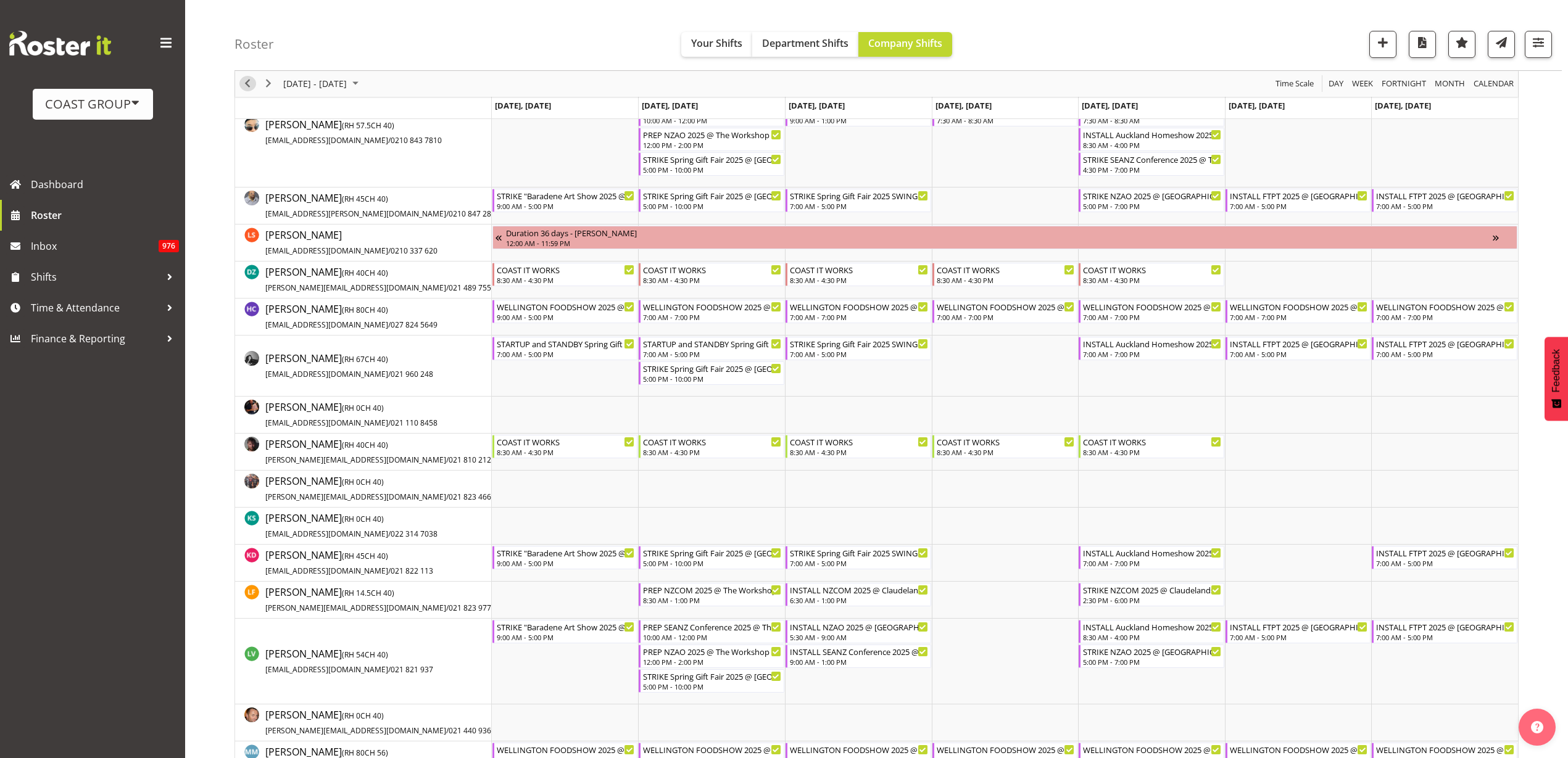
click at [244, 86] on span "Previous" at bounding box center [246, 84] width 14 height 15
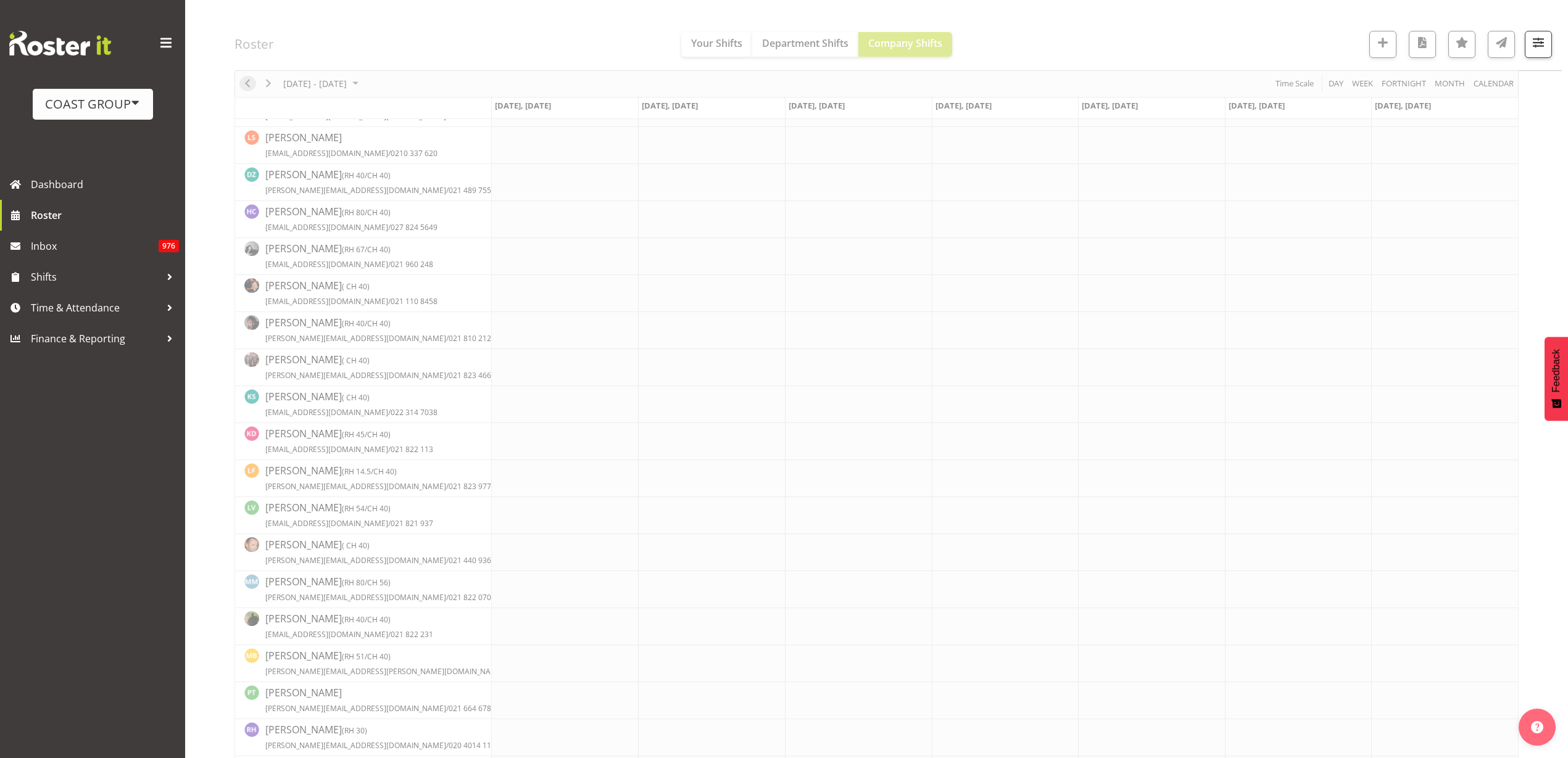
scroll to position [0, 0]
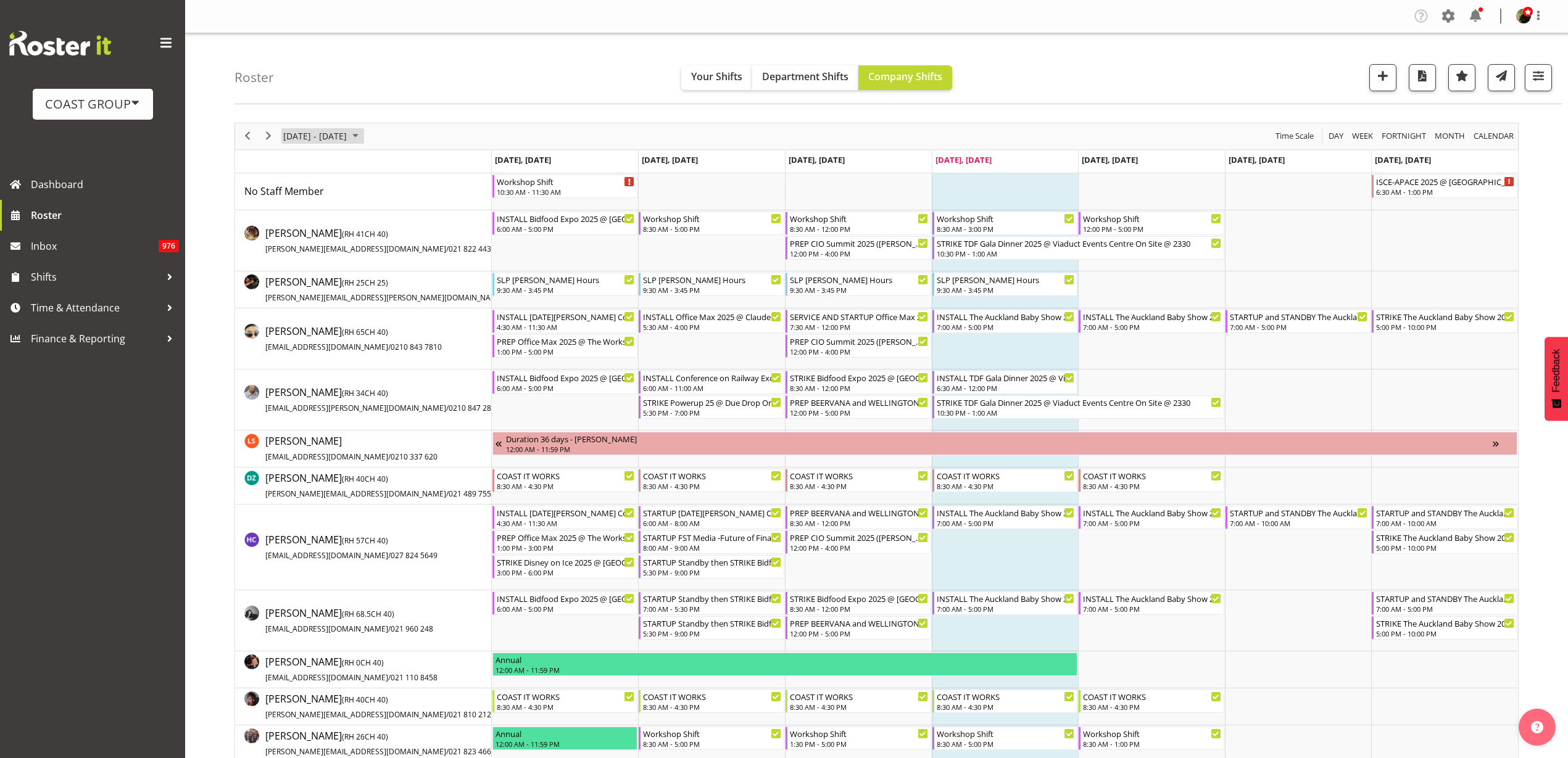
click at [343, 136] on span "[DATE] - [DATE]" at bounding box center [315, 136] width 66 height 15
click at [412, 165] on span "next month" at bounding box center [413, 167] width 21 height 22
click at [362, 274] on span "23" at bounding box center [356, 273] width 19 height 19
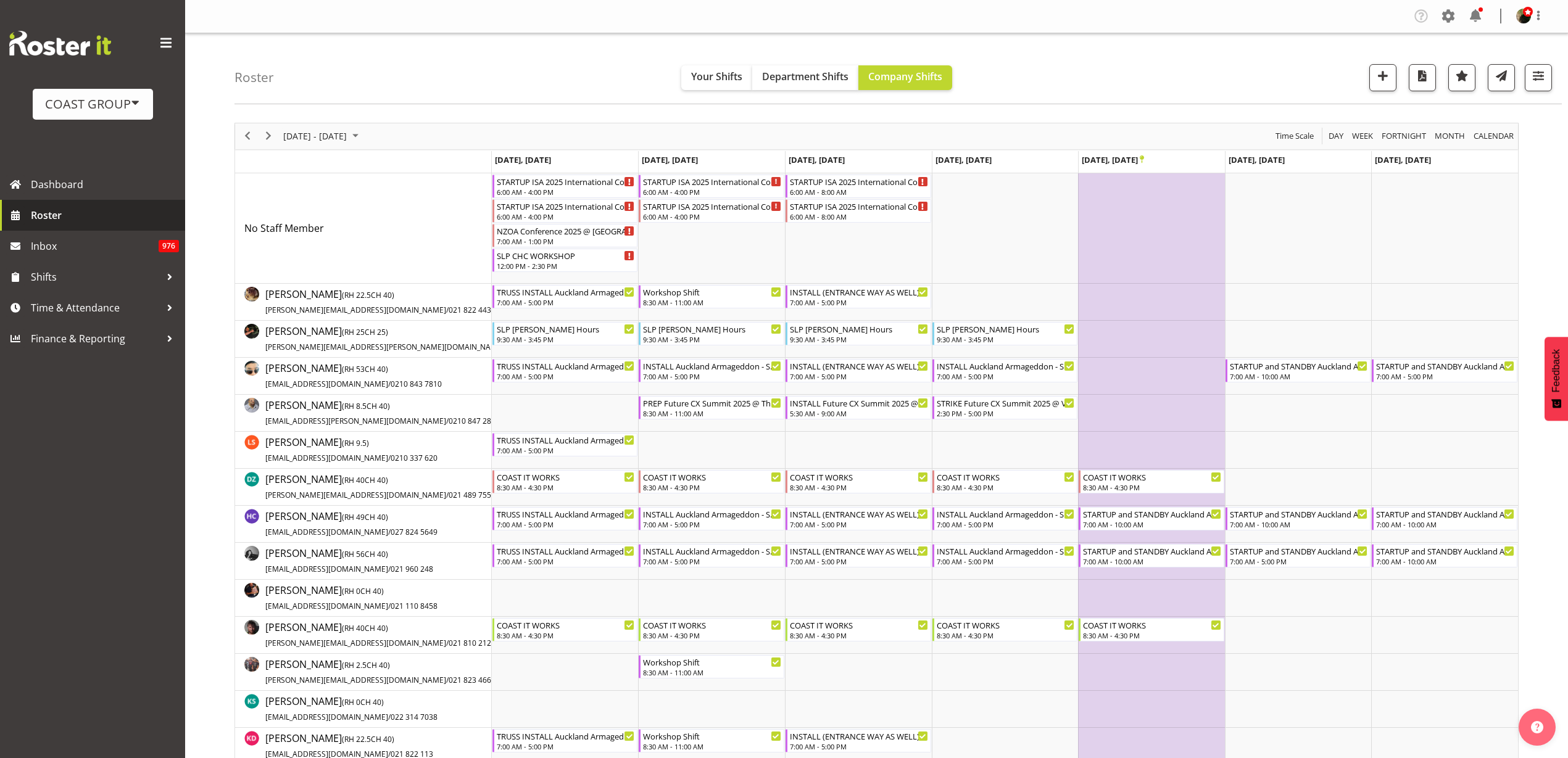
click at [45, 211] on span "Roster" at bounding box center [105, 216] width 148 height 19
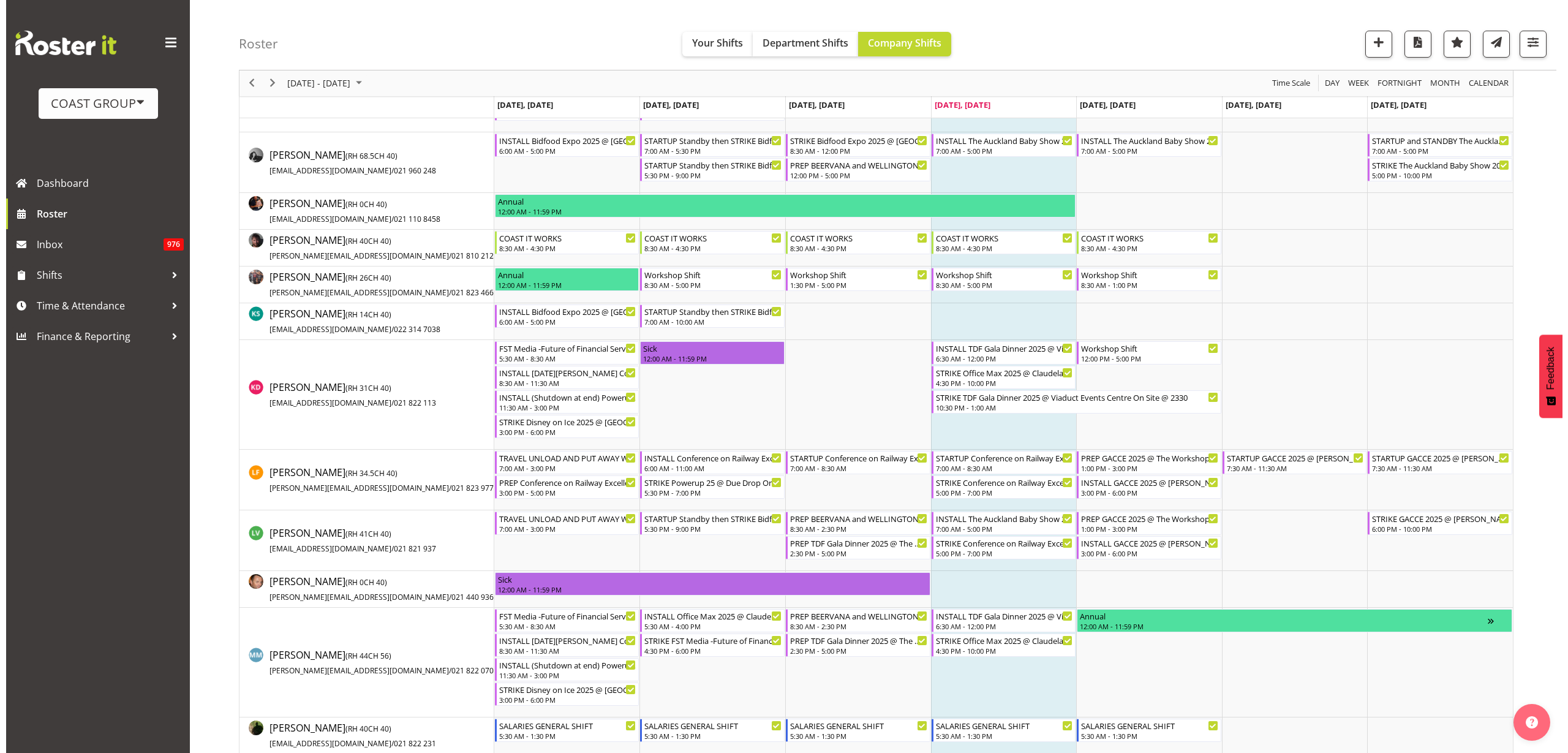
scroll to position [536, 0]
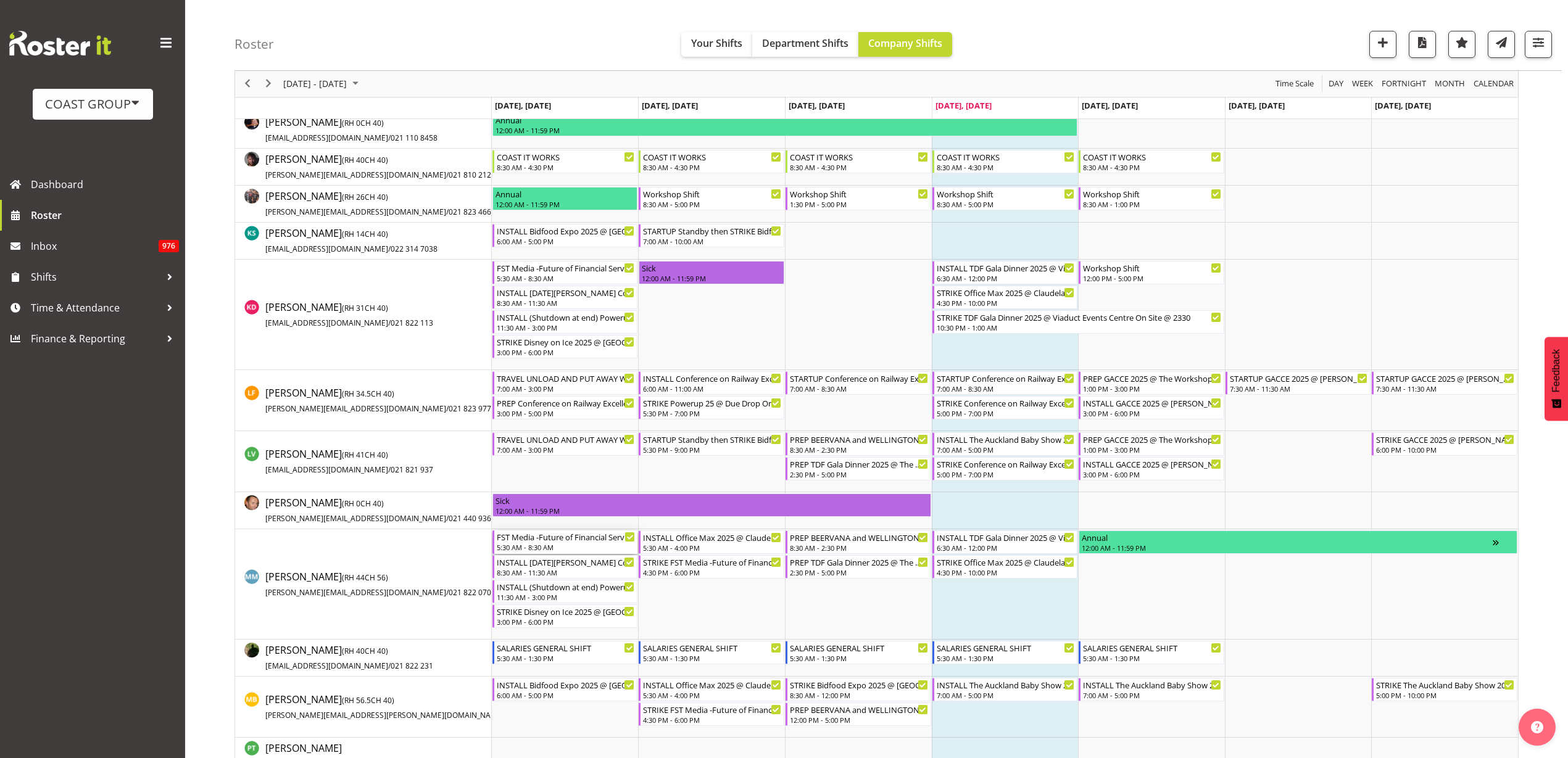
click at [536, 538] on div "FST Media -Future of Financial Services New Zealand Conference 2025 @ The Cloud…" at bounding box center [565, 536] width 139 height 12
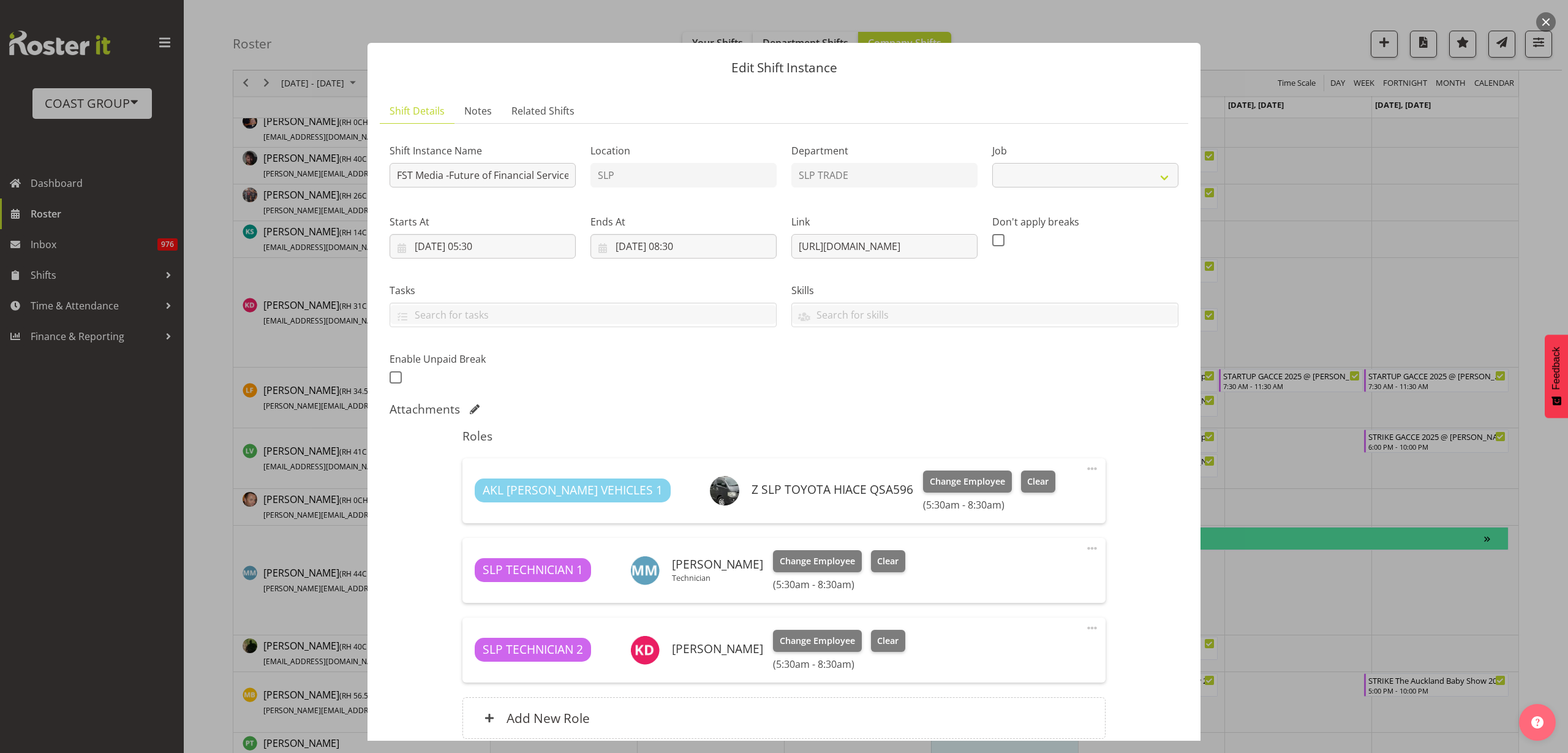
select select "10203"
drag, startPoint x: 788, startPoint y: 243, endPoint x: 1474, endPoint y: 246, distance: 686.0
click at [1474, 246] on div "Edit Shift Instance Shift Details Notes Related Shifts Shift Instance Name FST …" at bounding box center [784, 376] width 1568 height 753
